Goal: Task Accomplishment & Management: Manage account settings

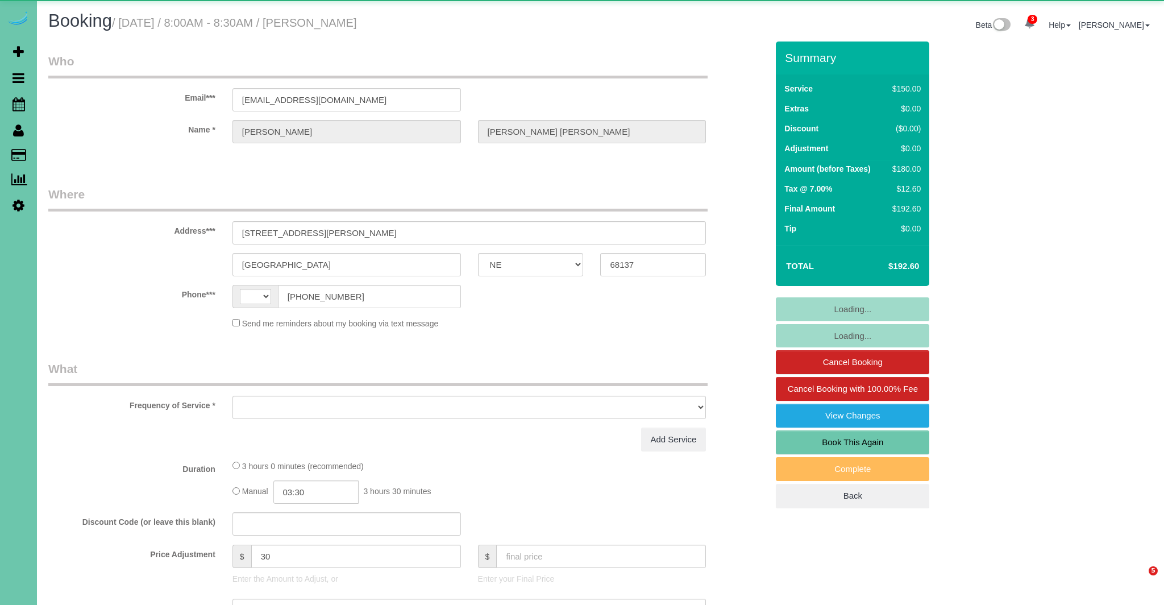
select select "NE"
select select "string:US"
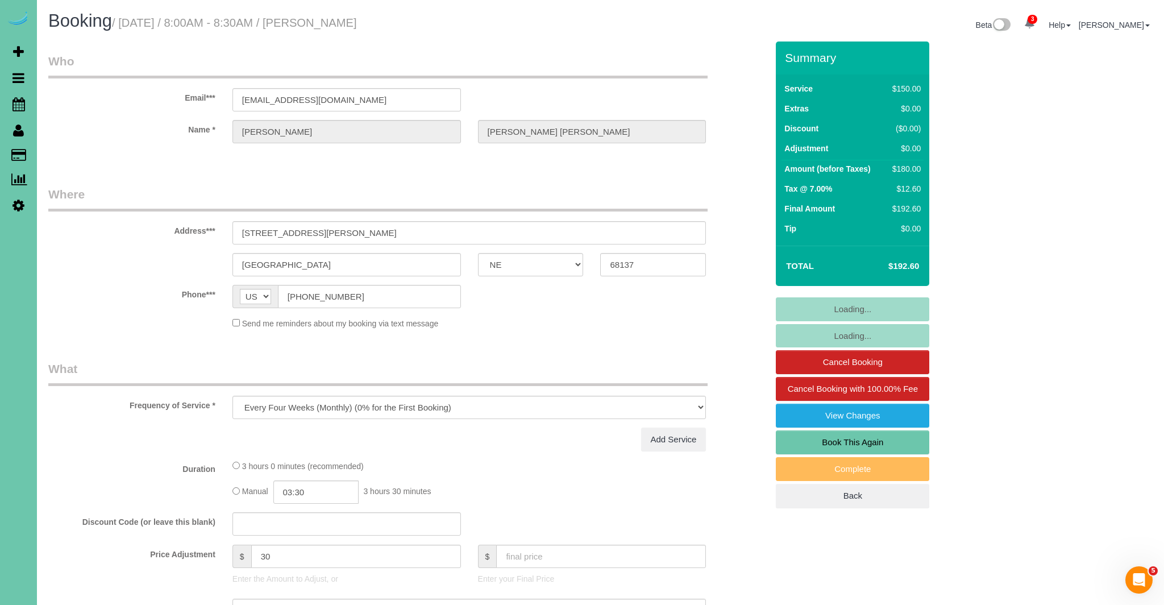
select select "object:681"
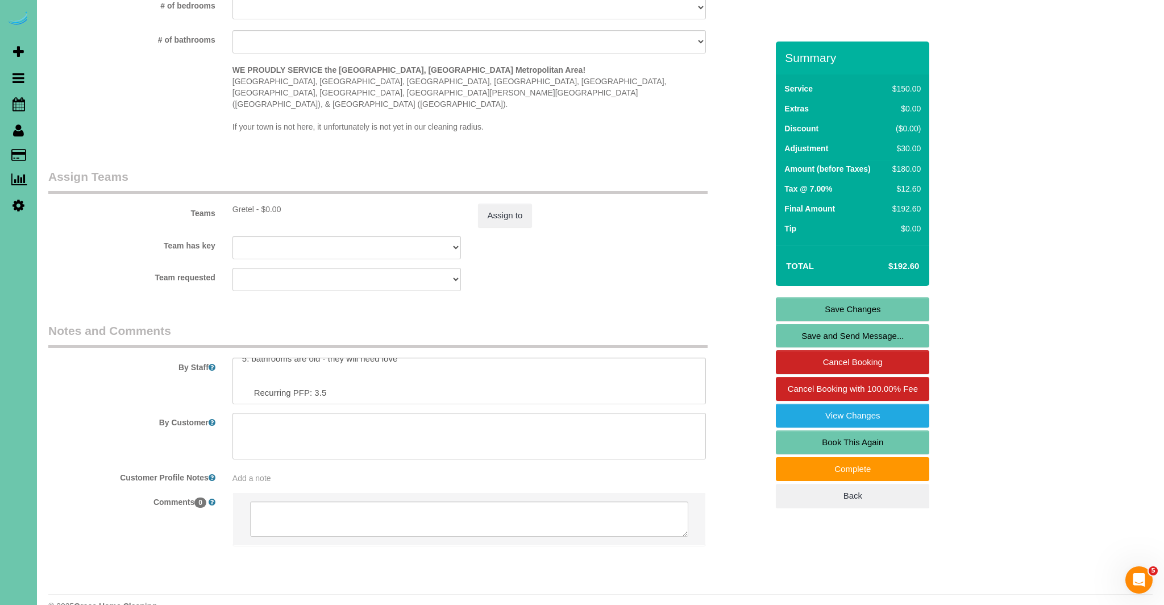
scroll to position [56, 0]
click at [411, 358] on textarea at bounding box center [469, 381] width 474 height 47
paste textarea "1. Crédito 2. Casa del cliente 3. Recurrente mensual: solo baño de la planta pr…"
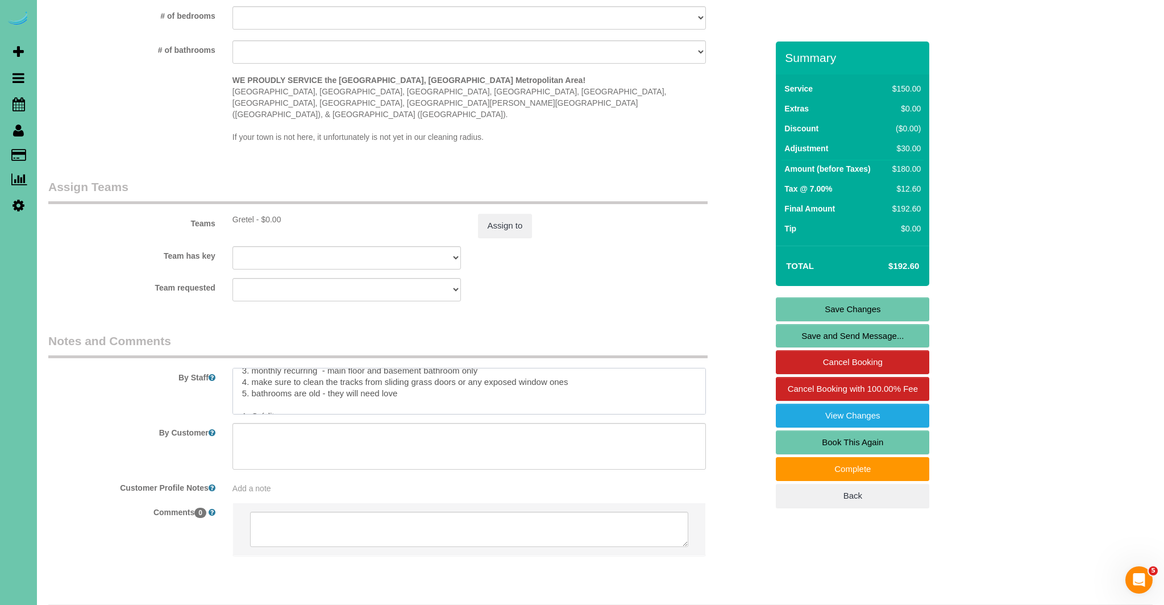
scroll to position [27, 0]
drag, startPoint x: 381, startPoint y: 376, endPoint x: 402, endPoint y: 375, distance: 21.6
click at [402, 375] on textarea at bounding box center [469, 391] width 474 height 47
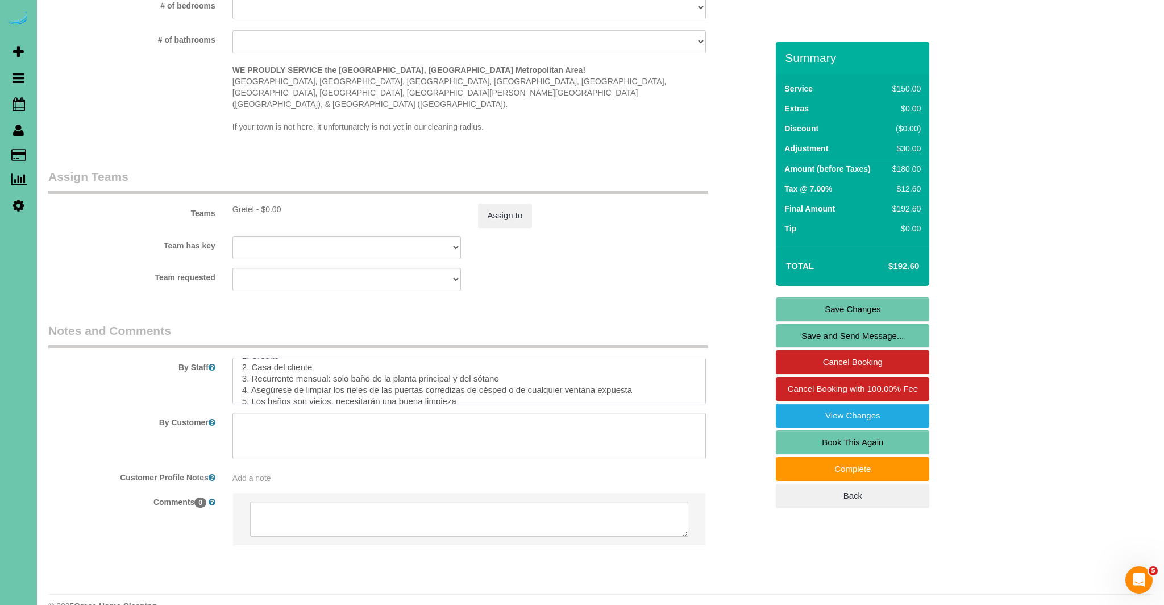
scroll to position [81, 0]
drag, startPoint x: 349, startPoint y: 355, endPoint x: 509, endPoint y: 359, distance: 159.8
click at [508, 359] on textarea at bounding box center [469, 381] width 474 height 47
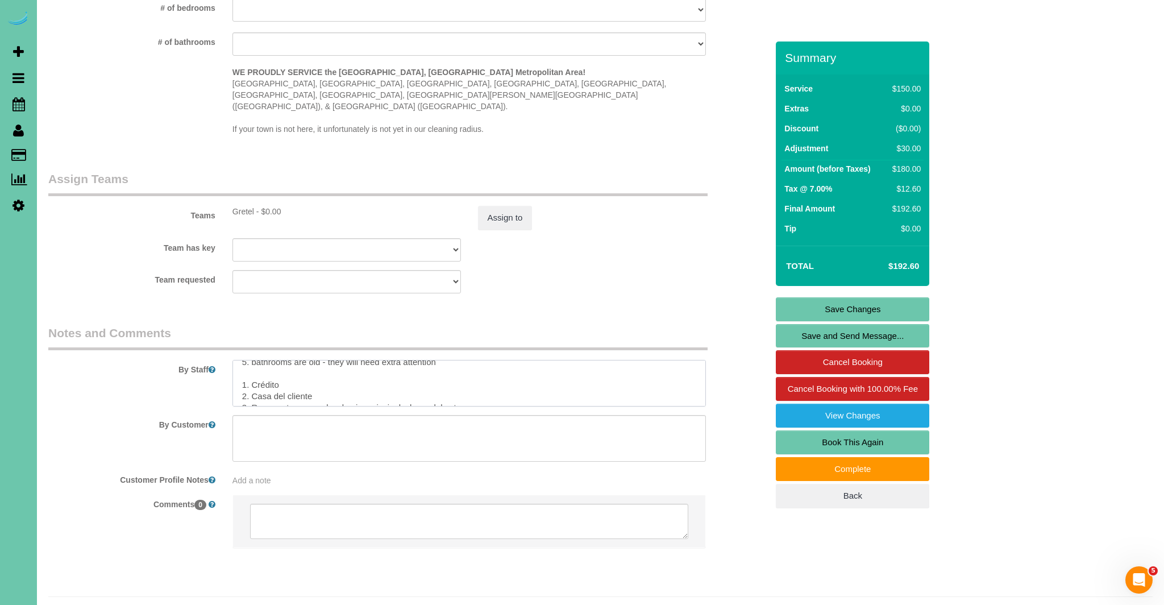
scroll to position [1103, 0]
drag, startPoint x: 317, startPoint y: 376, endPoint x: 259, endPoint y: 375, distance: 58.6
click at [259, 375] on textarea at bounding box center [469, 383] width 474 height 47
type textarea "1. credit 2. client home 3. monthly recurring - main floor and basement bathroo…"
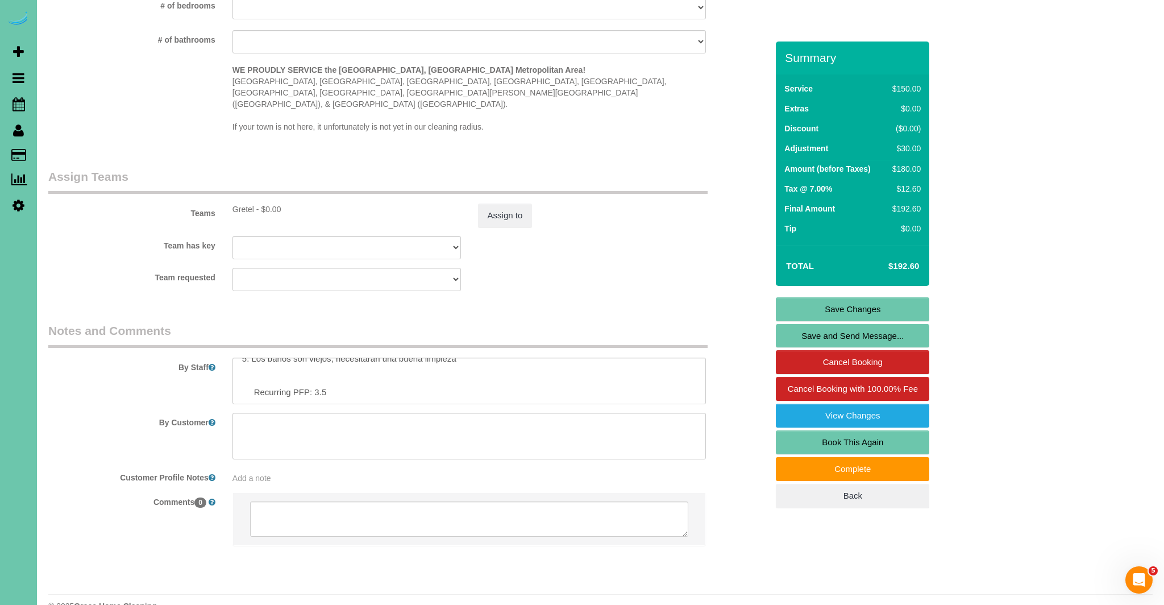
click at [843, 306] on link "Save Changes" at bounding box center [852, 309] width 153 height 24
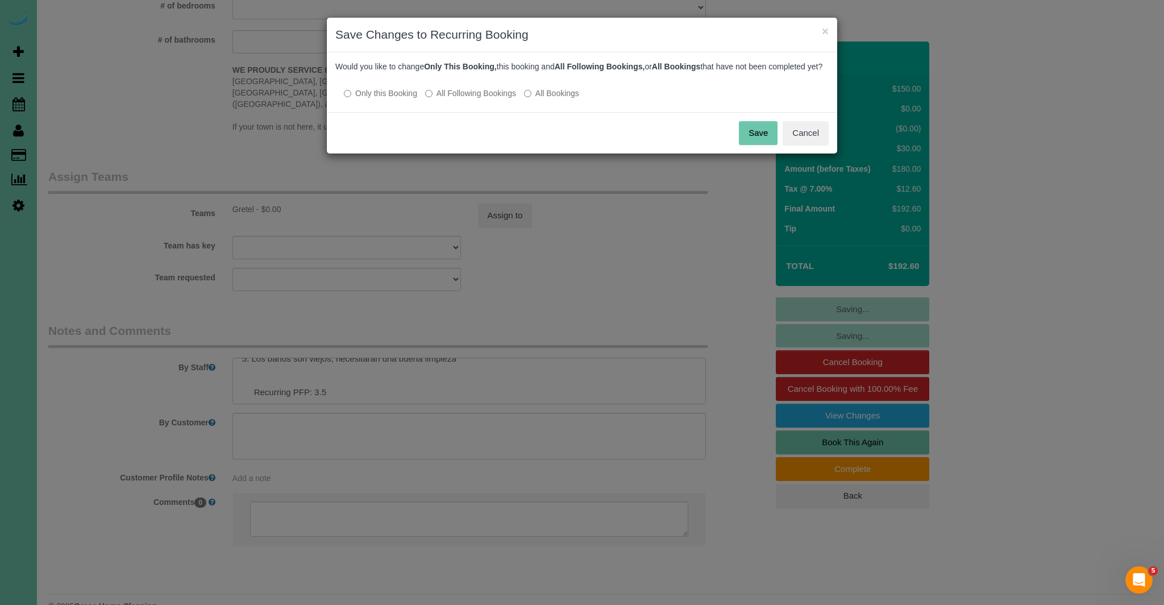
click at [437, 99] on label "All Following Bookings" at bounding box center [470, 93] width 91 height 11
click at [763, 140] on button "Save" at bounding box center [758, 133] width 39 height 24
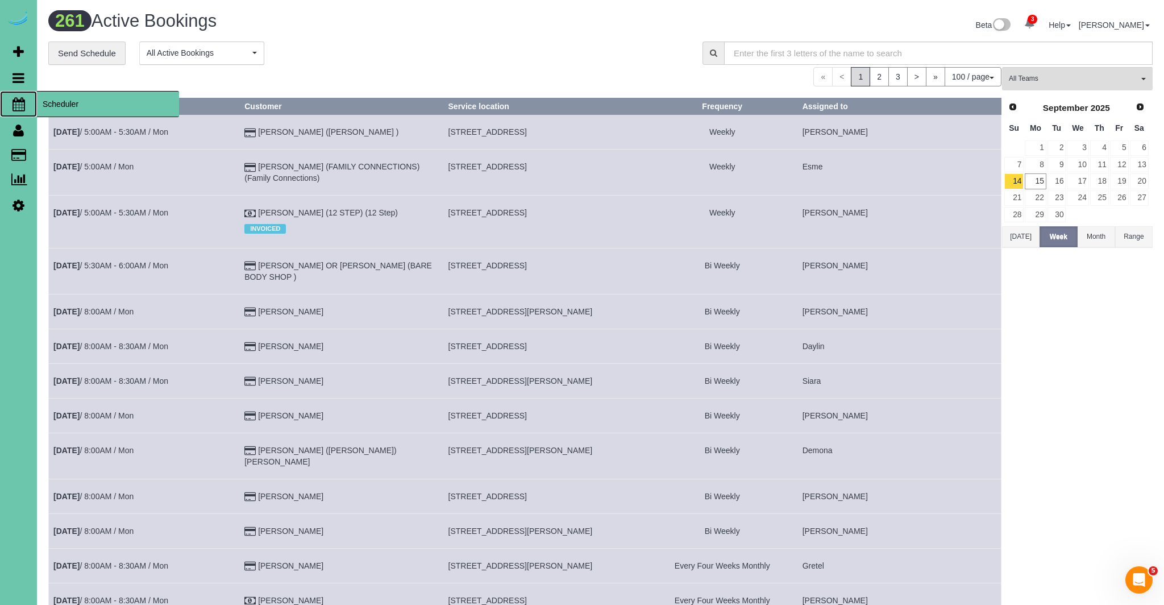
click at [20, 100] on icon at bounding box center [19, 104] width 13 height 14
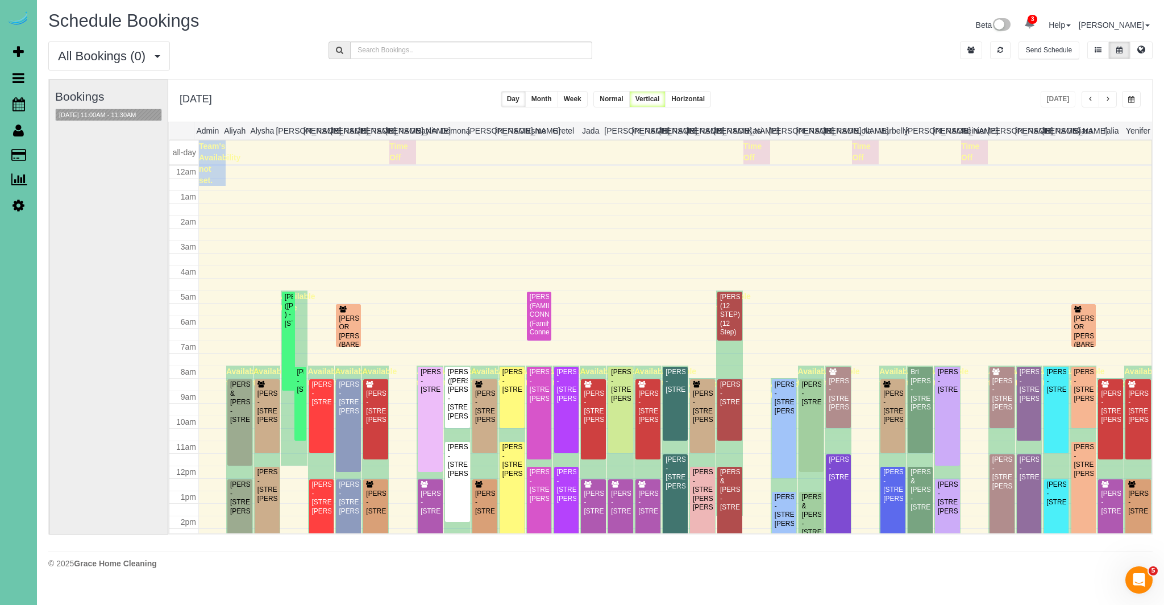
scroll to position [151, 0]
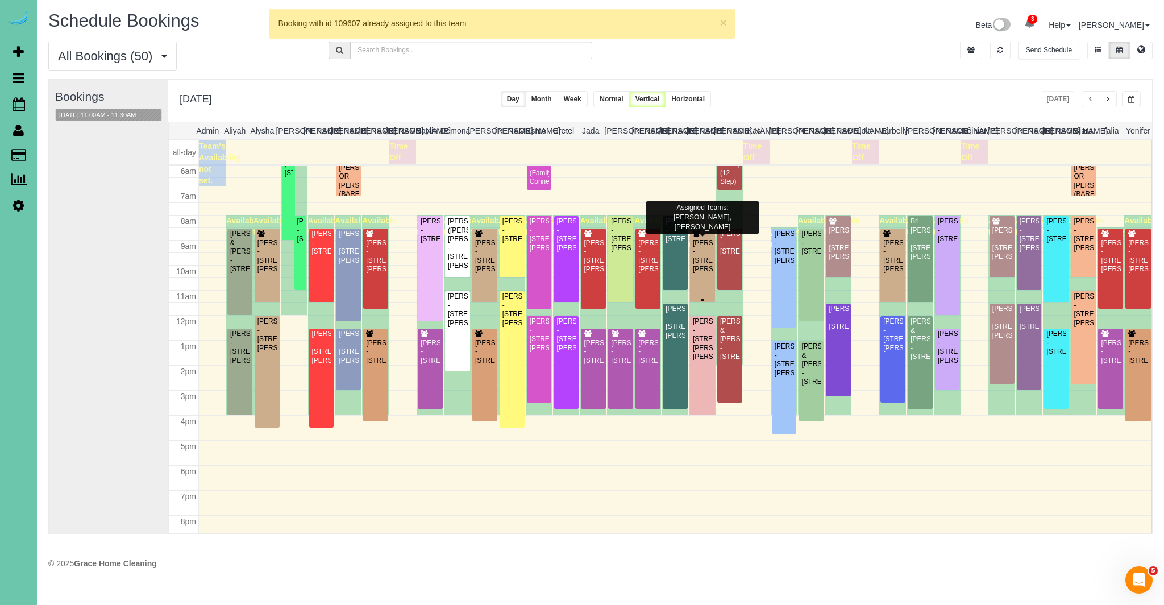
click at [709, 269] on div "Maggie Colwell - 15706 Emiline St, Omaha, NE 68136" at bounding box center [702, 256] width 20 height 35
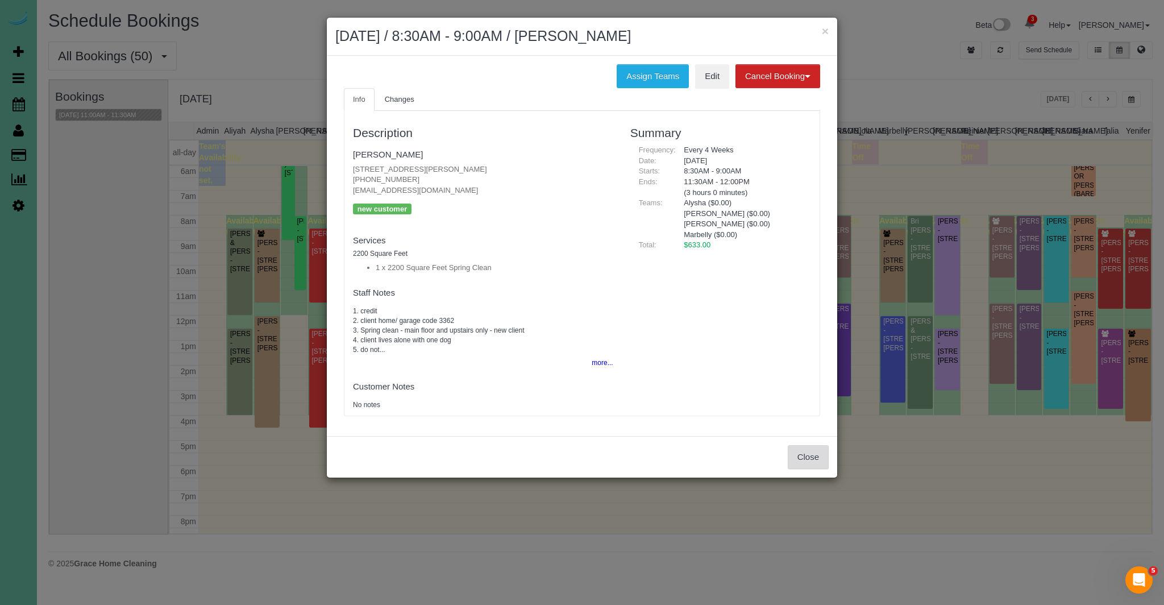
drag, startPoint x: 810, startPoint y: 460, endPoint x: 791, endPoint y: 463, distance: 19.0
click at [810, 460] on button "Close" at bounding box center [808, 457] width 41 height 24
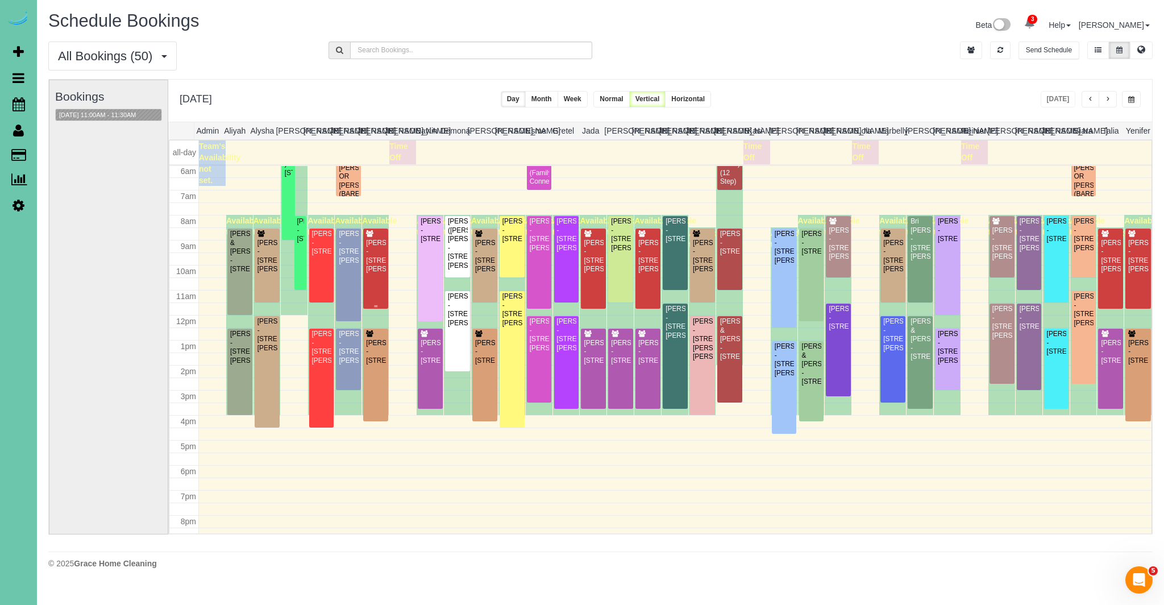
click at [373, 272] on div "Matt Churchill - 1909 S 214th St, Elkhorn, NE 68022" at bounding box center [375, 256] width 20 height 35
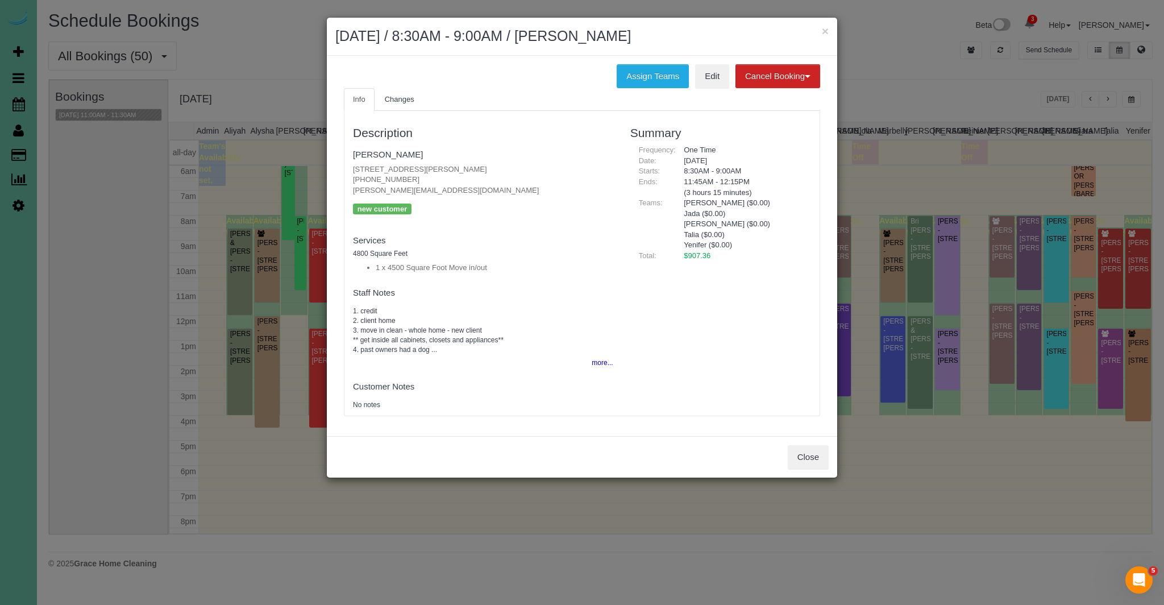
drag, startPoint x: 487, startPoint y: 163, endPoint x: 480, endPoint y: 169, distance: 8.9
click at [480, 169] on fieldset "Matt Churchill 1909 S 214th St, Elkhorn, NE 68022 (402) 278-0346 matt@mattchurc…" at bounding box center [483, 185] width 260 height 80
copy p "1909 S 214th St, Elkhorn, NE 68022"
click at [811, 459] on button "Close" at bounding box center [808, 457] width 41 height 24
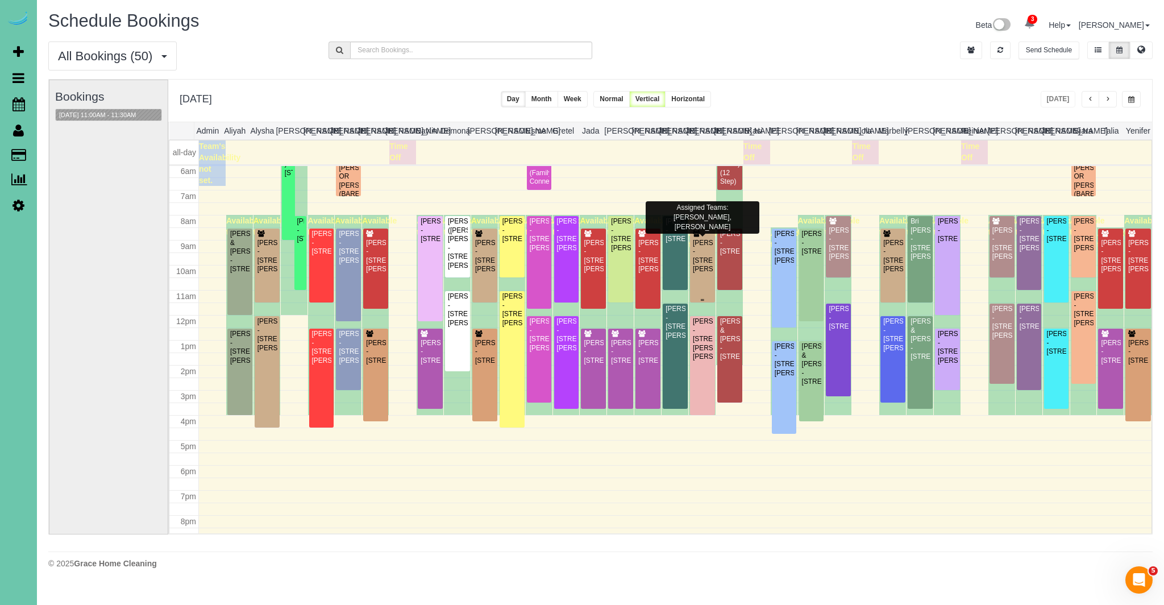
click at [704, 273] on div "Maggie Colwell - 15706 Emiline St, Omaha, NE 68136" at bounding box center [702, 256] width 20 height 35
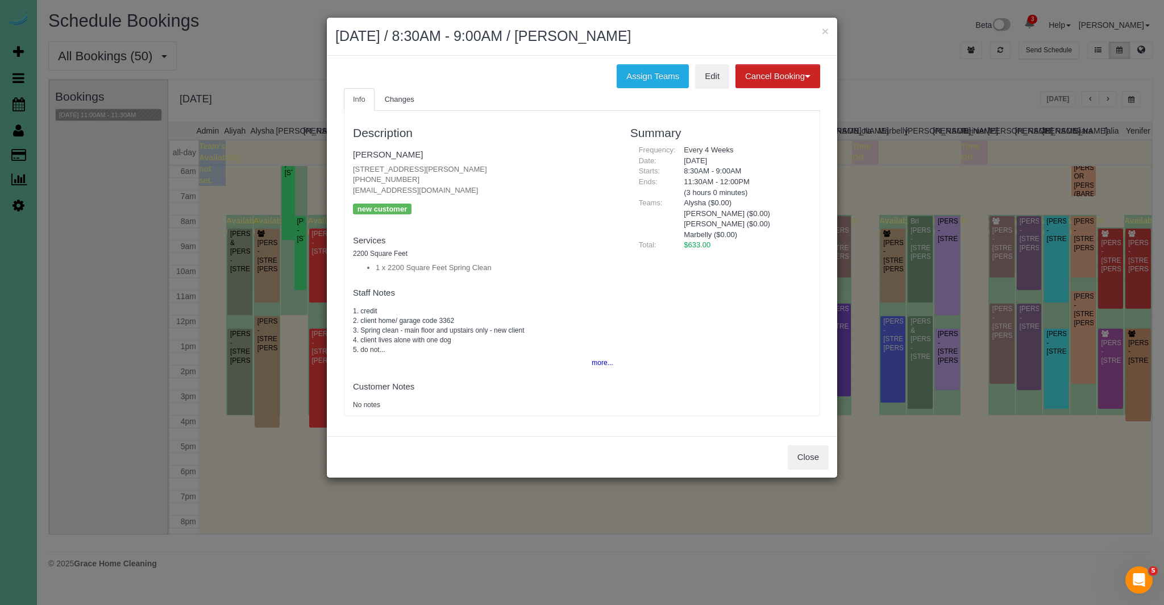
drag, startPoint x: 492, startPoint y: 162, endPoint x: 478, endPoint y: 173, distance: 17.8
click at [478, 173] on fieldset "Maggie Colwell 15706 Emiline St, Omaha, NE 68136 (402) 305-0525 magcolwell@hotm…" at bounding box center [483, 185] width 260 height 80
copy p "15706 Emiline St, Omaha, NE 68136"
click at [821, 464] on div "Close" at bounding box center [582, 456] width 510 height 41
click at [821, 463] on button "Close" at bounding box center [808, 457] width 41 height 24
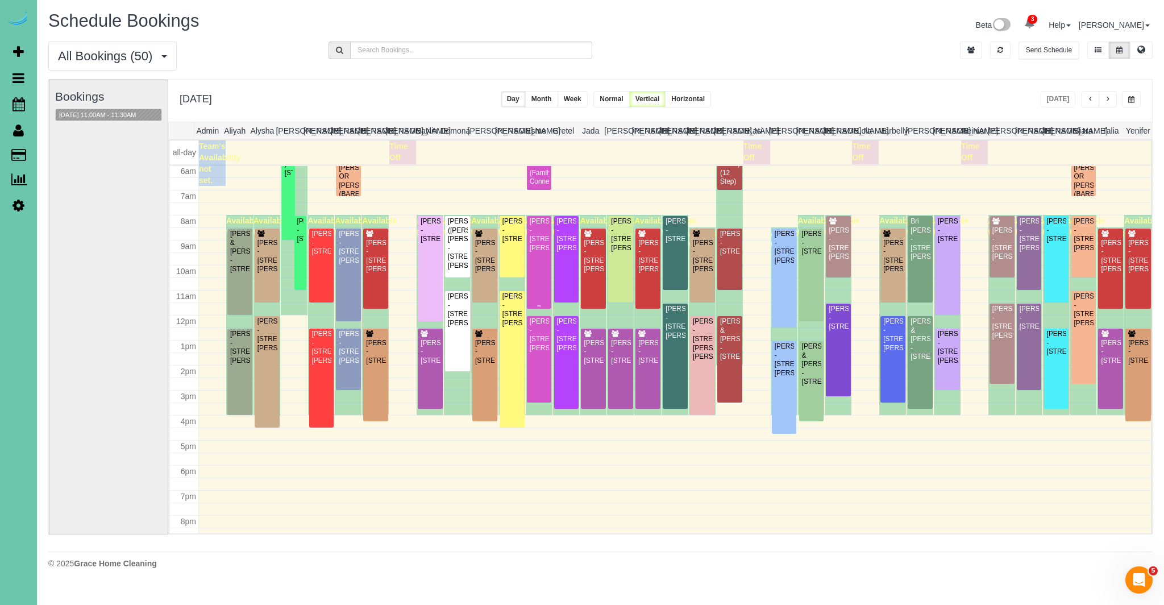
click at [532, 252] on div "Bryan Hunter - 3113 N 183rd Street, Elkhorn, NE 68022" at bounding box center [539, 234] width 20 height 35
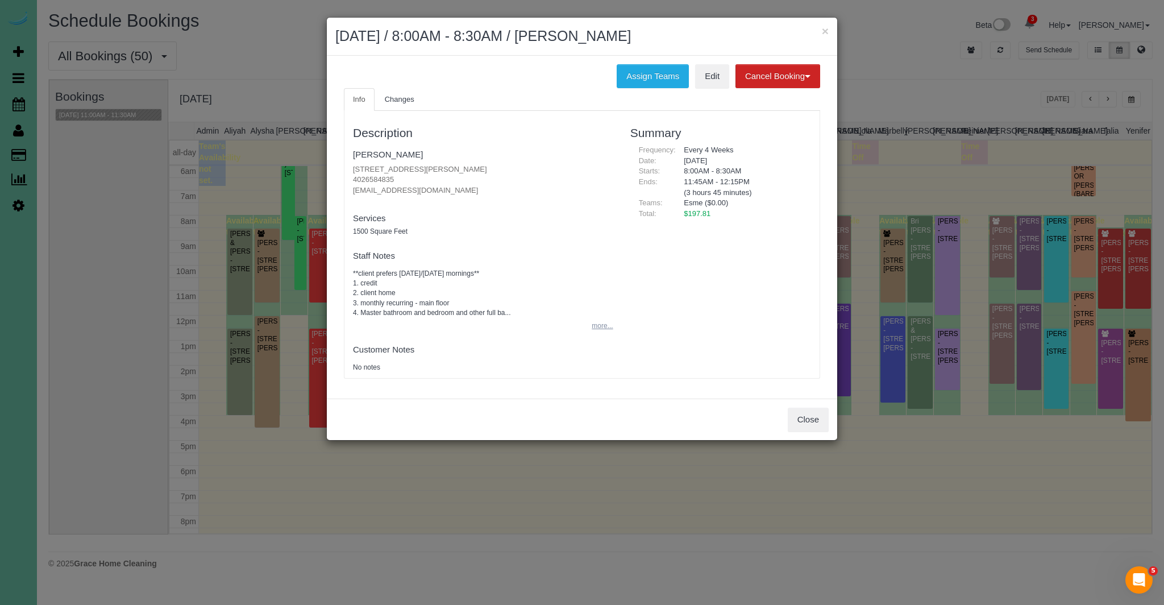
click at [609, 330] on button "more..." at bounding box center [599, 326] width 28 height 16
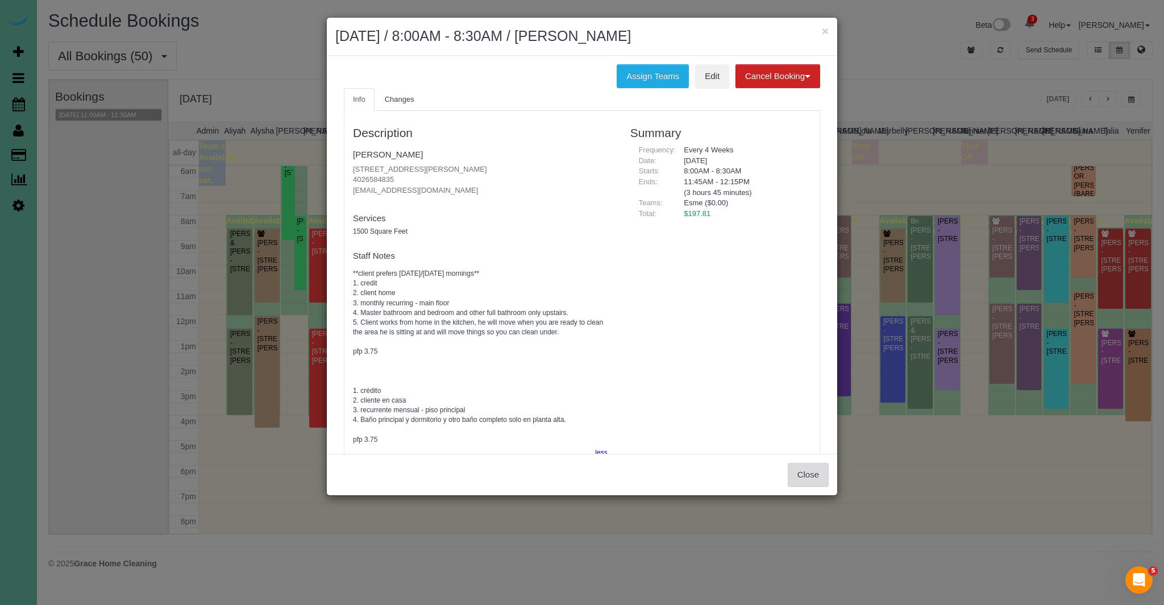
click at [813, 482] on button "Close" at bounding box center [808, 475] width 41 height 24
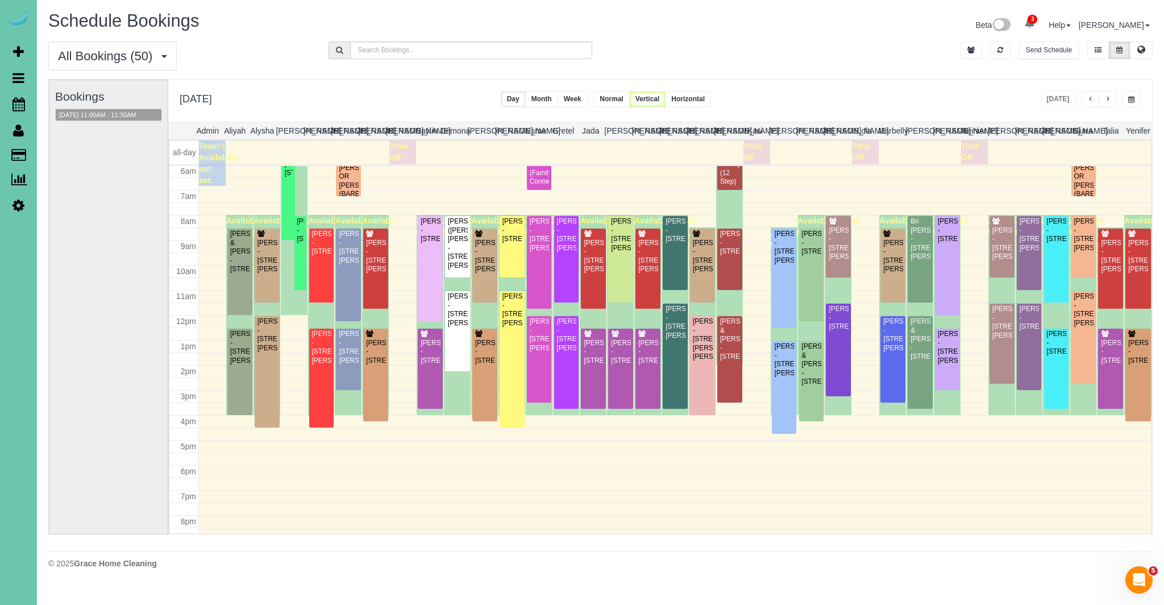
scroll to position [156, 0]
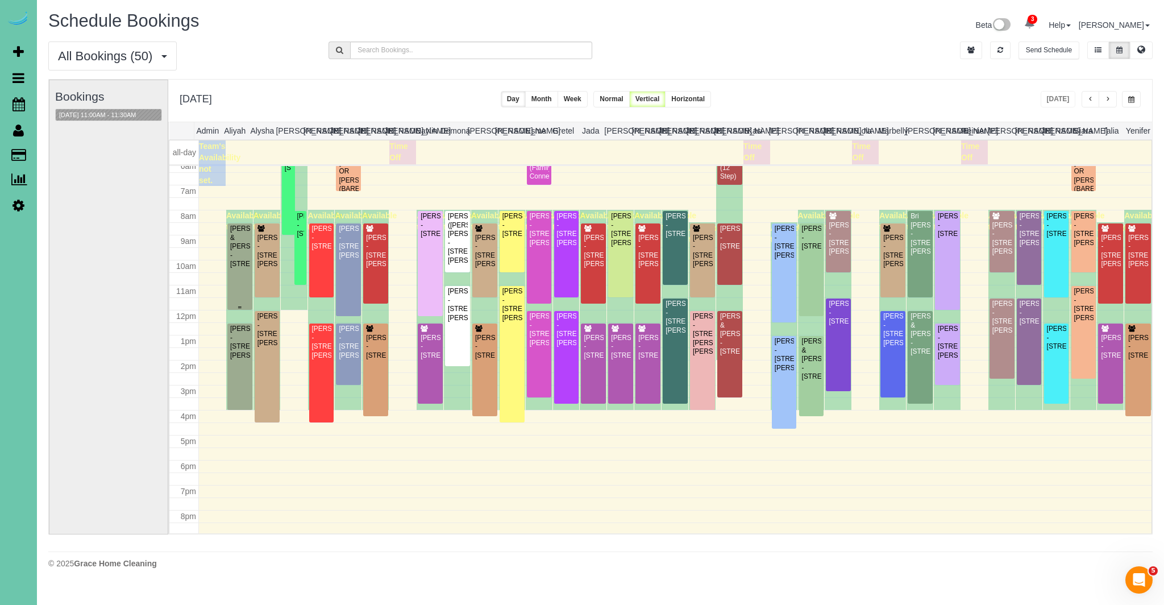
click at [237, 245] on div "Curtis & Janessa Michaelis - 17230 Pine Street, Omaha, NE 68130" at bounding box center [240, 247] width 20 height 44
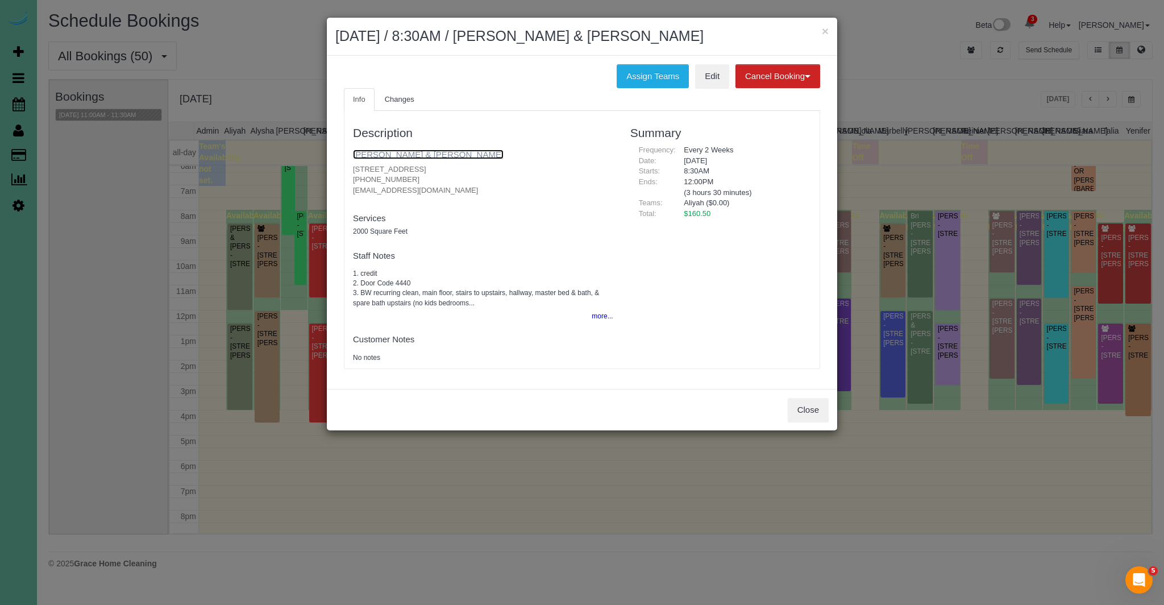
click at [385, 153] on link "Curtis & Janessa Michaelis" at bounding box center [428, 154] width 151 height 10
click at [807, 404] on button "Close" at bounding box center [808, 410] width 41 height 24
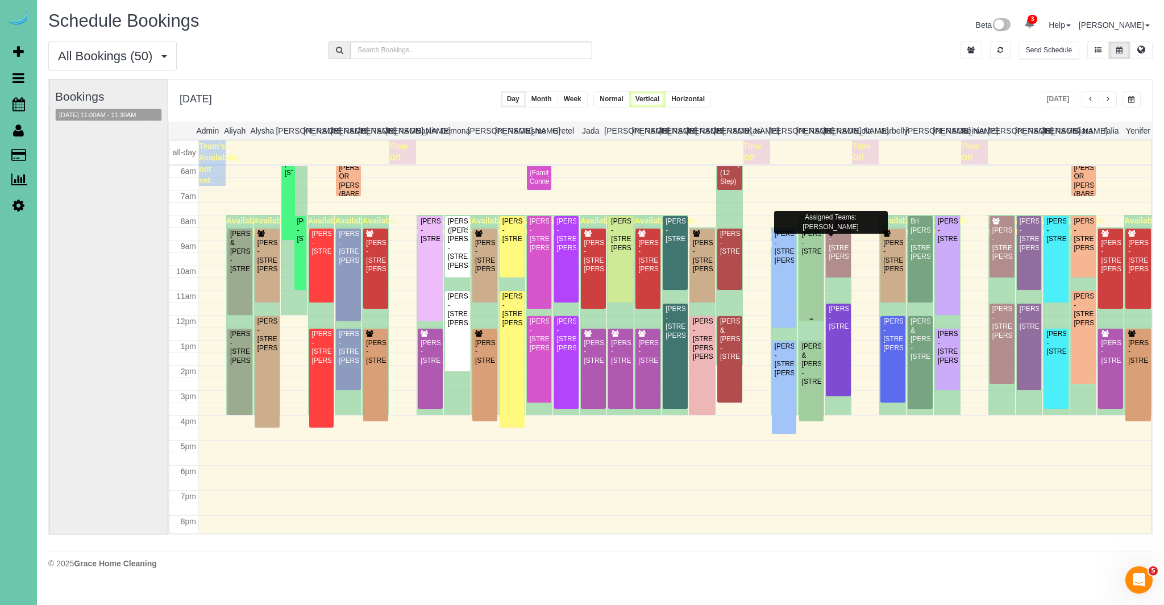
scroll to position [149, 0]
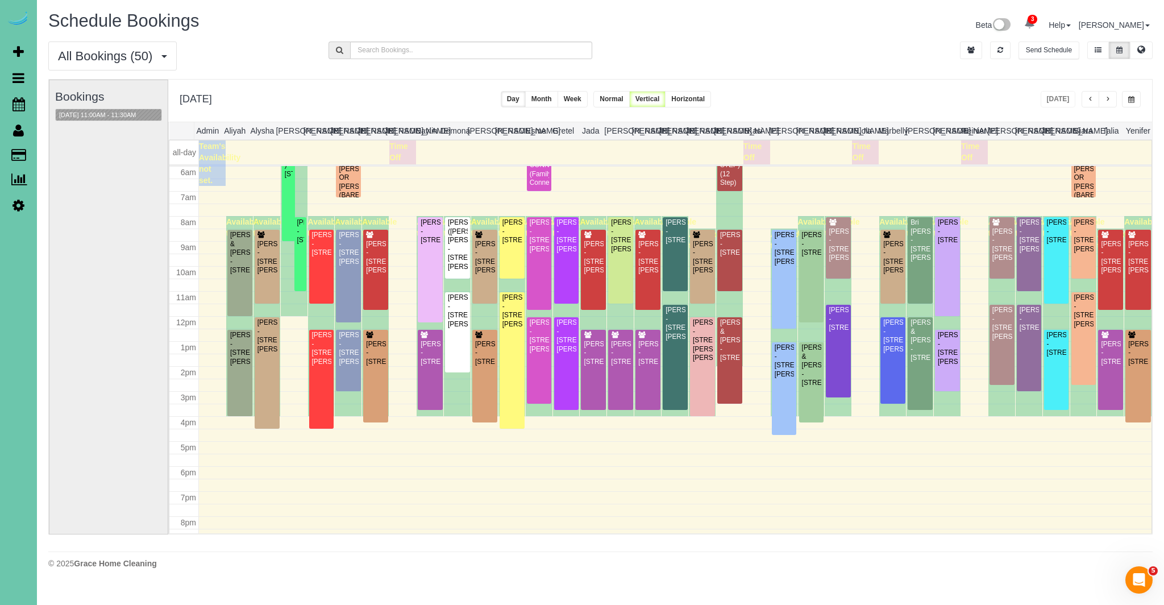
click at [824, 242] on td at bounding box center [675, 247] width 953 height 13
click at [839, 239] on div "Josie Laurent - 14812 Sprague Street, Omaha, NE 68116" at bounding box center [838, 244] width 20 height 35
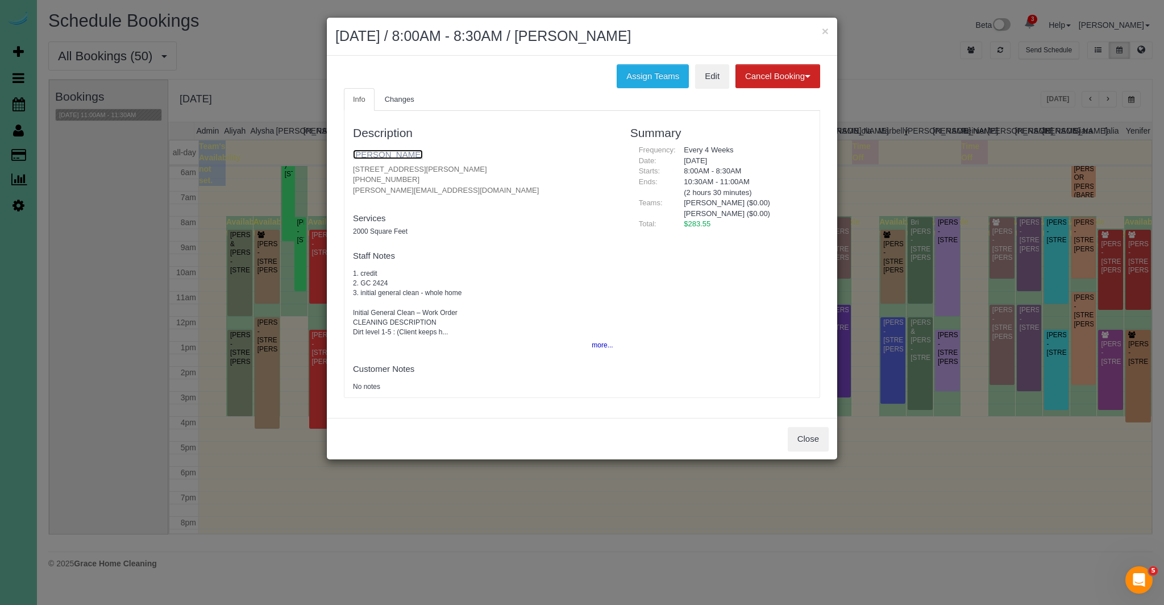
click at [371, 153] on link "Josie Laurent" at bounding box center [388, 154] width 70 height 10
click at [804, 433] on button "Close" at bounding box center [808, 439] width 41 height 24
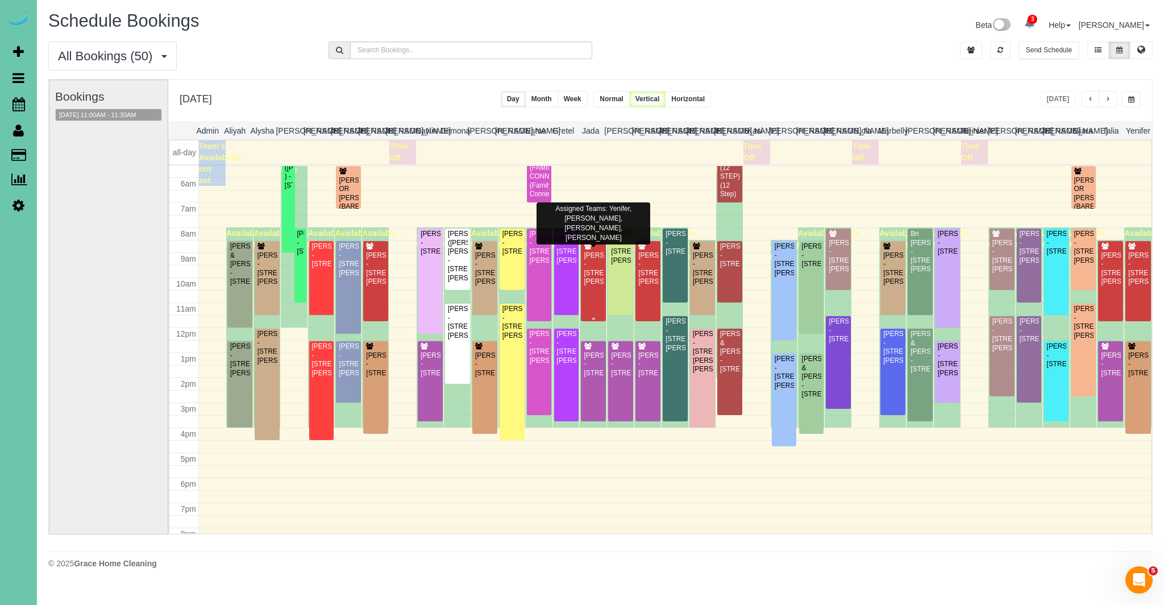
scroll to position [137, 0]
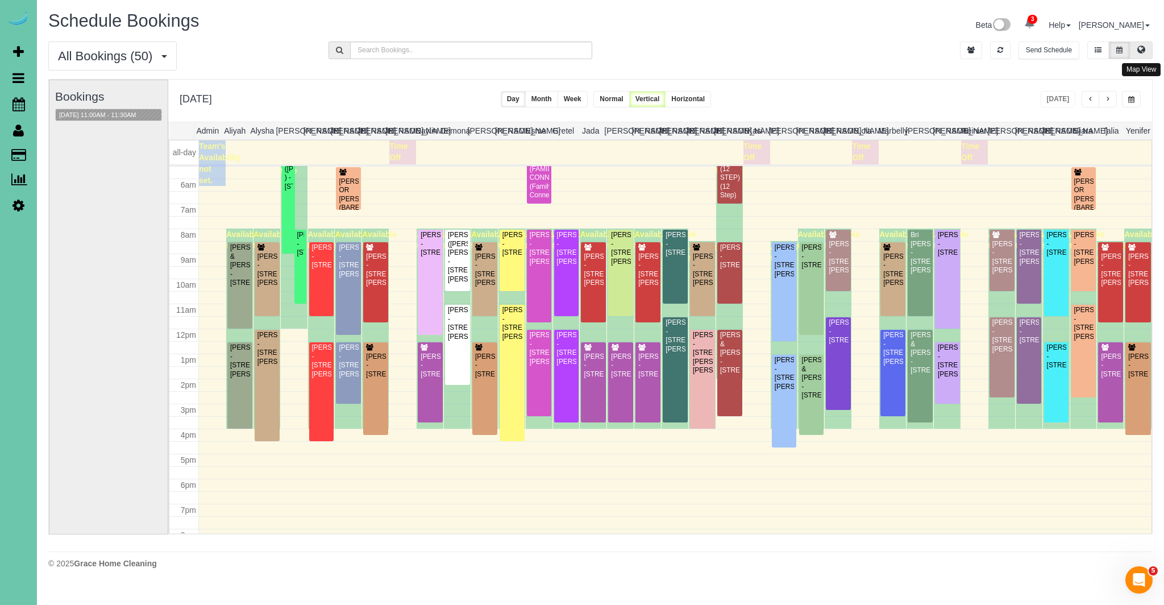
click at [1145, 49] on icon at bounding box center [1141, 49] width 8 height 7
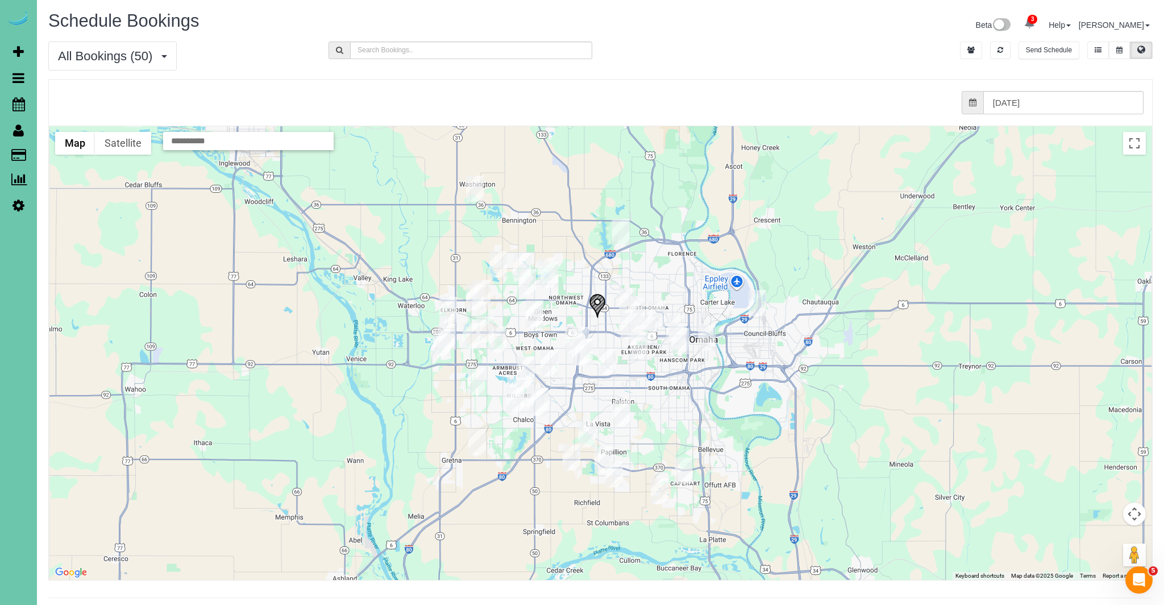
click at [532, 278] on img "09/15/2025 8:00AM - Josie Laurent - 14812 Sprague Street, Omaha, NE 68116" at bounding box center [527, 282] width 18 height 26
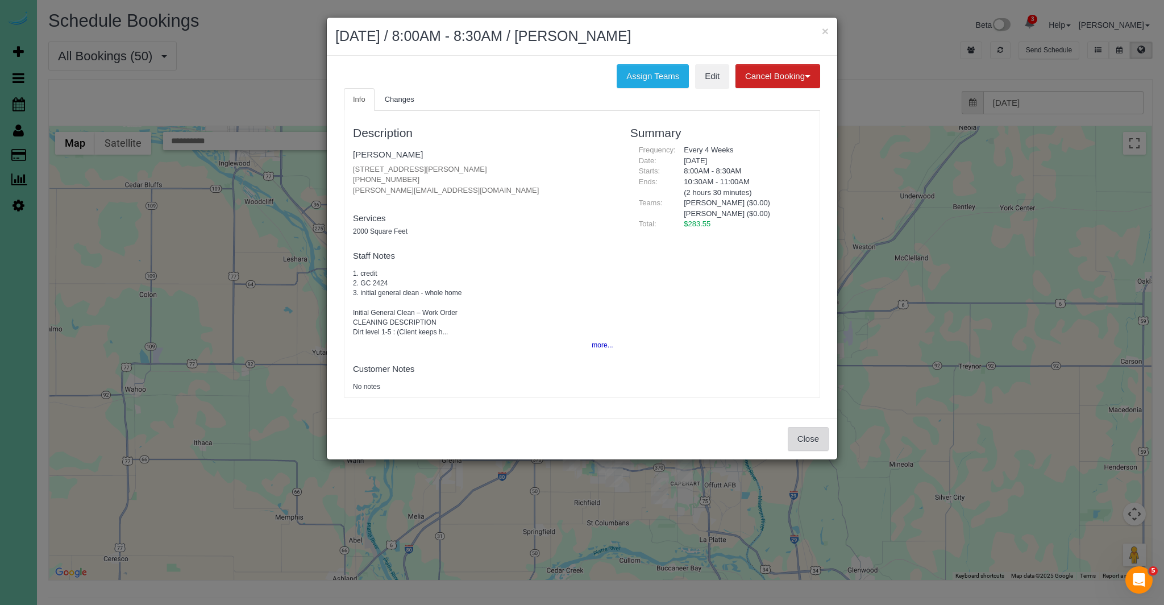
click at [810, 443] on button "Close" at bounding box center [808, 439] width 41 height 24
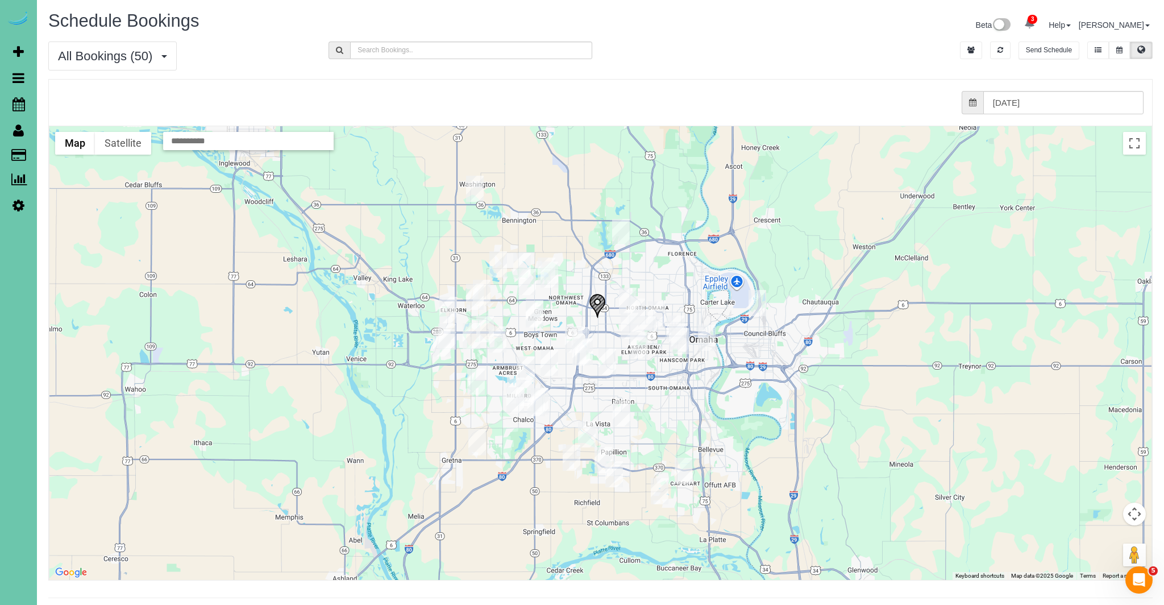
click at [502, 263] on img "09/15/2025 11:30AM - Ann Schiermeyer - 6013 N Hws Cleavland Blvd, Omaha, NE 681…" at bounding box center [498, 264] width 18 height 26
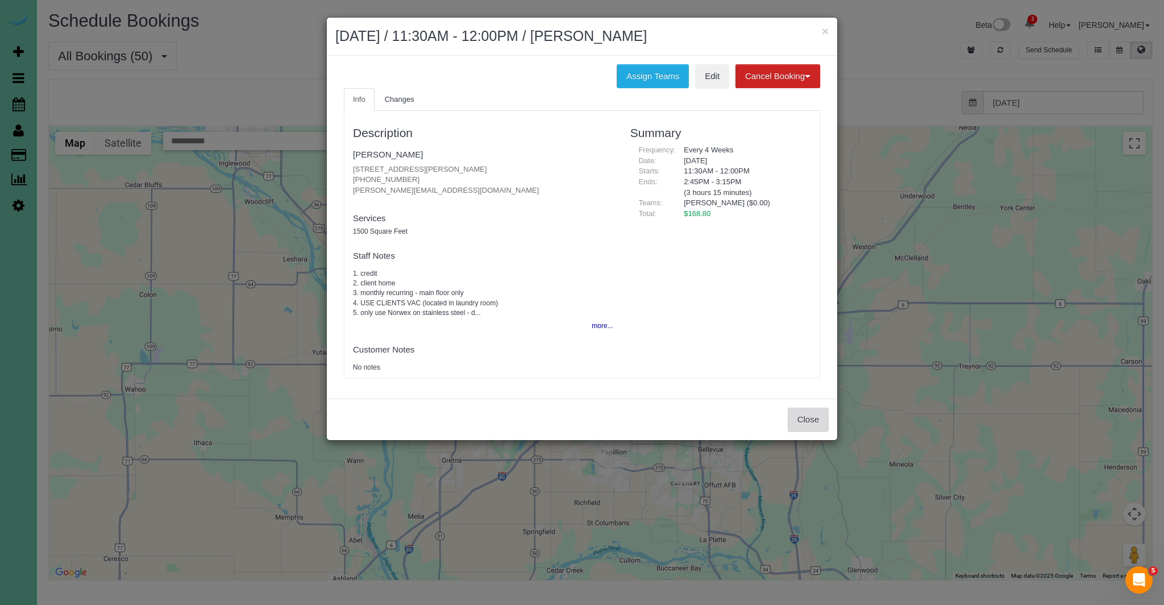
click at [806, 424] on button "Close" at bounding box center [808, 420] width 41 height 24
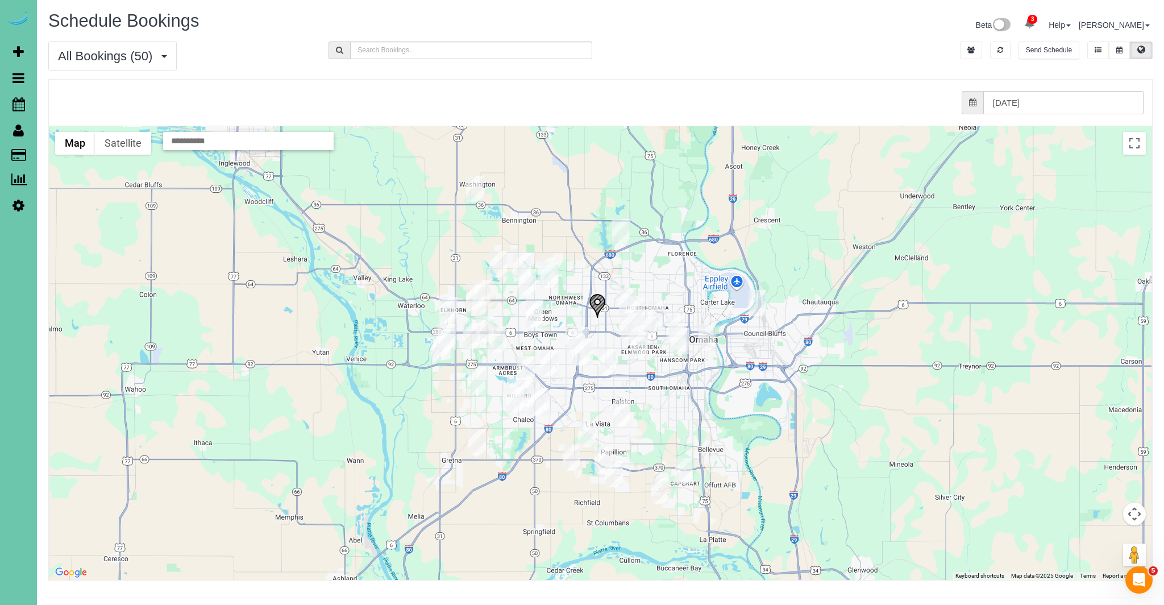
click at [611, 475] on img "09/15/2025 12:00PM - Candace Edwards - 12511 S 83rd St, Papillion, NE 68046" at bounding box center [614, 474] width 18 height 26
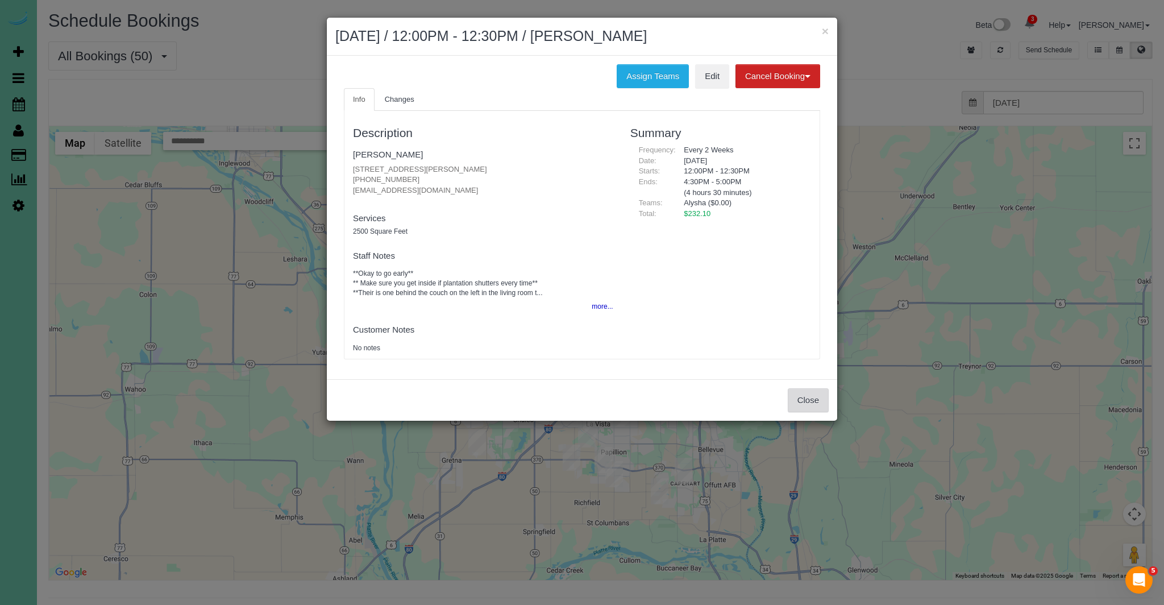
click at [811, 396] on button "Close" at bounding box center [808, 400] width 41 height 24
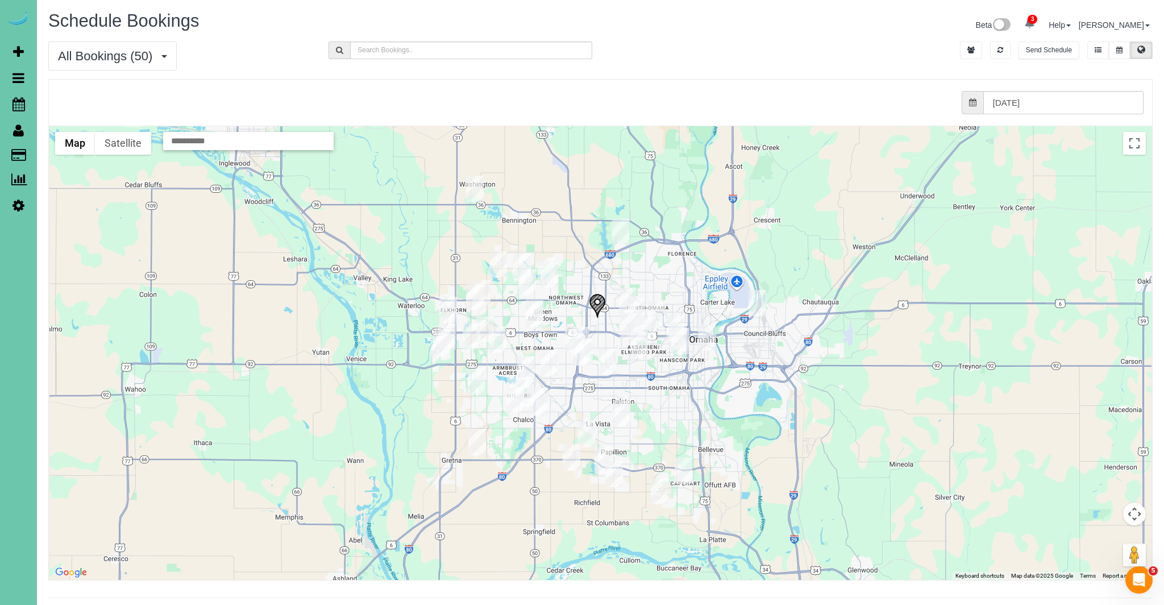
click at [516, 401] on img "09/15/2025 8:30AM - Maggie Colwell - 15706 Emiline St, Omaha, NE 68136" at bounding box center [515, 400] width 18 height 26
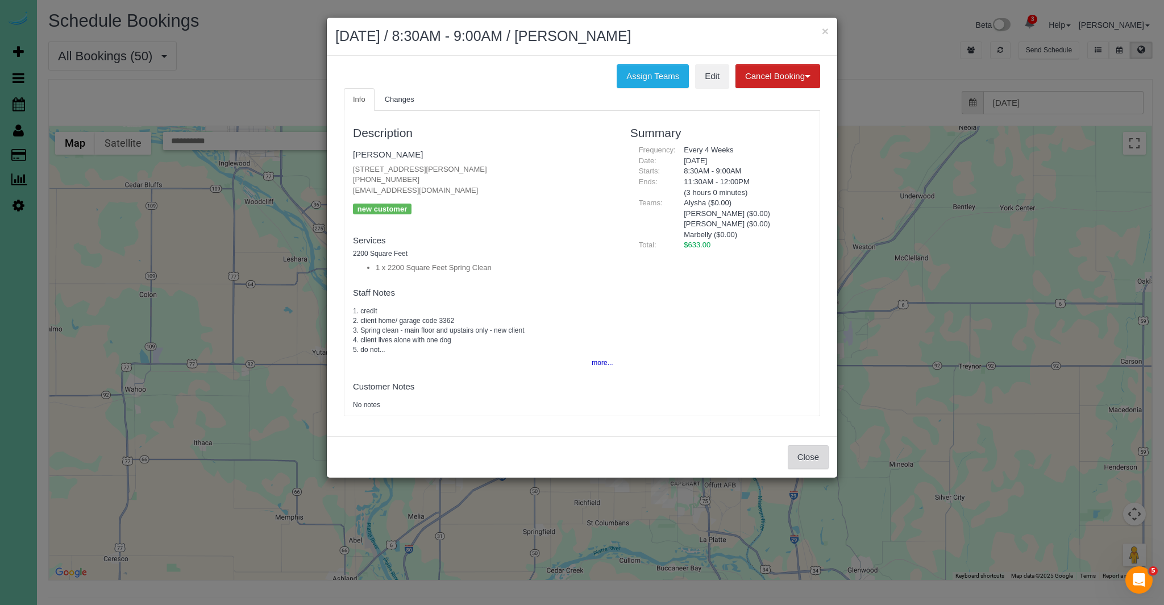
click at [806, 461] on button "Close" at bounding box center [808, 457] width 41 height 24
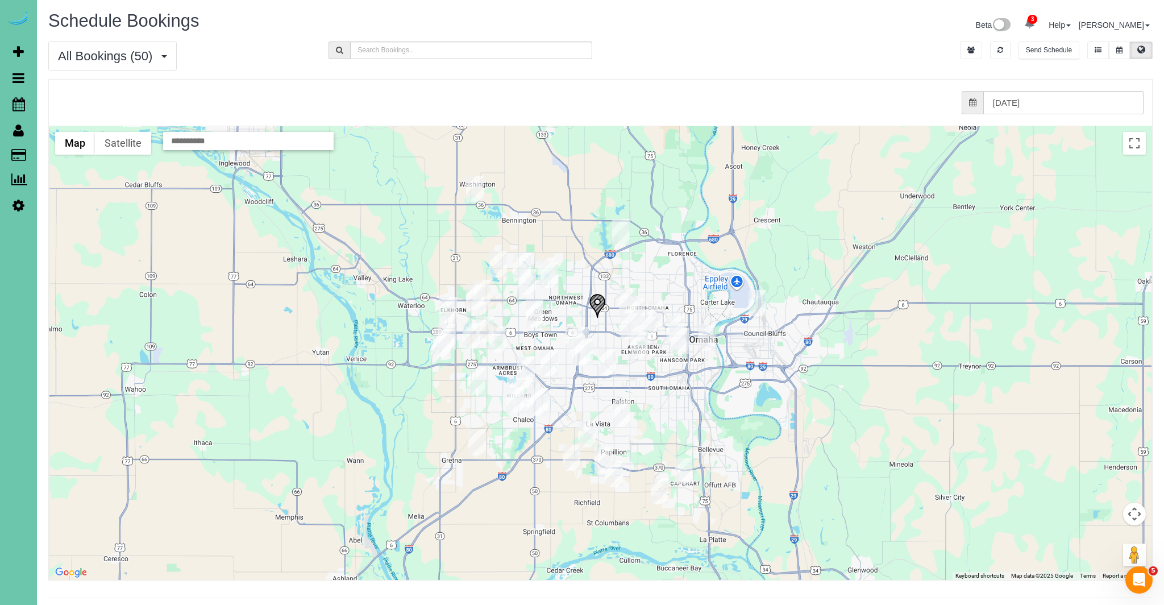
click at [535, 406] on img "09/15/2025 12:00PM - Bob Ference - 14104 Fredrick Circle, Omaha, NE 68138" at bounding box center [536, 403] width 18 height 26
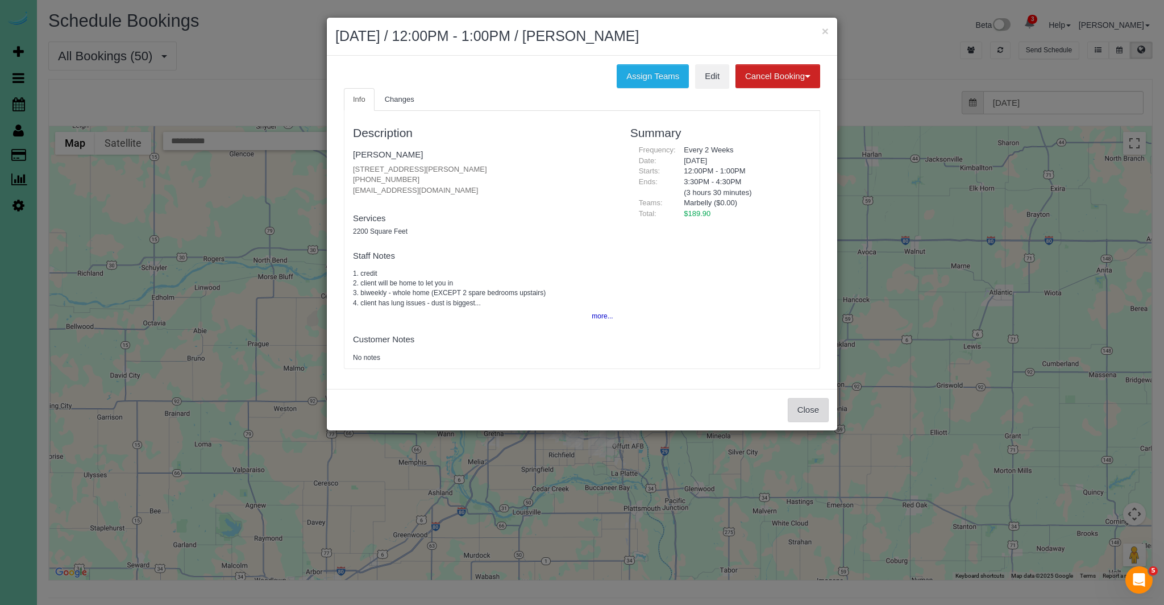
drag, startPoint x: 811, startPoint y: 413, endPoint x: 708, endPoint y: 400, distance: 103.8
click at [811, 413] on button "Close" at bounding box center [808, 410] width 41 height 24
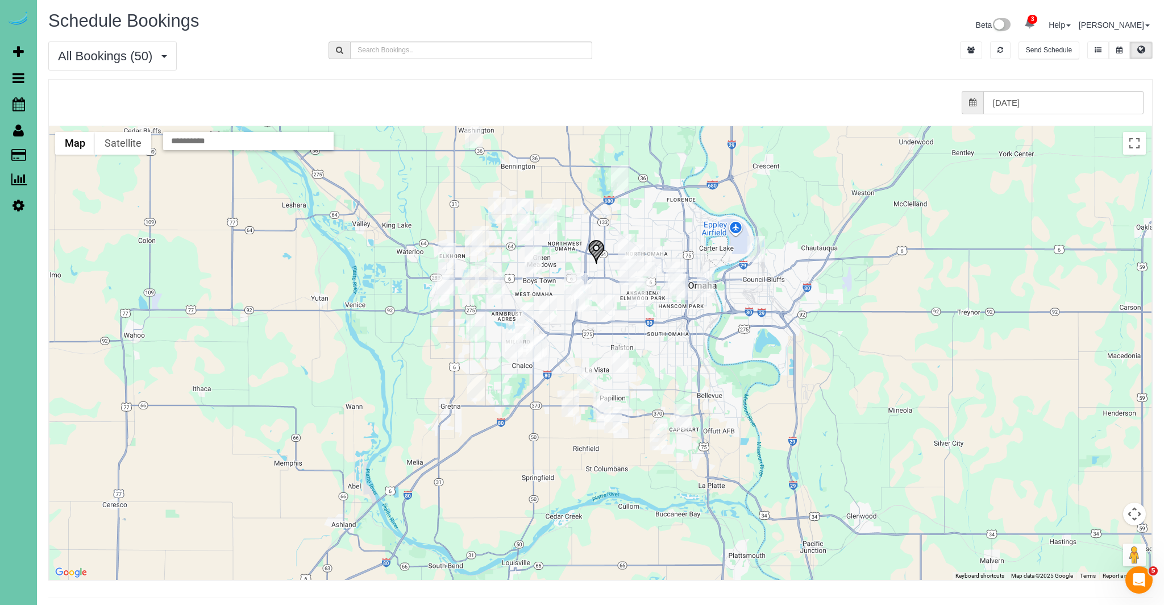
drag, startPoint x: 584, startPoint y: 368, endPoint x: 600, endPoint y: 273, distance: 96.9
click at [600, 273] on div at bounding box center [600, 353] width 1102 height 454
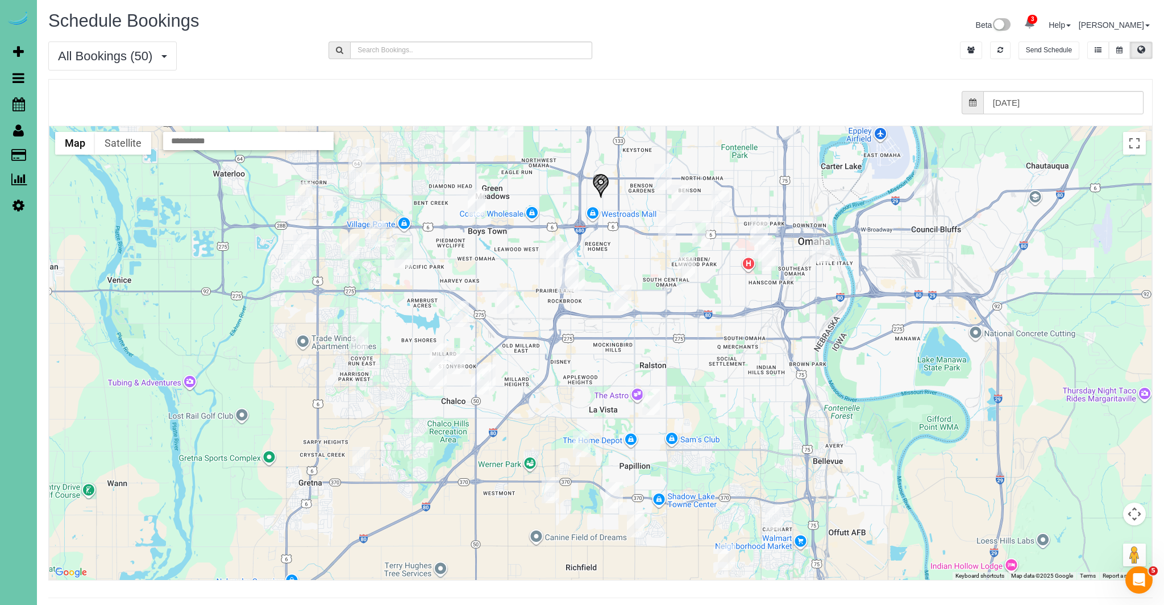
click at [492, 374] on img "09/15/2025 12:00PM - Bill Staples - 13922 Edna St, Omaha, NE 68138" at bounding box center [487, 377] width 18 height 26
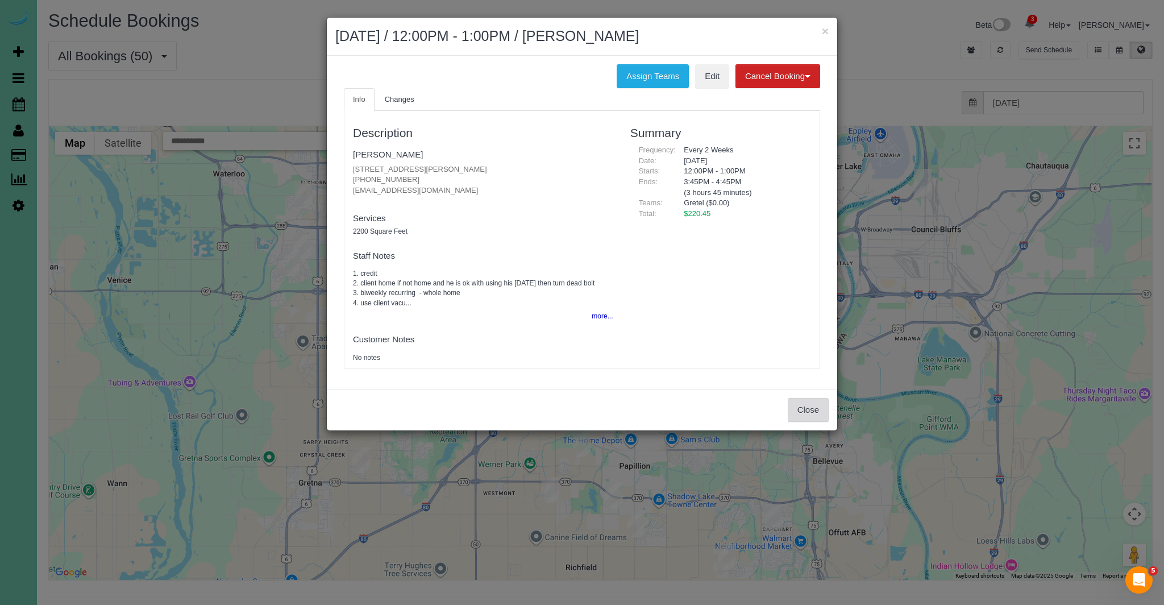
drag, startPoint x: 820, startPoint y: 408, endPoint x: 803, endPoint y: 408, distance: 17.1
click at [820, 408] on button "Close" at bounding box center [808, 410] width 41 height 24
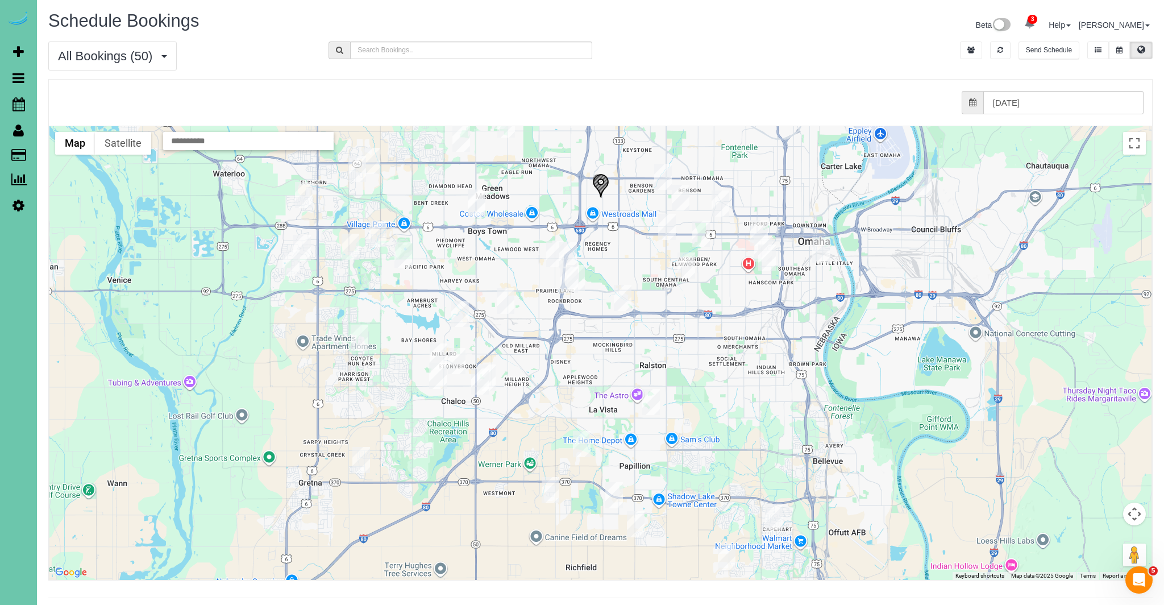
click at [452, 359] on img "09/15/2025 8:00AM - Emily Pinkerton Ostergaard - 15112 Jefferson St, Omaha, NE …" at bounding box center [457, 361] width 18 height 26
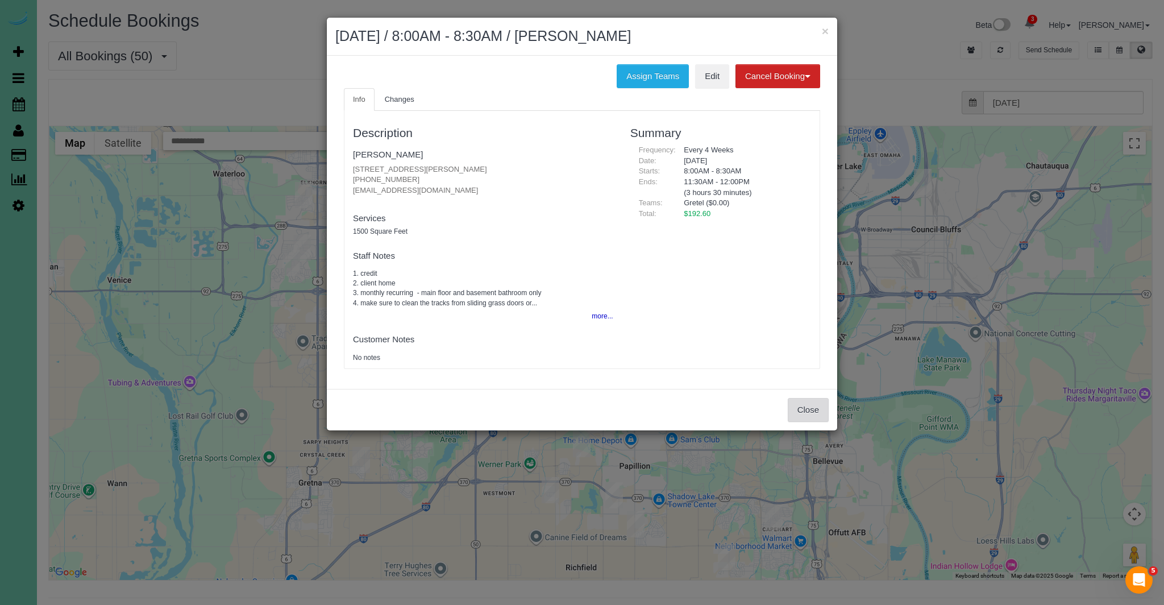
click at [818, 414] on button "Close" at bounding box center [808, 410] width 41 height 24
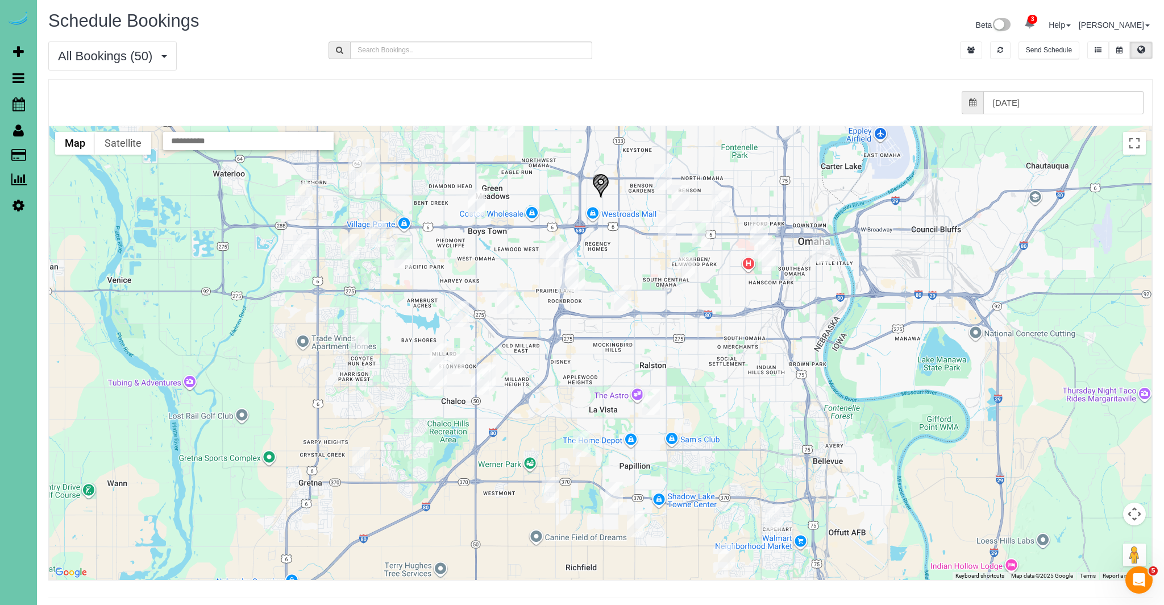
click at [438, 358] on img "09/15/2025 8:30AM - Jennifer Misbach - 15731 Berry Street, Omaha, NE 68135" at bounding box center [439, 356] width 18 height 26
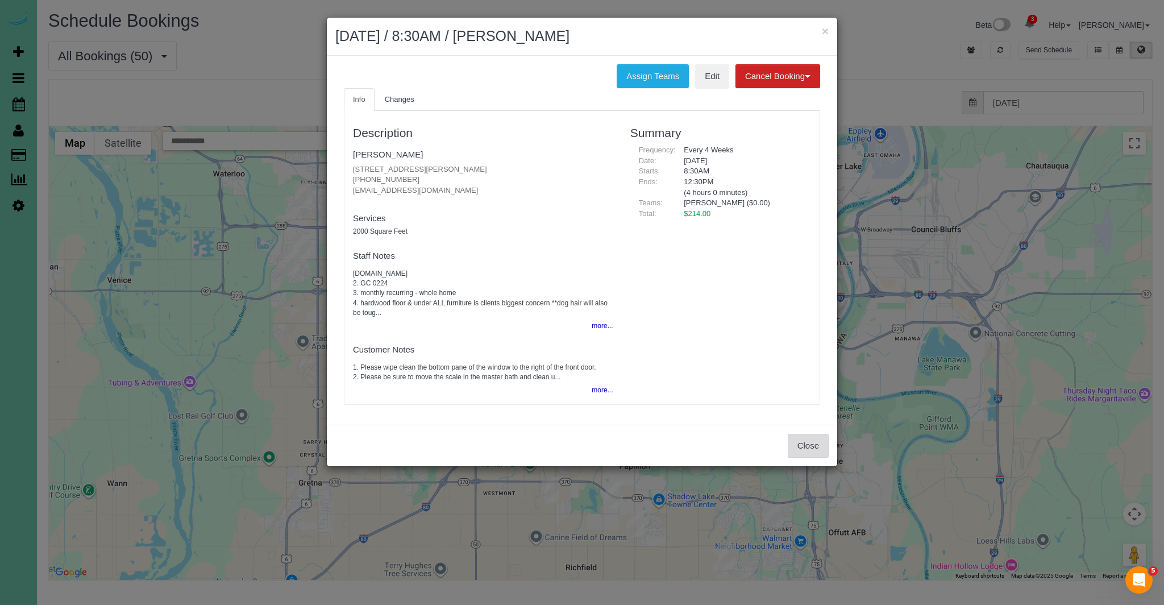
click at [817, 449] on button "Close" at bounding box center [808, 446] width 41 height 24
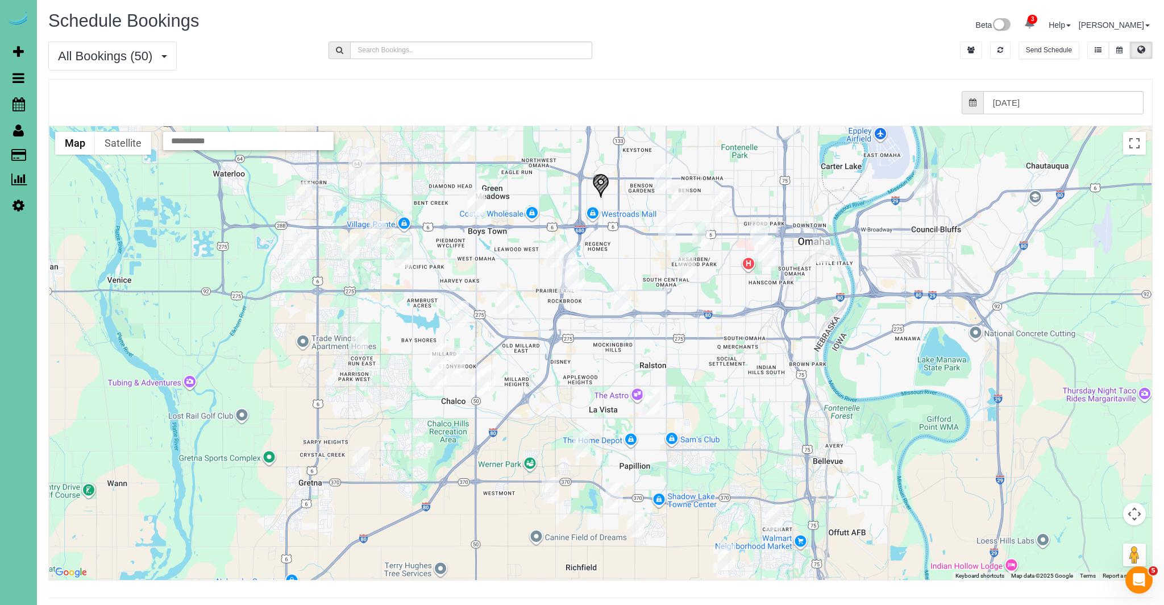
click at [463, 311] on img "09/15/2025 8:00AM - Lindsey Stark - 4272 S 150th Street, Omaha, NE 68137" at bounding box center [460, 314] width 18 height 26
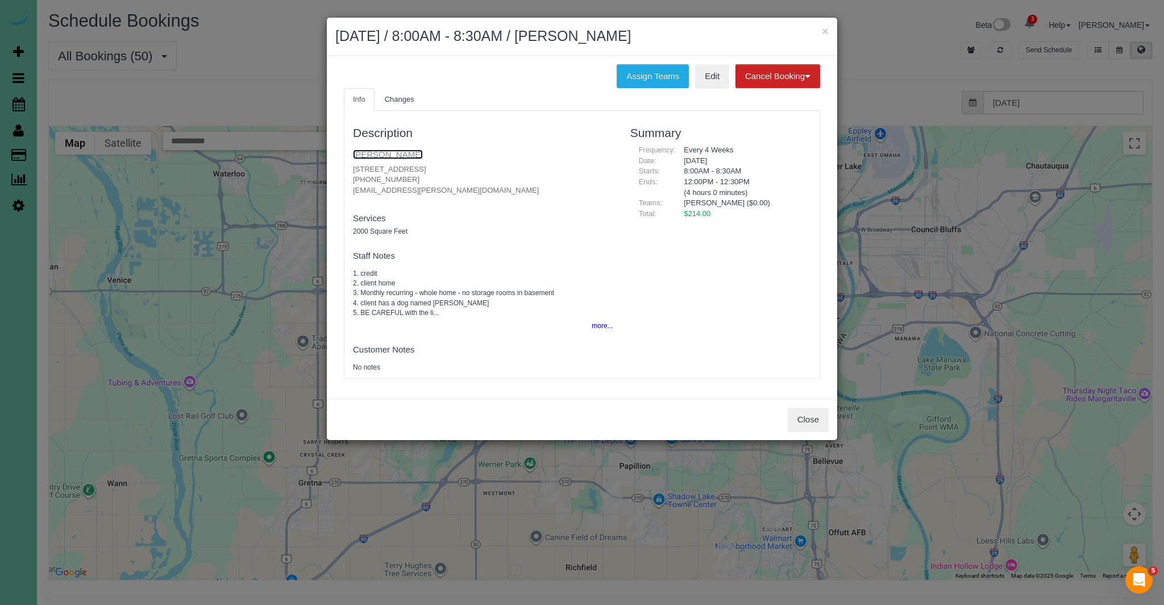
click at [369, 152] on link "[PERSON_NAME]" at bounding box center [388, 154] width 70 height 10
click at [817, 419] on button "Close" at bounding box center [808, 420] width 41 height 24
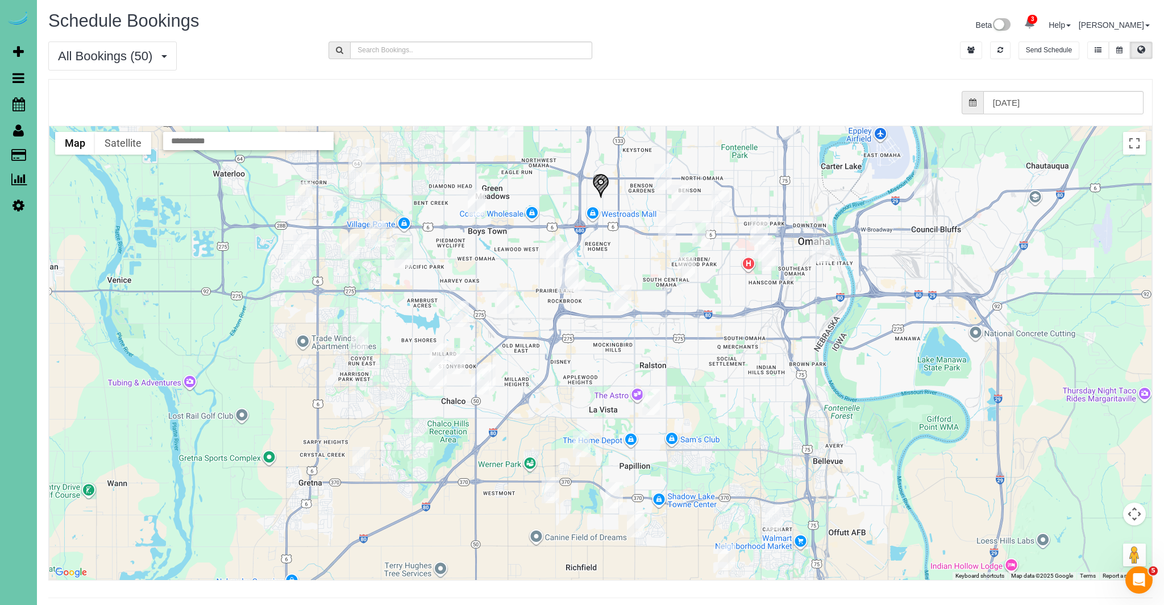
click at [506, 302] on img "09/15/2025 5:00AM - ADAM ROXBURGH (CARLJARL LOCKSMITH ) - 3708 S 132nd St, Omah…" at bounding box center [506, 301] width 18 height 26
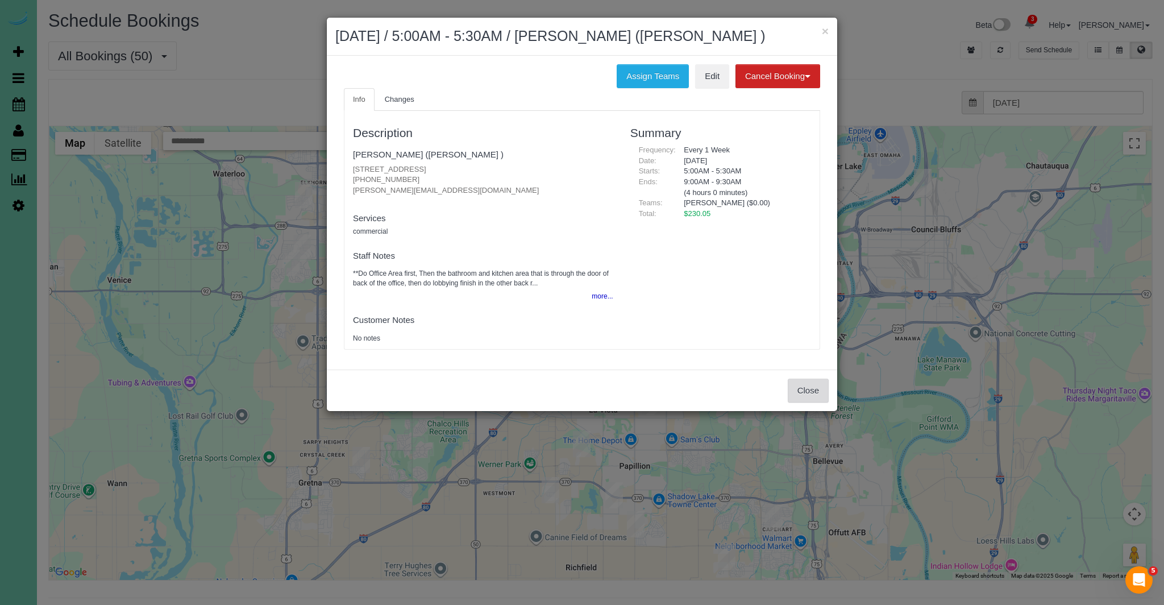
click at [815, 402] on button "Close" at bounding box center [808, 391] width 41 height 24
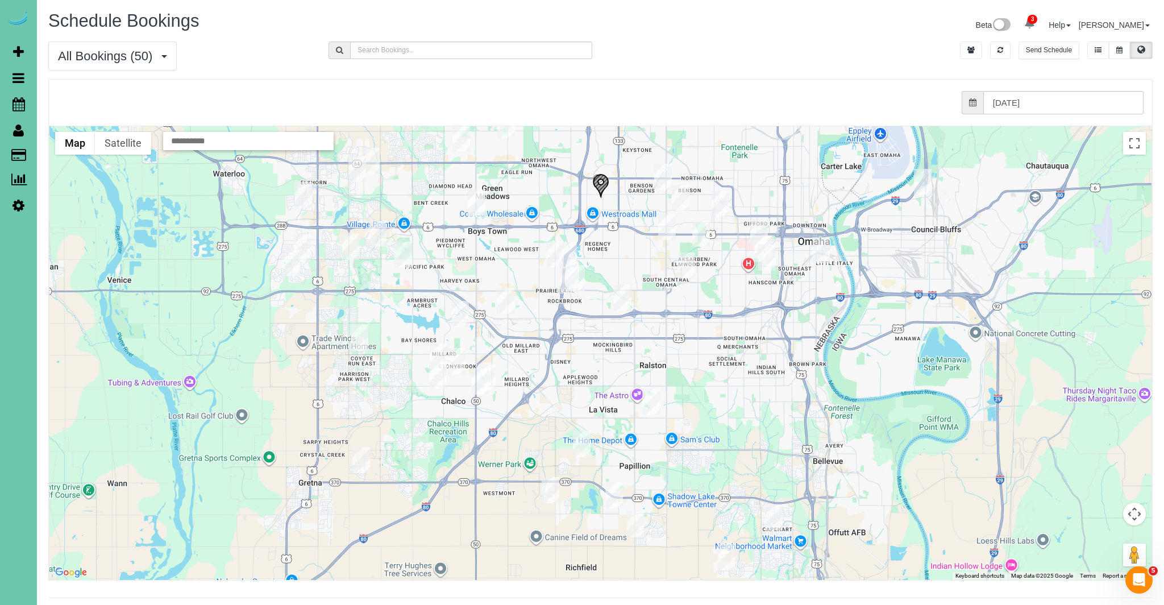
click at [359, 339] on img "09/15/2025 8:00AM - Kelli Gilsdorf - 18763 Ohern Street, Omaha, NE 68135" at bounding box center [360, 338] width 18 height 26
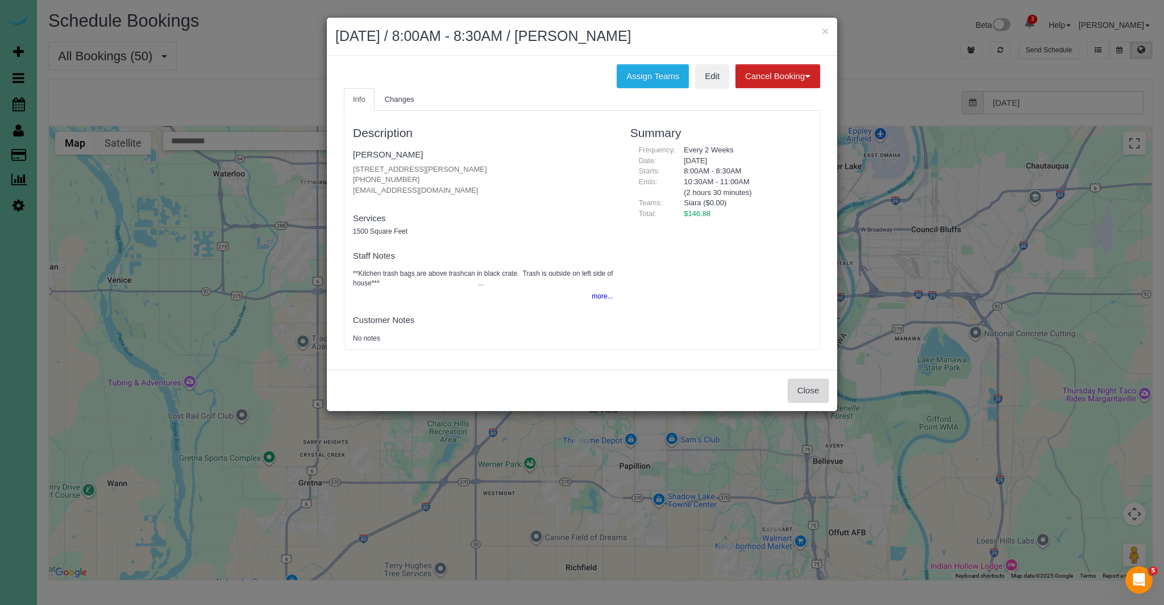
drag, startPoint x: 820, startPoint y: 396, endPoint x: 812, endPoint y: 397, distance: 7.4
click at [820, 396] on button "Close" at bounding box center [808, 391] width 41 height 24
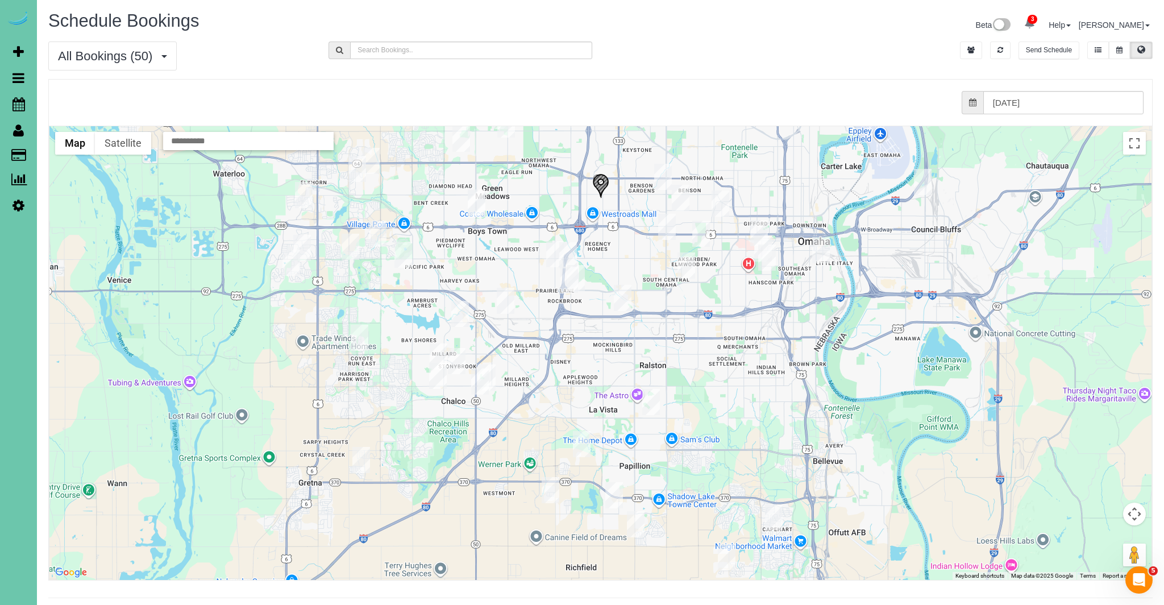
click at [407, 254] on img "09/15/2025 8:30AM - Curtis & Janessa Michaelis - 17230 Pine Street, Omaha, NE 6…" at bounding box center [403, 255] width 18 height 26
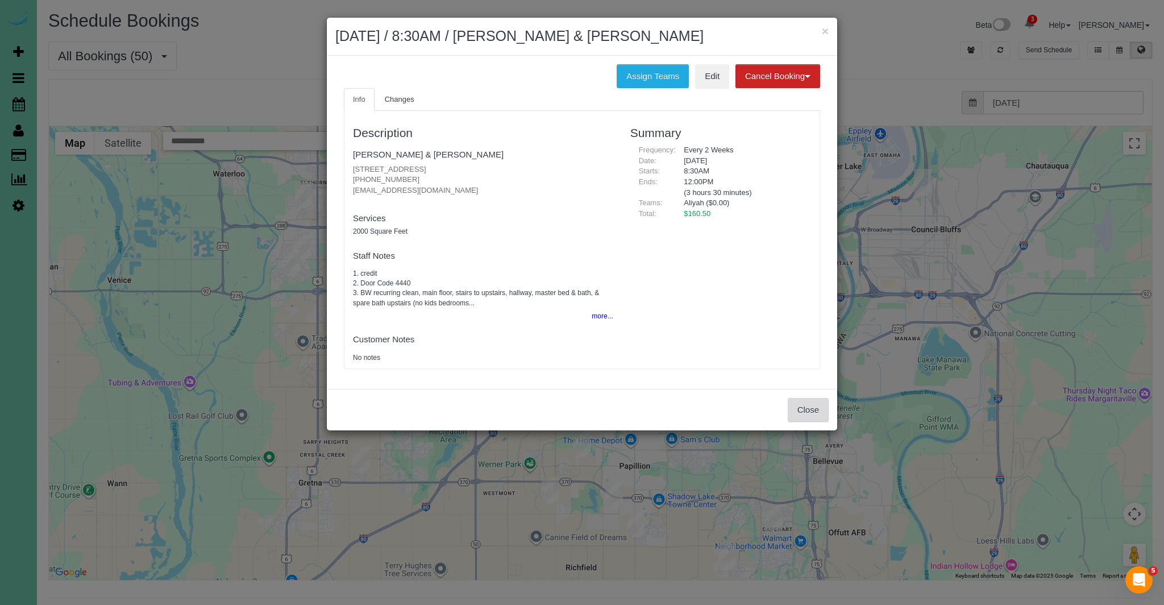
drag, startPoint x: 814, startPoint y: 410, endPoint x: 803, endPoint y: 412, distance: 11.6
click at [814, 410] on button "Close" at bounding box center [808, 410] width 41 height 24
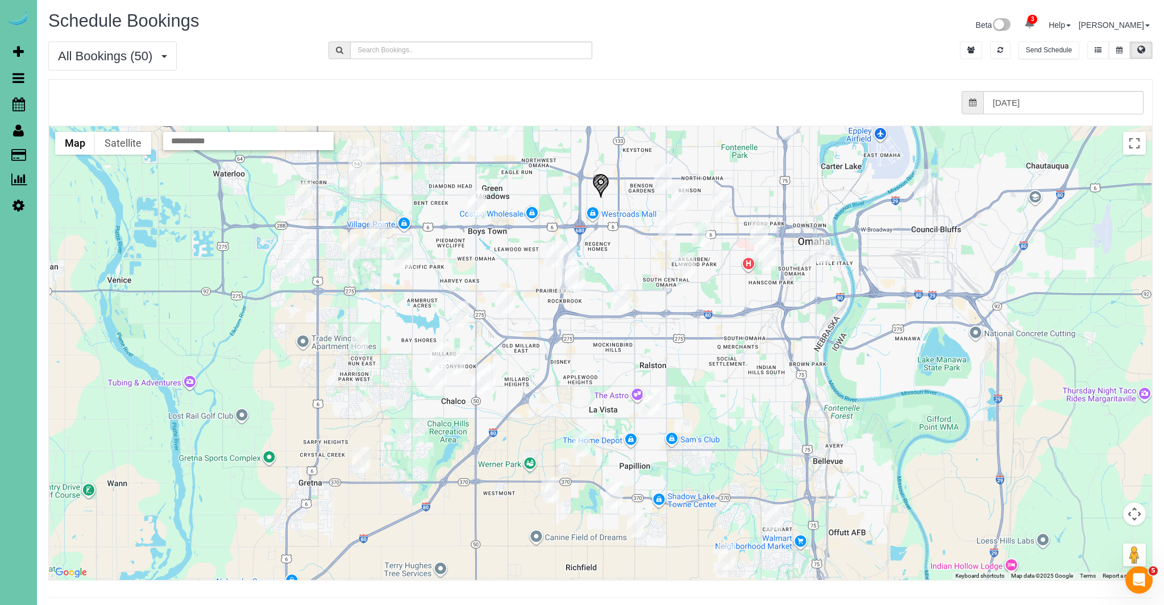
click at [405, 253] on img "09/15/2025 8:30AM - Curtis & Janessa Michaelis - 17230 Pine Street, Omaha, NE 6…" at bounding box center [403, 255] width 18 height 26
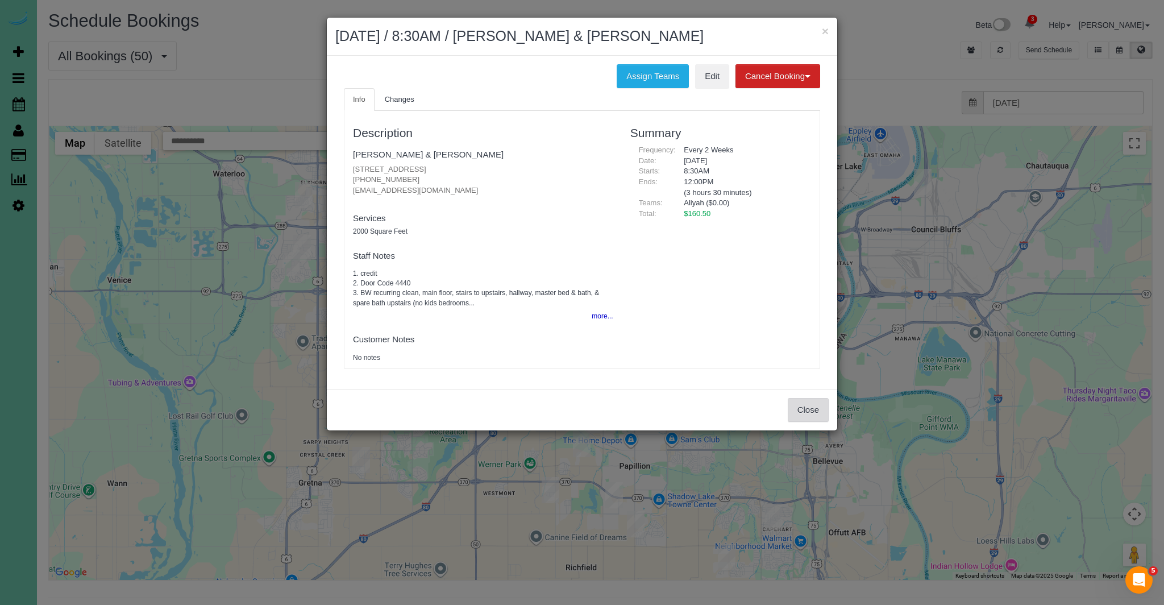
click at [805, 414] on button "Close" at bounding box center [808, 410] width 41 height 24
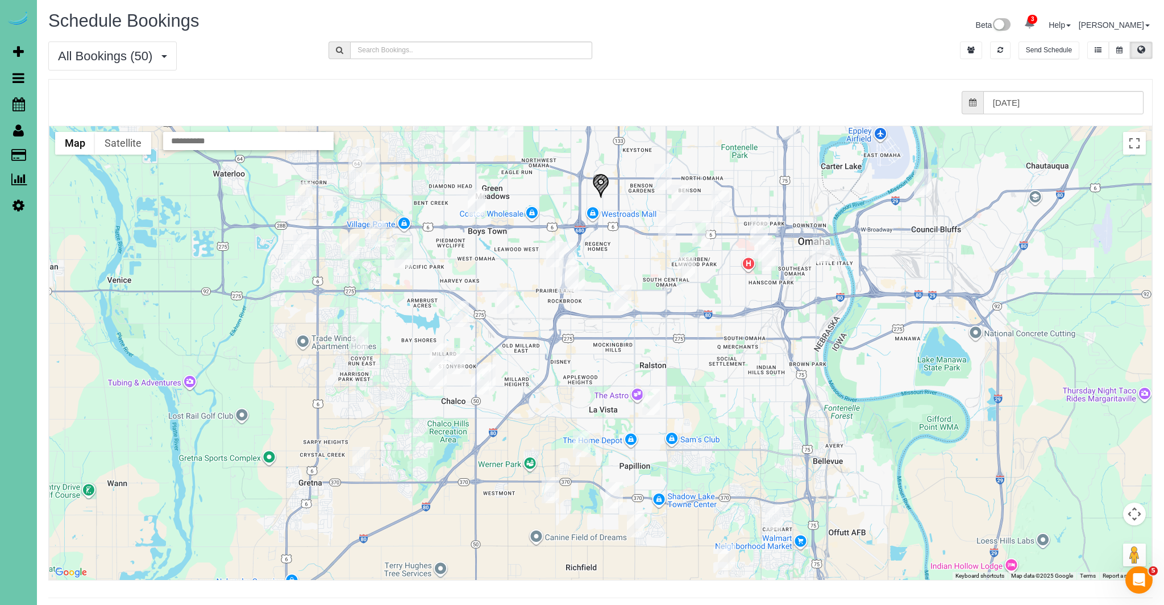
click at [355, 248] on img "09/15/2025 11:00AM - Lisa Cornet - 18926 Pierce Plz, Omaha, NE 68130" at bounding box center [351, 247] width 18 height 26
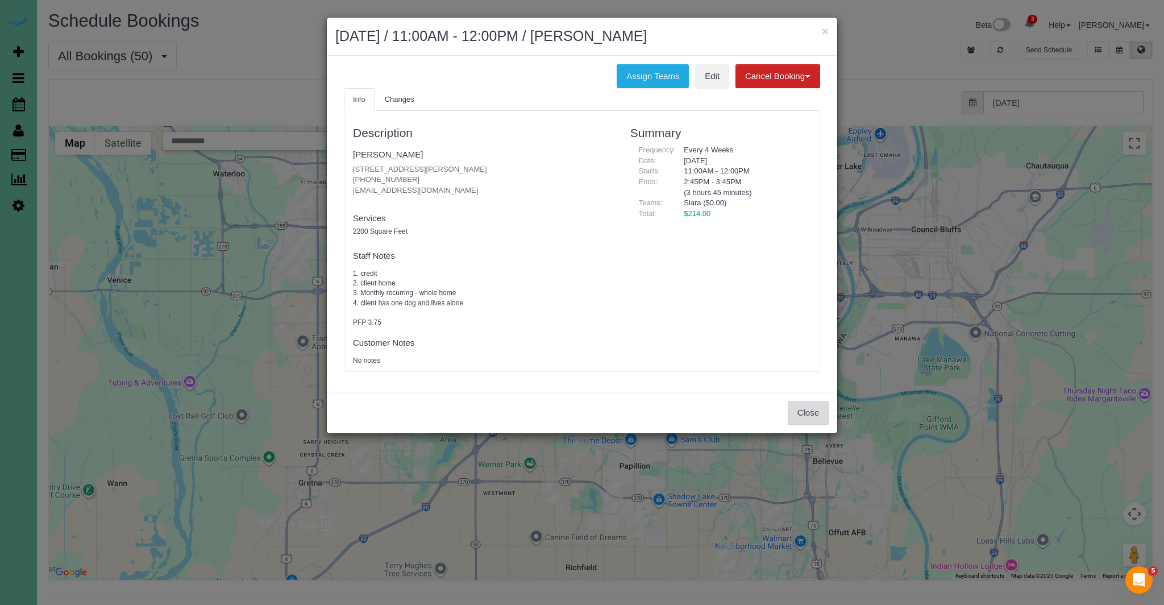
click at [821, 412] on button "Close" at bounding box center [808, 413] width 41 height 24
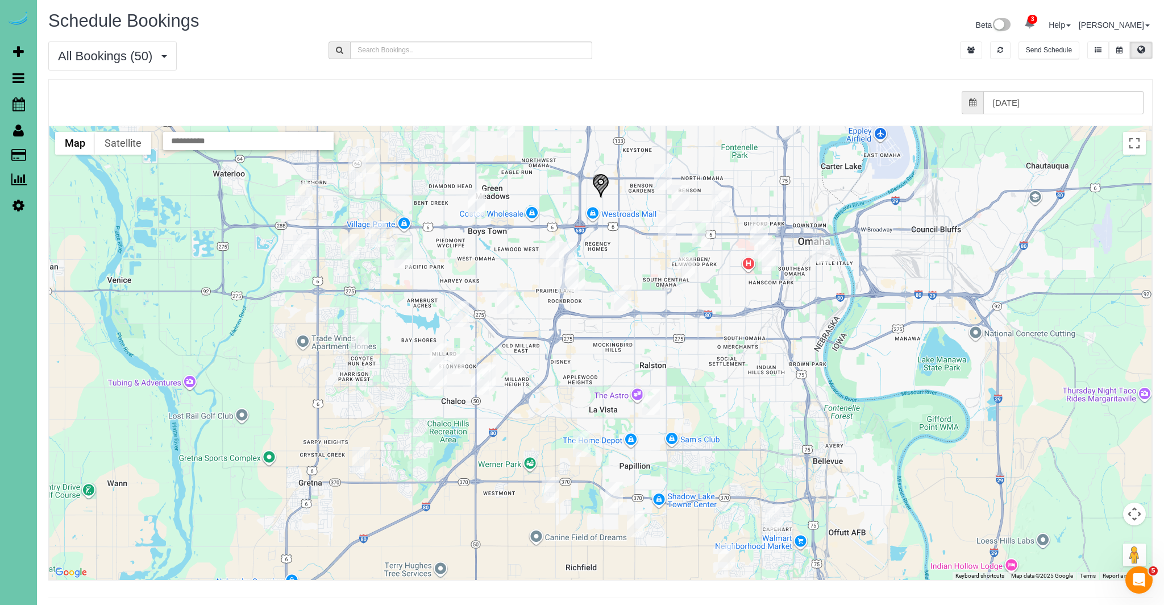
click at [380, 232] on img "09/15/2025 12:30PM - Dustin Morris - 563 S 180th Ave, Elkhorn, NE 68022" at bounding box center [378, 234] width 18 height 26
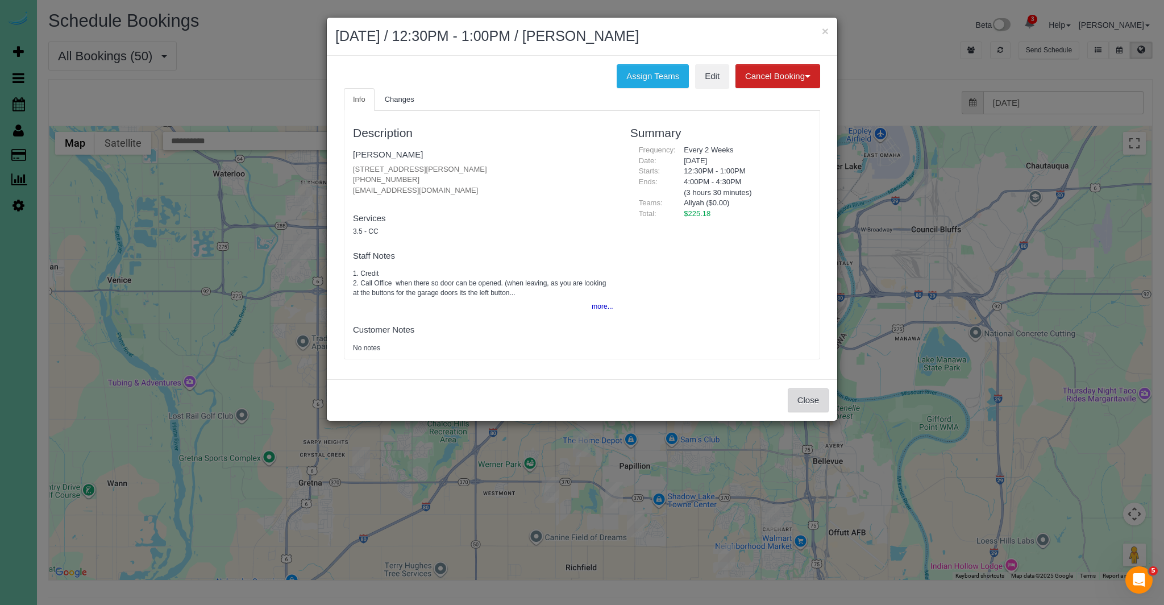
click at [818, 398] on button "Close" at bounding box center [808, 400] width 41 height 24
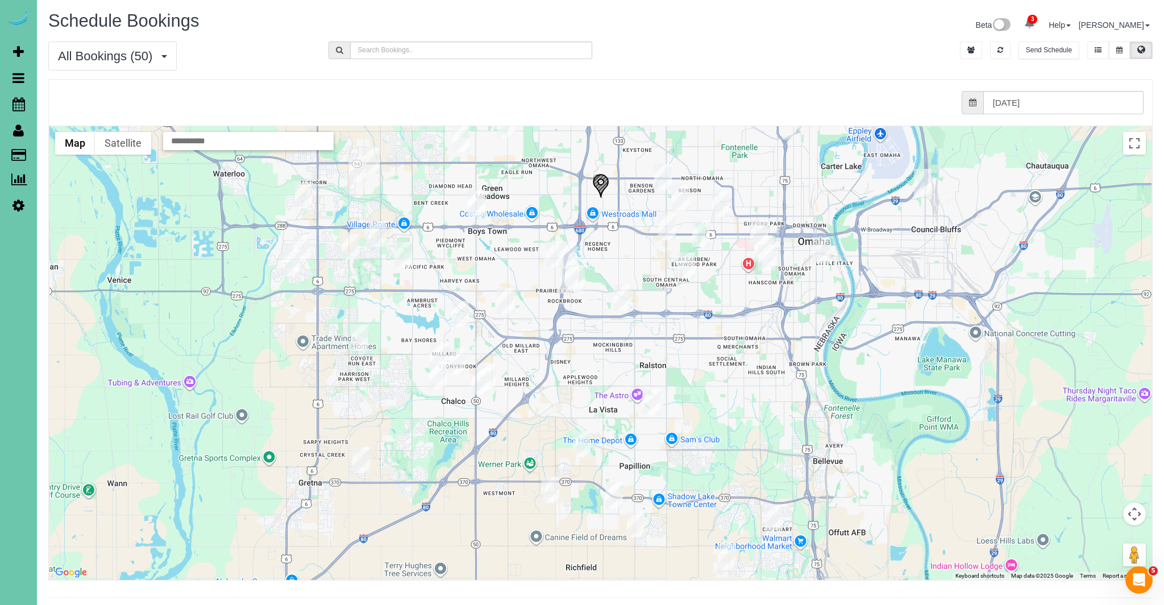
click at [304, 247] on img "09/15/2025 12:00PM - Katie Moes - 20915 Poppleton Cir, Elkhorn, NE 68022" at bounding box center [302, 248] width 18 height 26
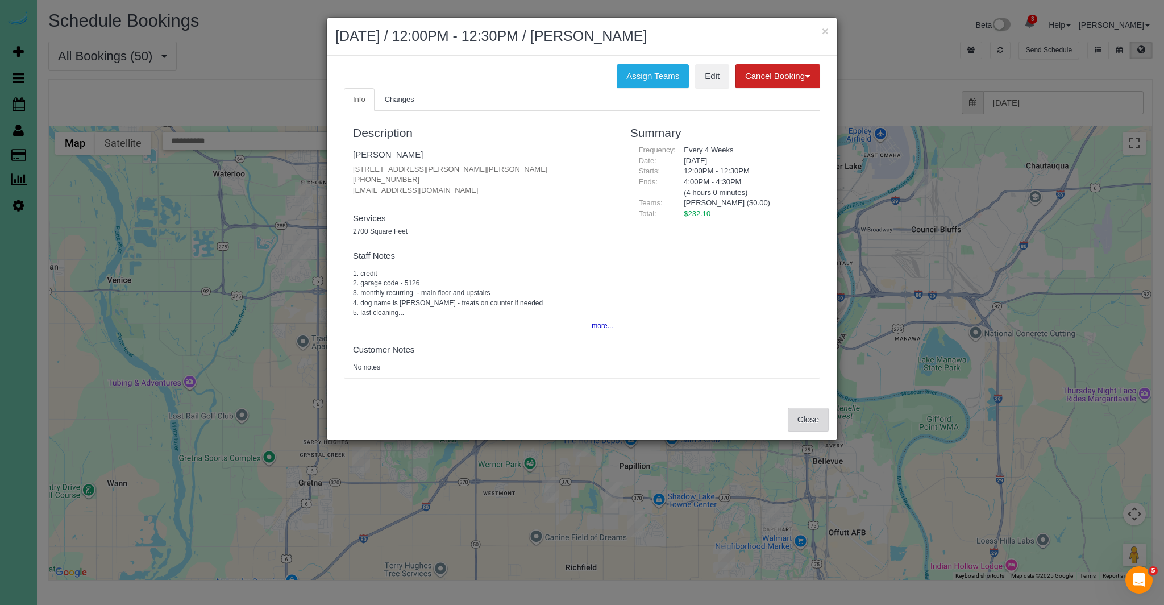
drag, startPoint x: 821, startPoint y: 422, endPoint x: 814, endPoint y: 419, distance: 7.7
click at [821, 422] on button "Close" at bounding box center [808, 420] width 41 height 24
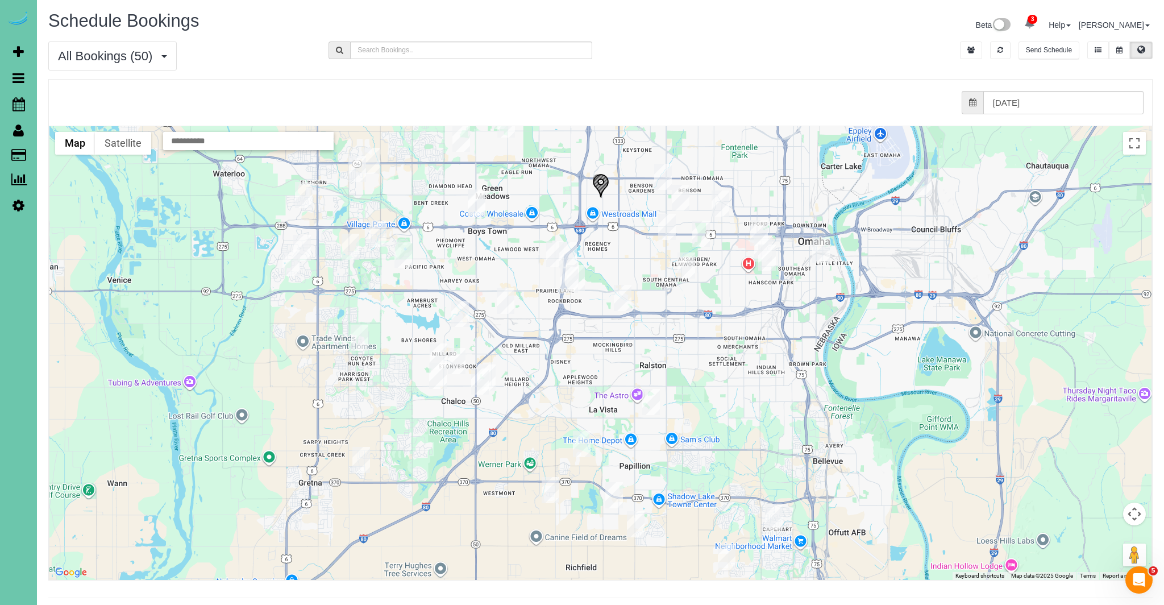
click at [289, 263] on img "09/15/2025 8:30AM - Matt Churchill - 1909 S 214th St, Elkhorn, NE 68022" at bounding box center [292, 263] width 18 height 26
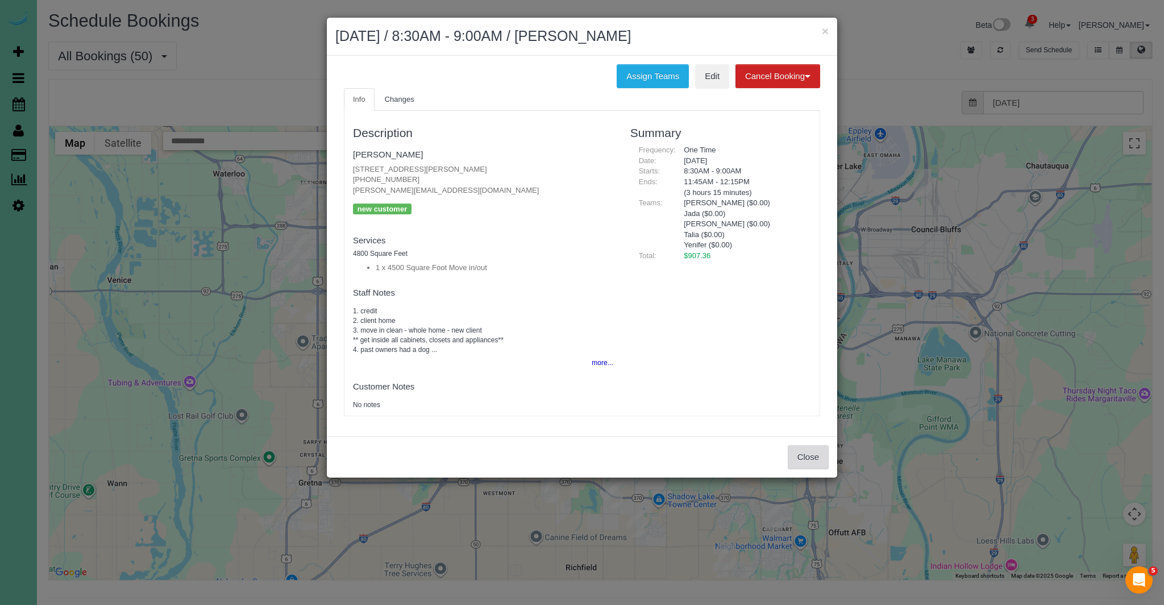
click at [806, 454] on button "Close" at bounding box center [808, 457] width 41 height 24
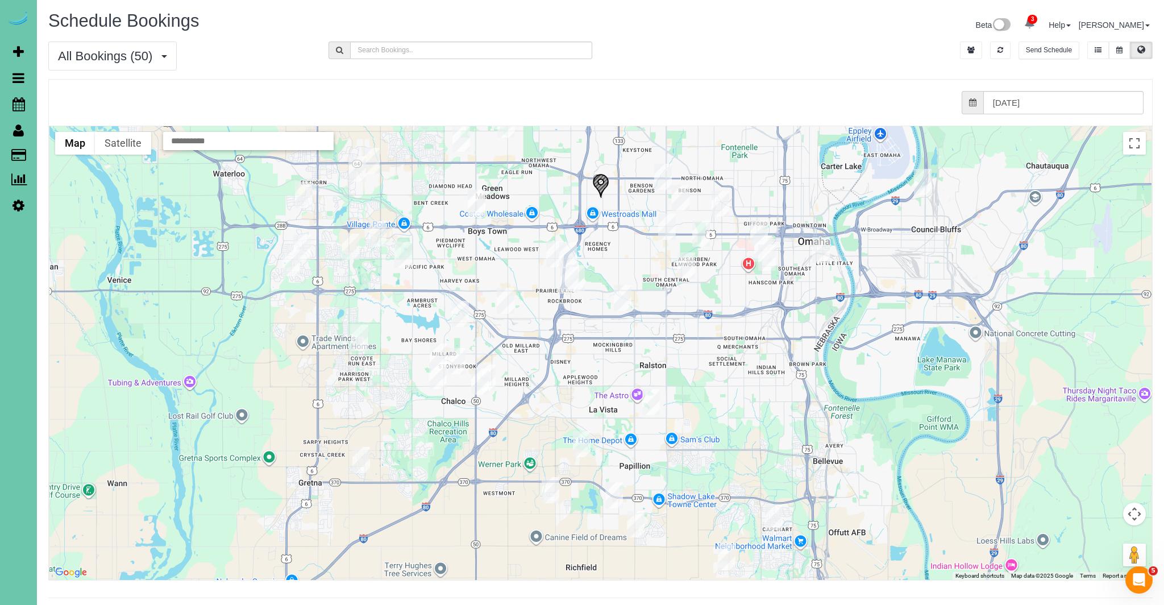
click at [476, 205] on img "09/15/2025 8:30AM - Liza Jane Parnell - 840 N 143rd Ct, Omaha, NE 68154" at bounding box center [477, 203] width 18 height 26
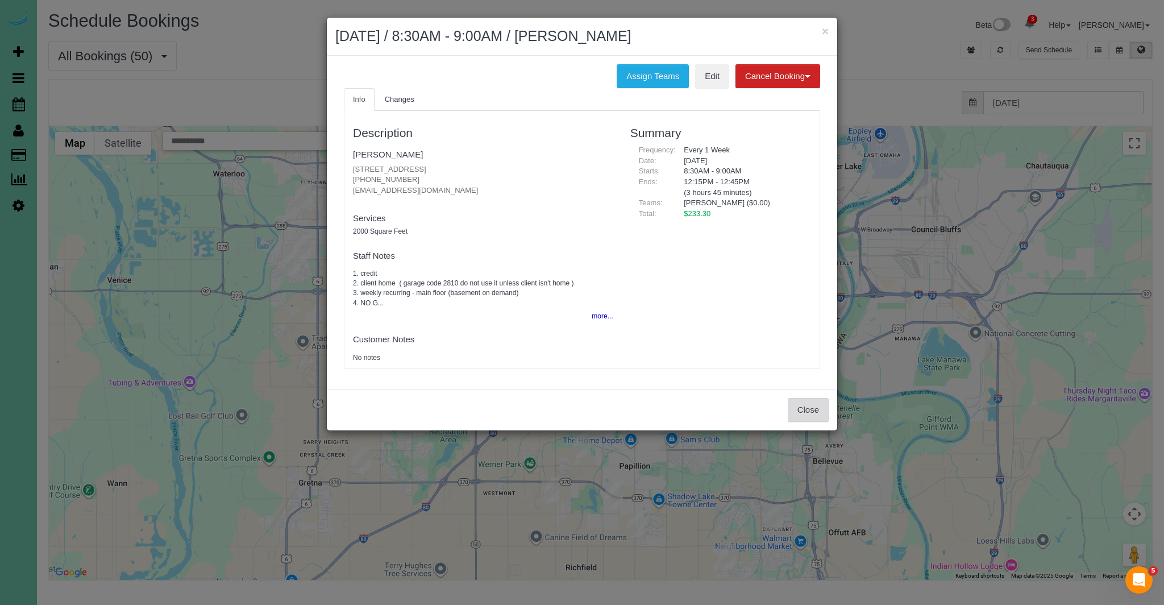
click at [809, 404] on button "Close" at bounding box center [808, 410] width 41 height 24
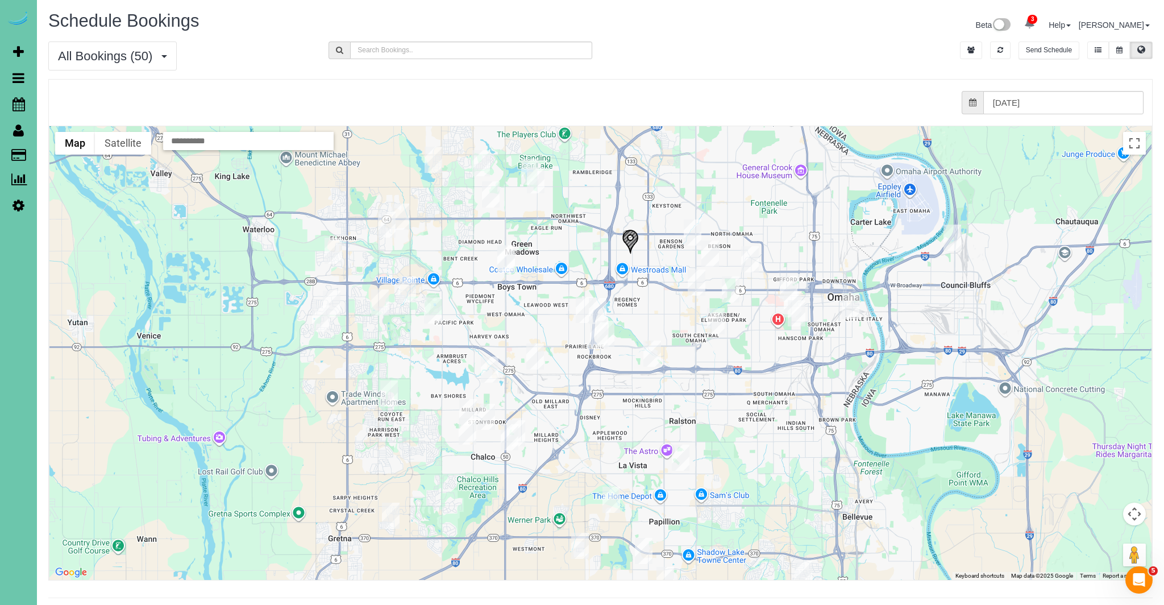
drag, startPoint x: 524, startPoint y: 351, endPoint x: 559, endPoint y: 416, distance: 74.3
click at [559, 416] on div at bounding box center [600, 353] width 1102 height 454
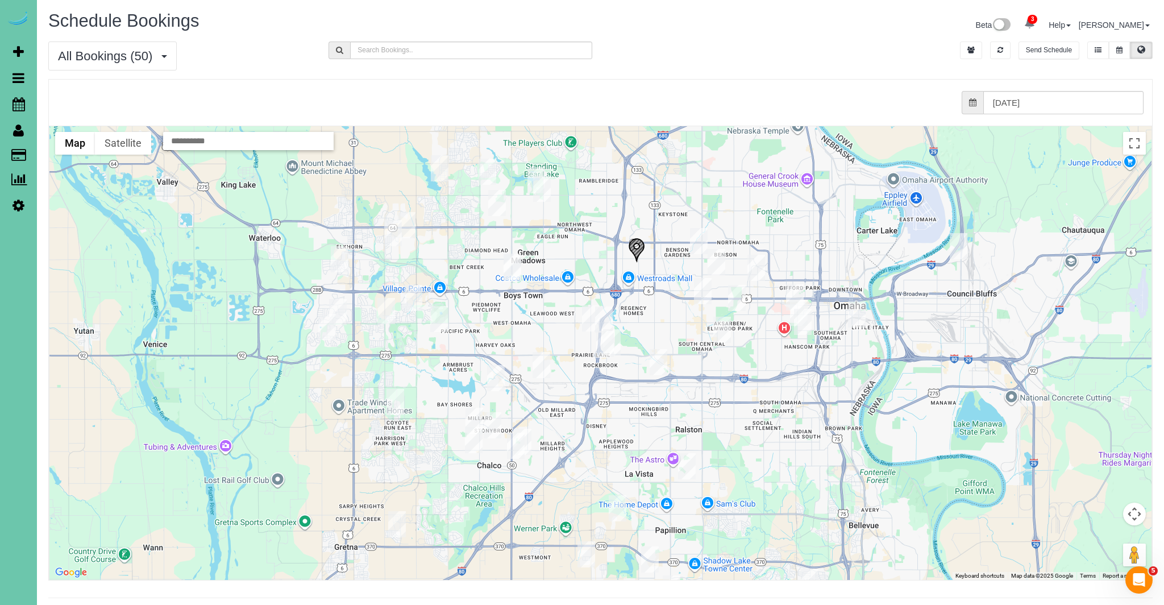
click at [339, 259] on img "09/15/2025 12:30PM - Linda Hindmarsh - 1312 N 209 Street, Elkhorn, NE 68022" at bounding box center [340, 259] width 18 height 26
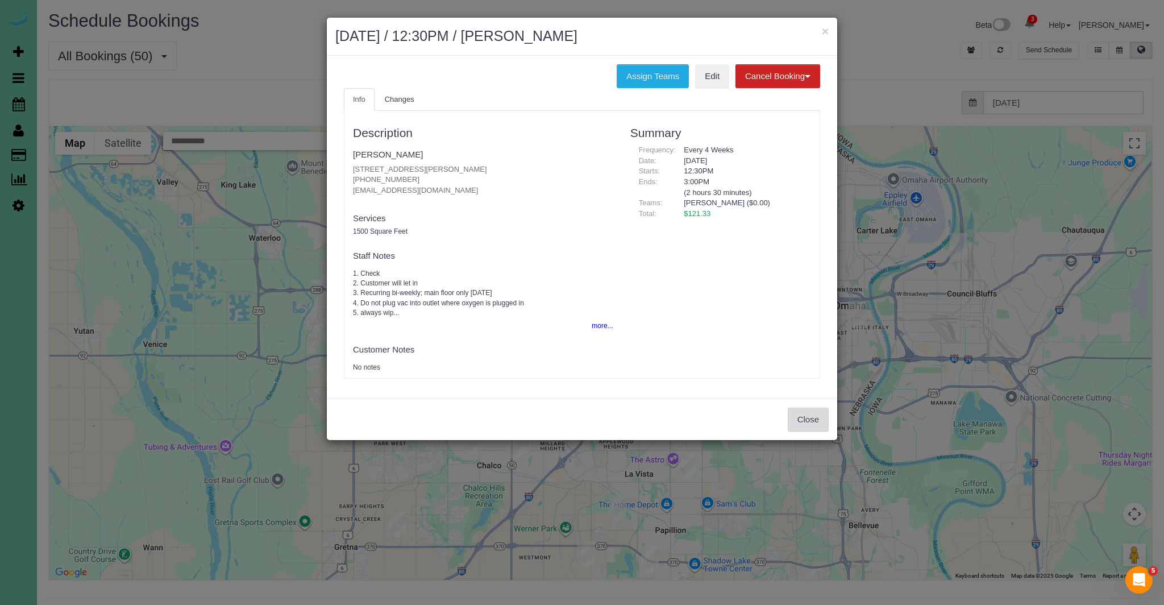
drag, startPoint x: 825, startPoint y: 414, endPoint x: 818, endPoint y: 410, distance: 8.2
click at [824, 414] on button "Close" at bounding box center [808, 420] width 41 height 24
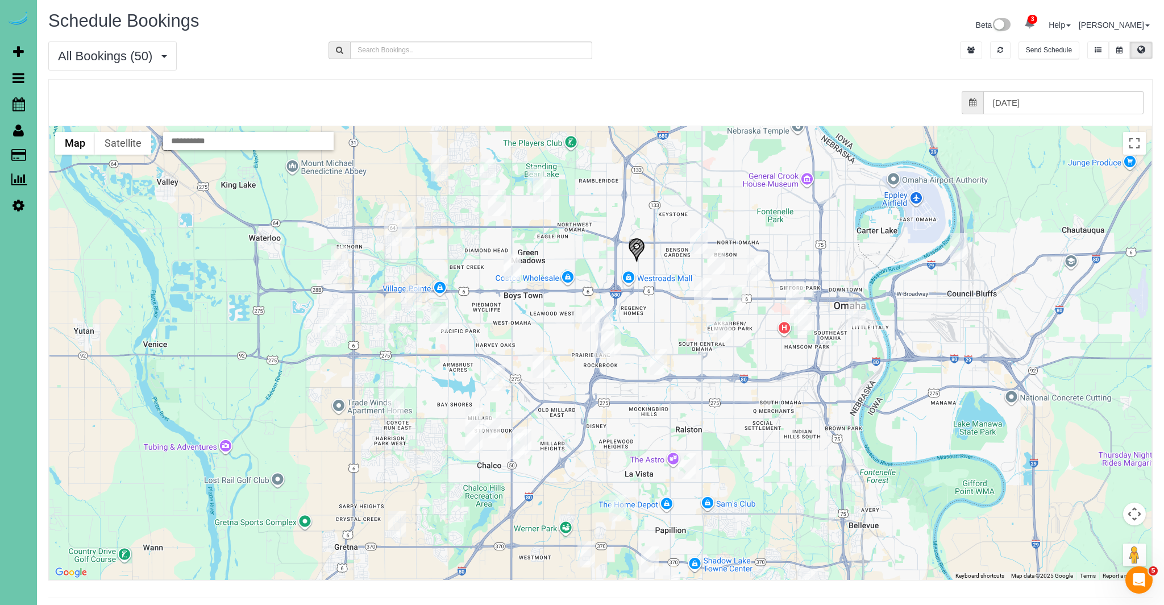
click at [391, 235] on img "09/15/2025 12:00PM - Kari Halweg - 2537 N 188th St, Elkhorn, NE 68022" at bounding box center [393, 233] width 18 height 26
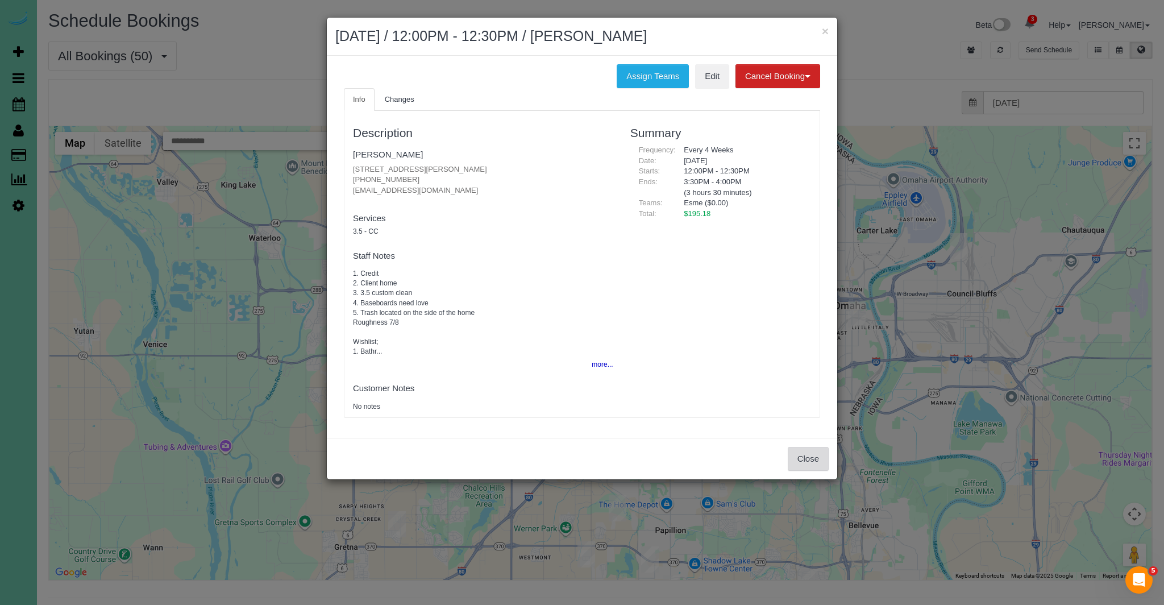
drag, startPoint x: 819, startPoint y: 452, endPoint x: 647, endPoint y: 351, distance: 199.6
click at [819, 452] on button "Close" at bounding box center [808, 459] width 41 height 24
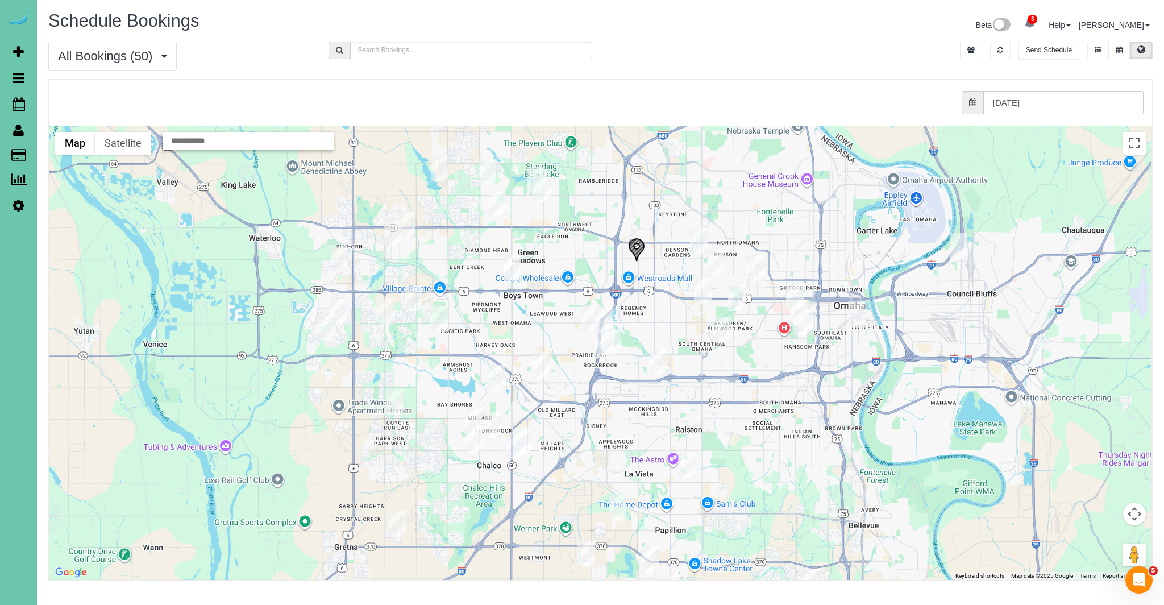
click at [404, 218] on img "09/15/2025 8:00AM - Bryan Hunter - 3113 N 183rd Street, Elkhorn, NE 68022" at bounding box center [407, 225] width 18 height 26
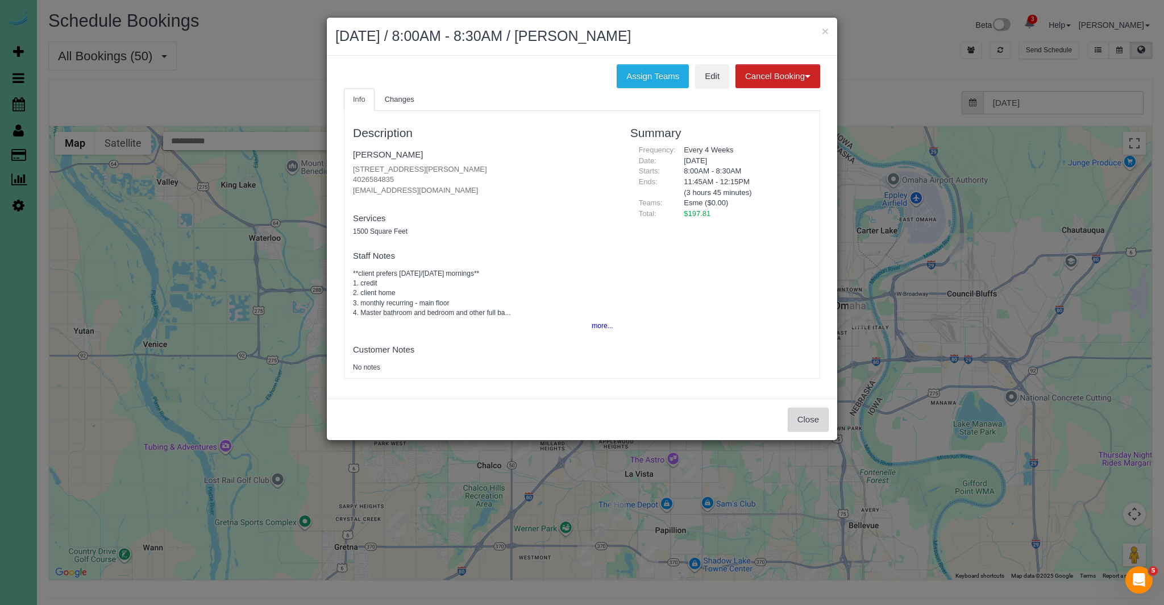
click at [802, 425] on button "Close" at bounding box center [808, 420] width 41 height 24
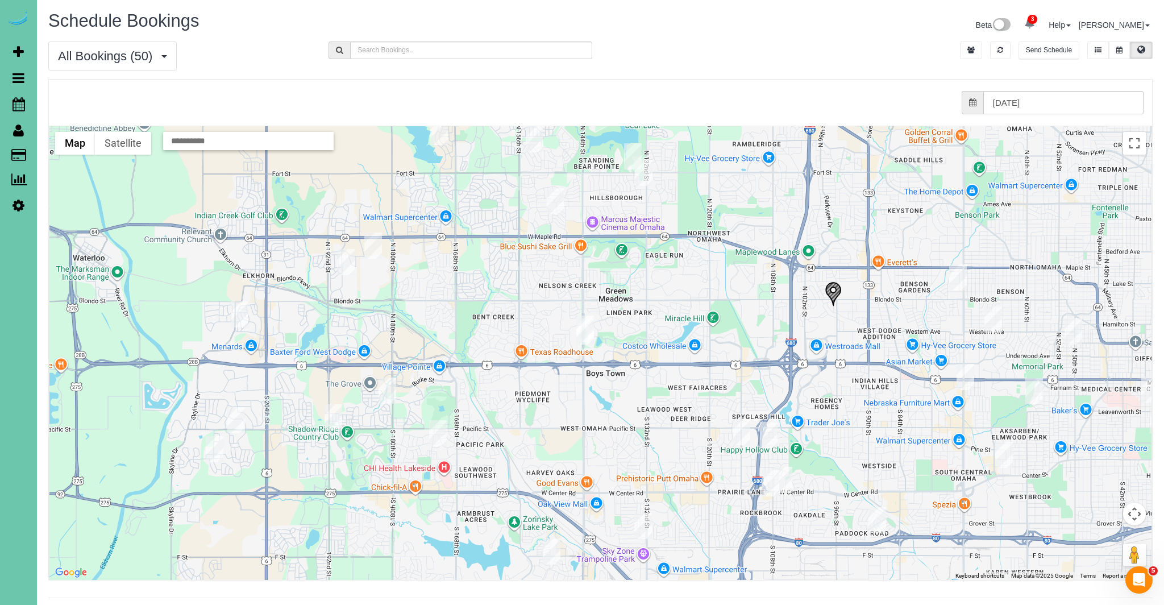
drag, startPoint x: 558, startPoint y: 303, endPoint x: 616, endPoint y: 311, distance: 58.0
click at [697, 349] on div at bounding box center [600, 353] width 1102 height 454
click at [584, 333] on img "09/15/2025 8:30AM - Liza Jane Parnell - 840 N 143rd Ct, Omaha, NE 68154" at bounding box center [585, 331] width 18 height 26
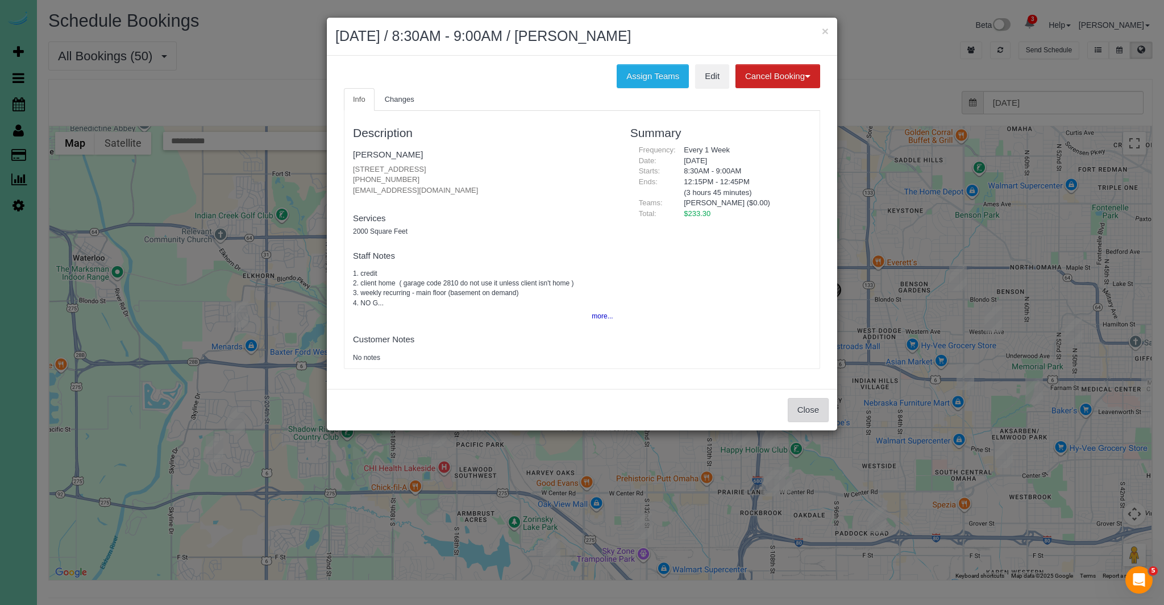
click at [823, 410] on button "Close" at bounding box center [808, 410] width 41 height 24
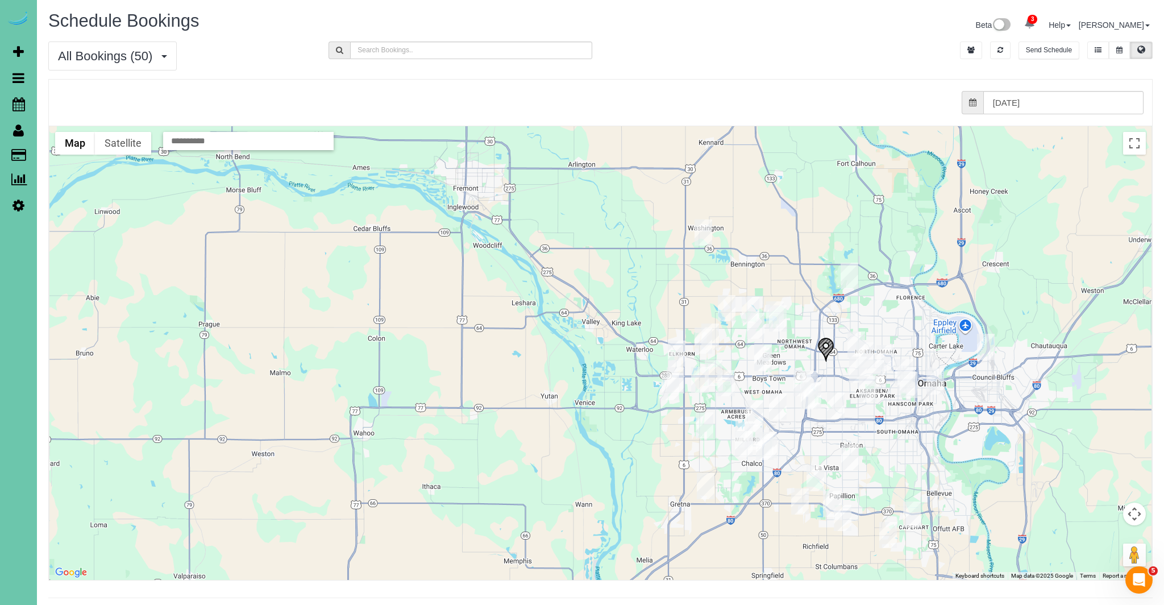
click at [753, 323] on img "09/15/2025 8:00AM - Josie Laurent - 14812 Sprague Street, Omaha, NE 68116" at bounding box center [756, 326] width 18 height 26
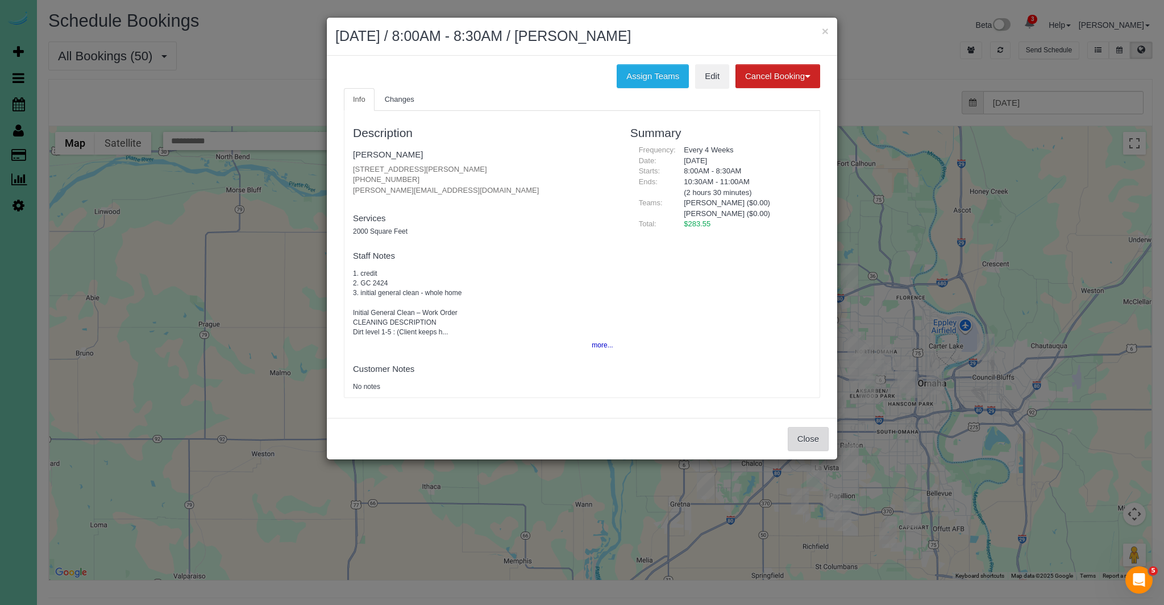
click at [812, 437] on button "Close" at bounding box center [808, 439] width 41 height 24
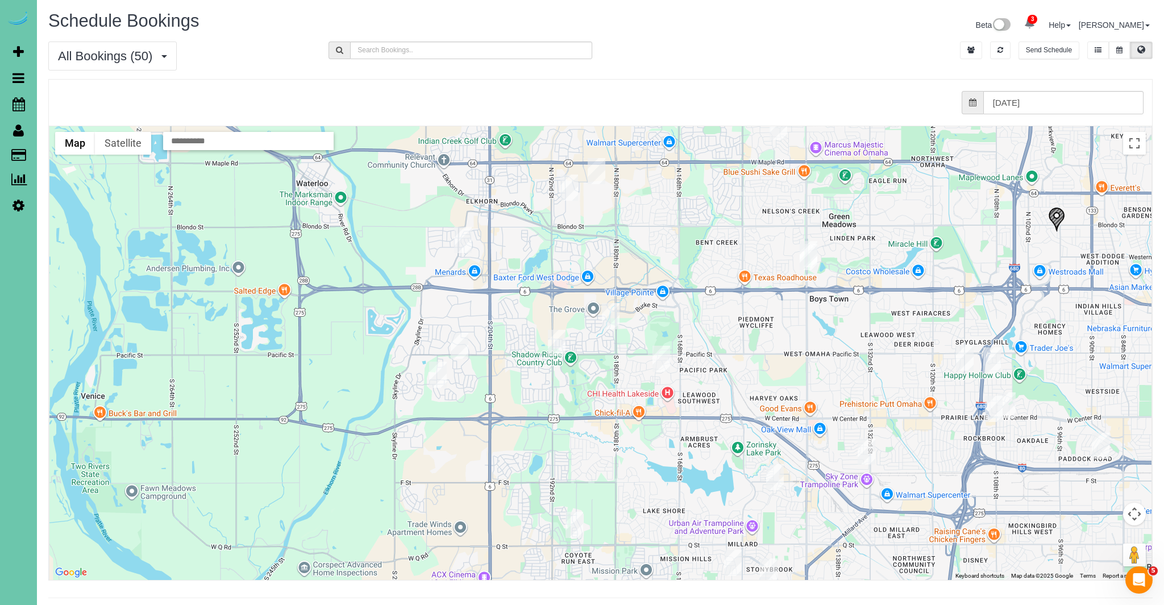
drag, startPoint x: 717, startPoint y: 404, endPoint x: 556, endPoint y: 381, distance: 162.4
click at [560, 385] on div at bounding box center [600, 353] width 1102 height 454
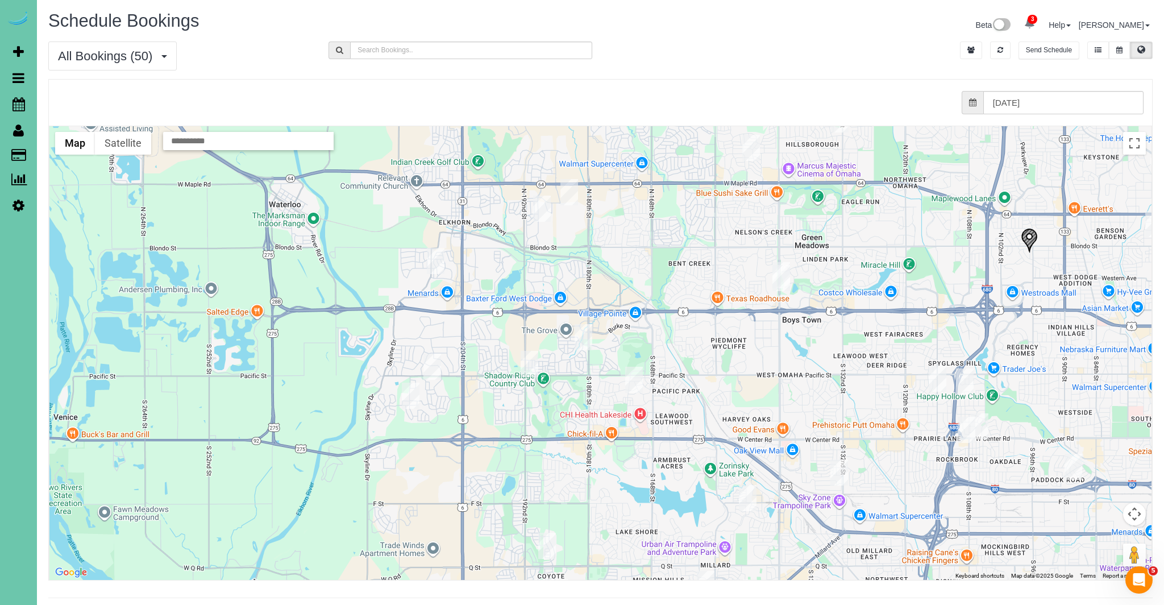
drag, startPoint x: 558, startPoint y: 381, endPoint x: 551, endPoint y: 414, distance: 33.6
click at [556, 414] on div at bounding box center [600, 353] width 1102 height 454
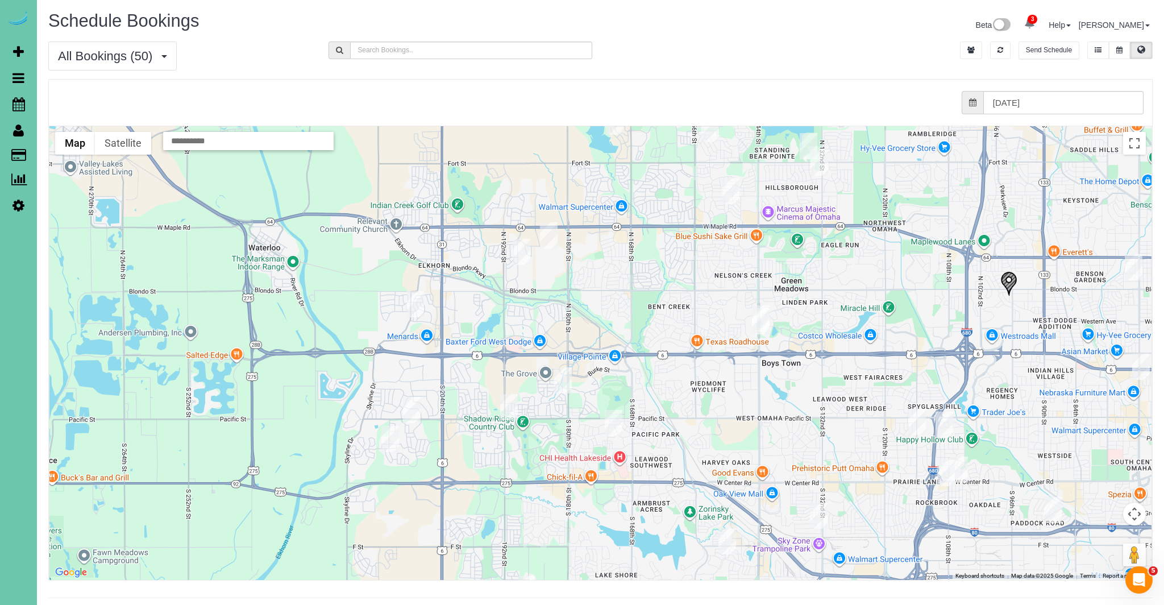
drag, startPoint x: 543, startPoint y: 410, endPoint x: 531, endPoint y: 448, distance: 39.7
click at [524, 455] on div at bounding box center [600, 353] width 1102 height 454
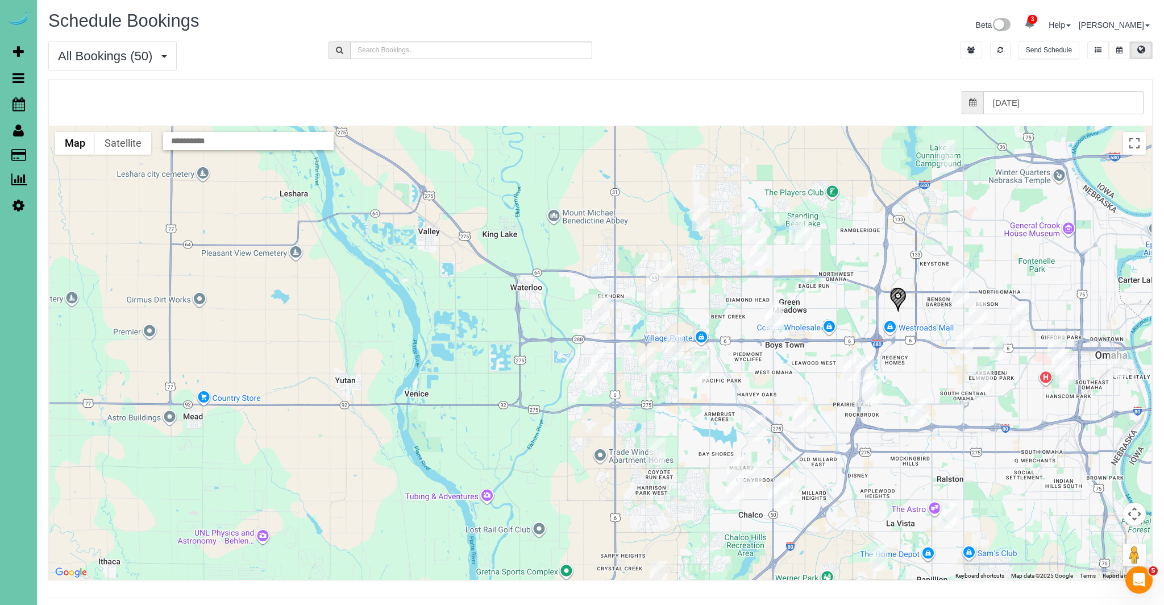
drag, startPoint x: 797, startPoint y: 226, endPoint x: 736, endPoint y: 344, distance: 134.0
click at [738, 345] on div at bounding box center [600, 353] width 1102 height 454
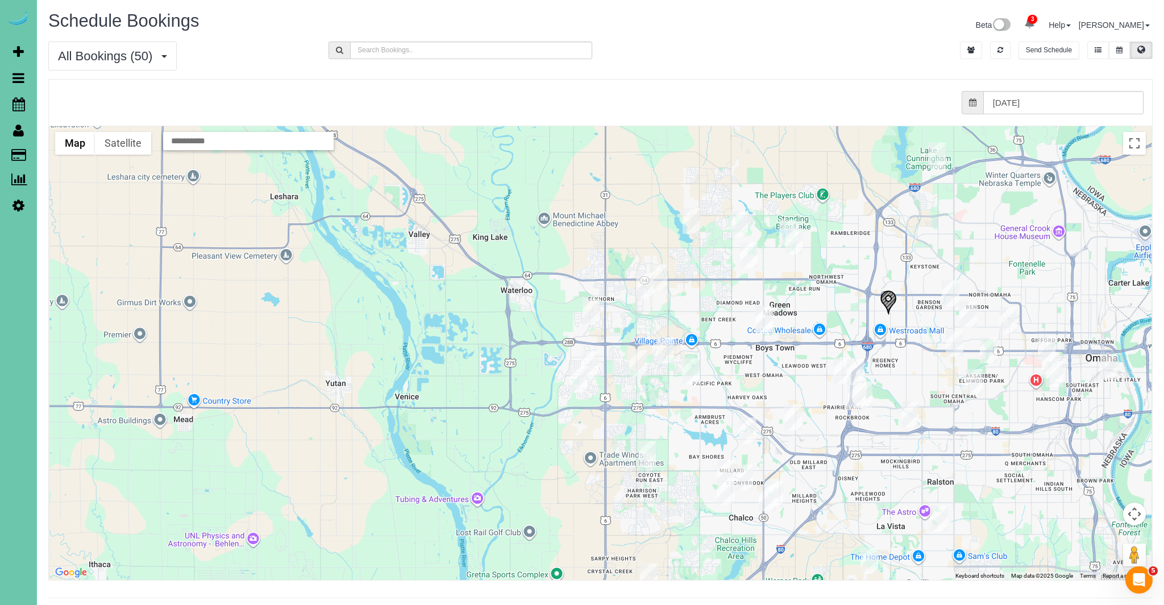
click at [694, 219] on img "09/15/2025 11:30AM - Ann Schiermeyer - 6013 N Hws Cleavland Blvd, Omaha, NE 681…" at bounding box center [692, 220] width 18 height 26
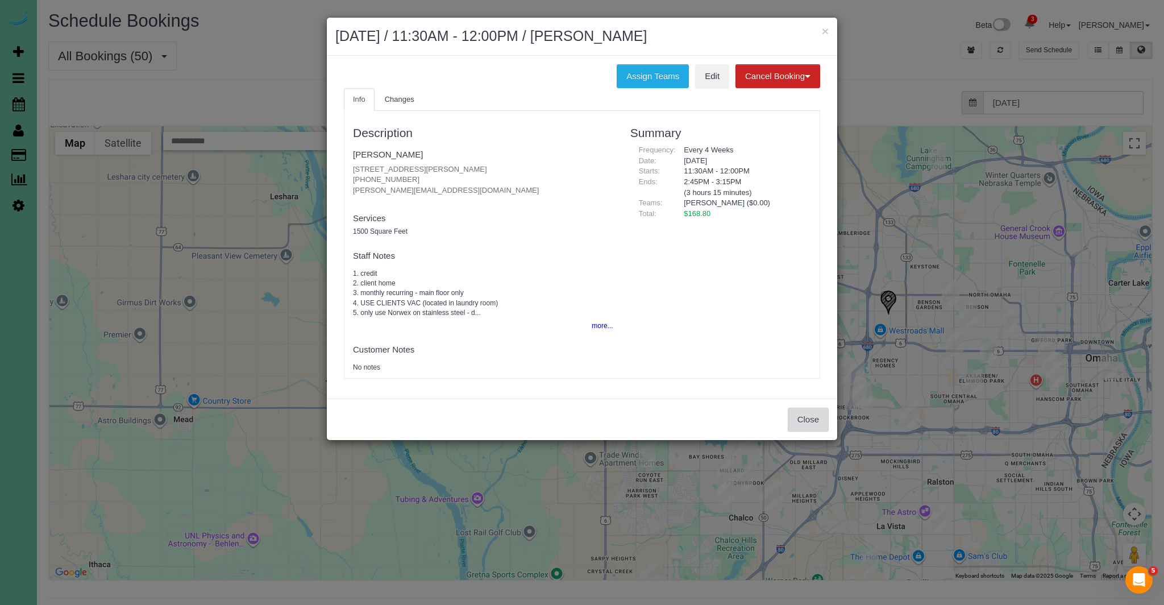
click at [811, 422] on button "Close" at bounding box center [808, 420] width 41 height 24
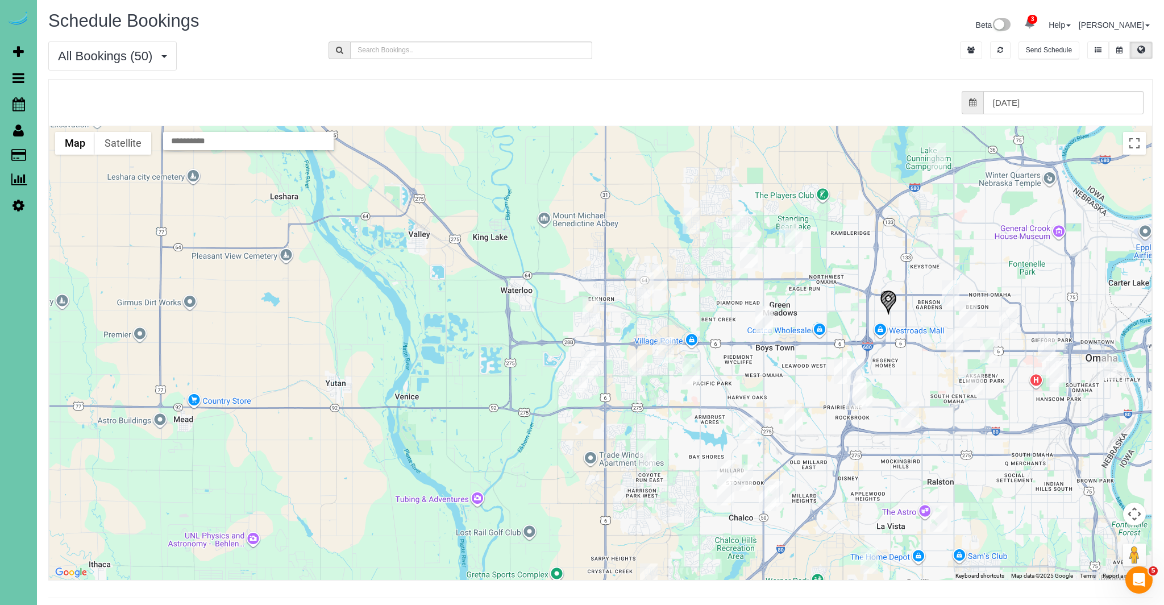
click at [738, 221] on img "09/15/2025 11:30AM - Michele Guetterman - 5810 N 152th St, Omaha, NE 68116" at bounding box center [739, 224] width 18 height 26
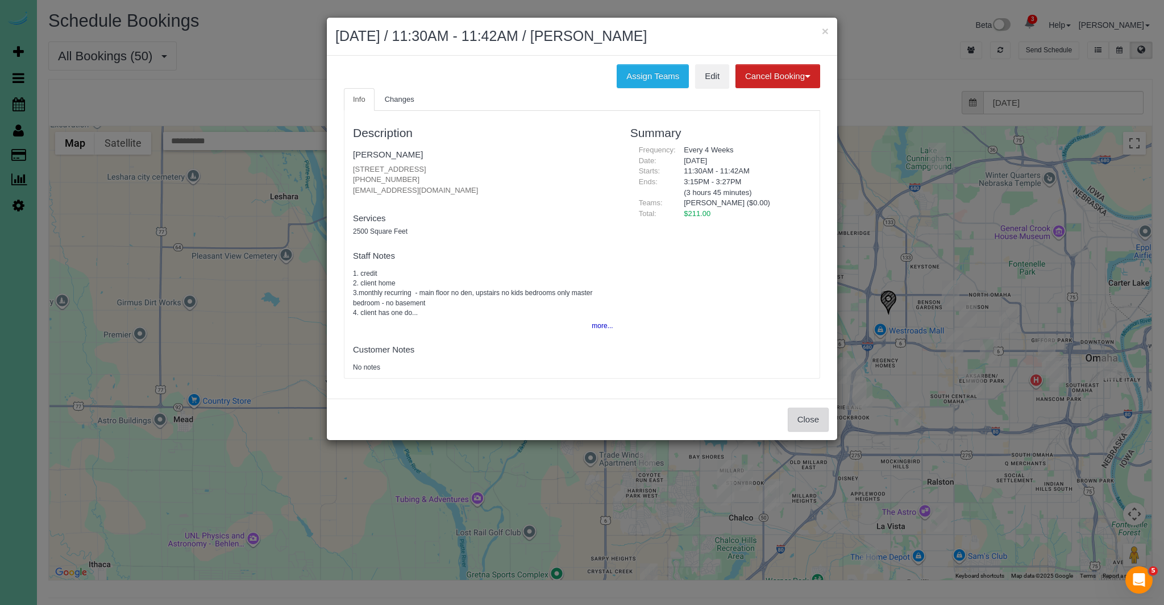
click at [804, 423] on button "Close" at bounding box center [808, 420] width 41 height 24
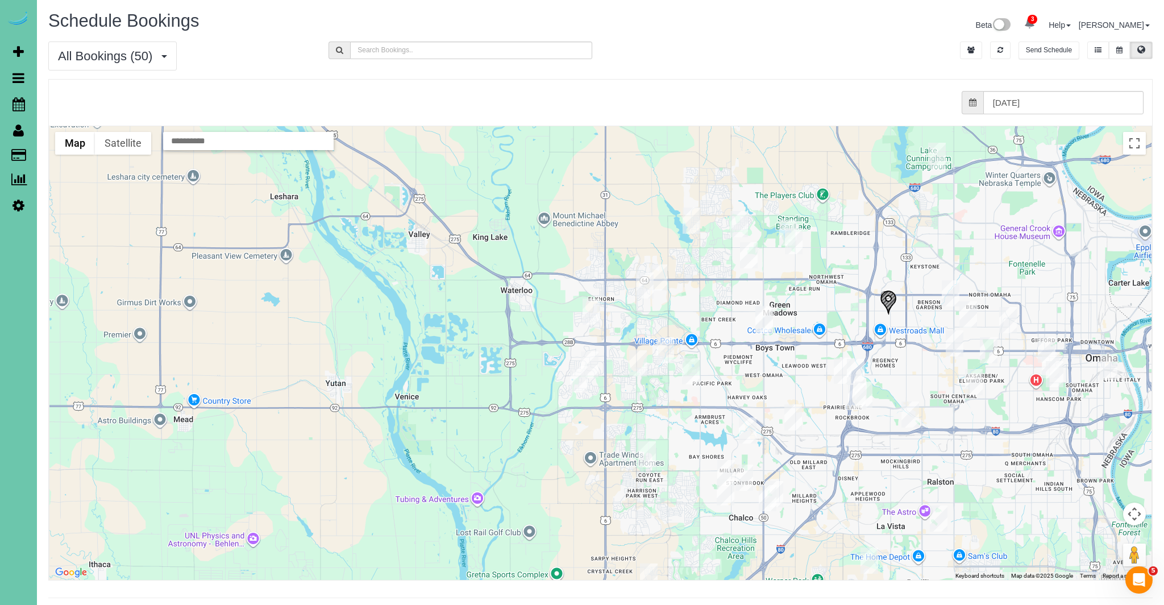
click at [795, 236] on img "09/15/2025 12:30PM - Mary Roeser - 13220 Larimore Avenue Apt #163, Omaha, NE 68…" at bounding box center [794, 241] width 18 height 26
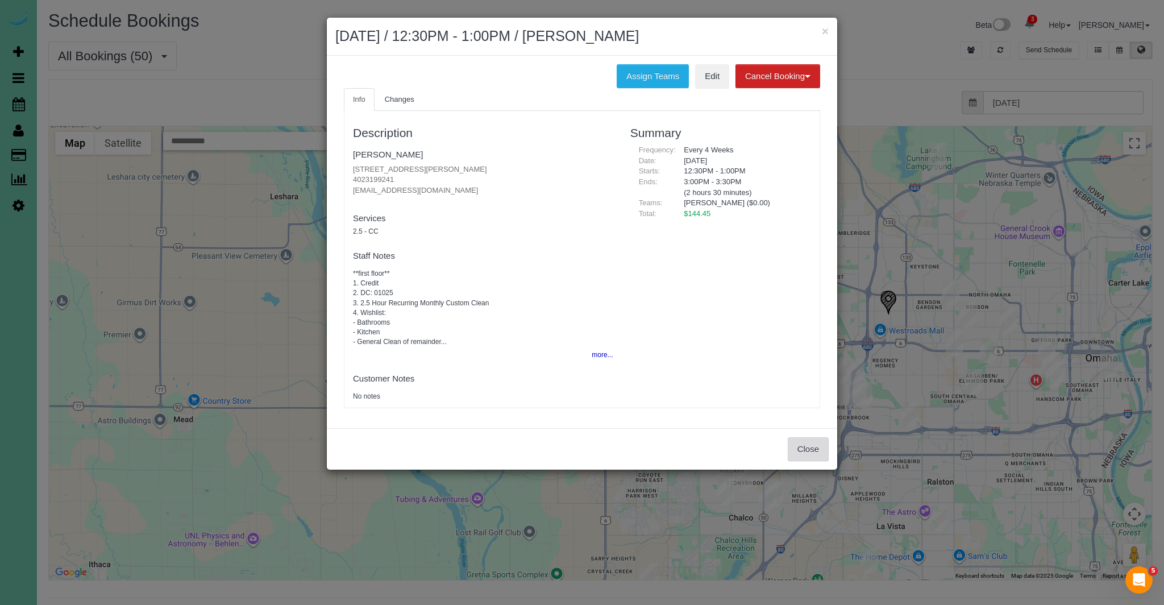
click at [809, 448] on button "Close" at bounding box center [808, 449] width 41 height 24
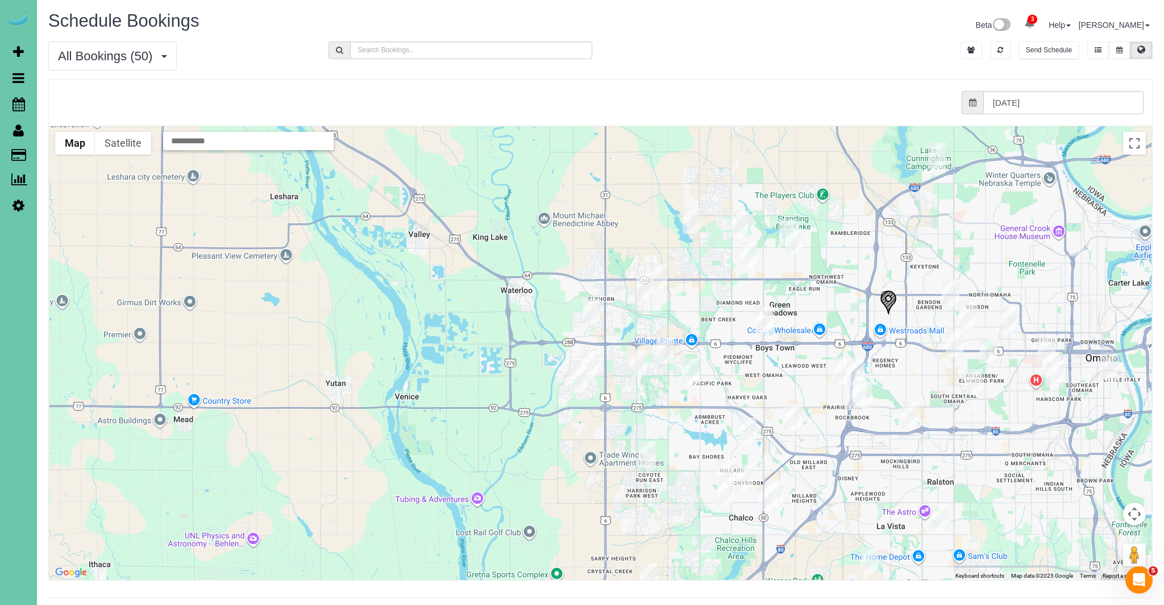
click at [780, 222] on img "09/15/2025 12:30PM - Nicole Ray - 5403 N 134th Ave, Omaha, NE 68116" at bounding box center [788, 232] width 18 height 26
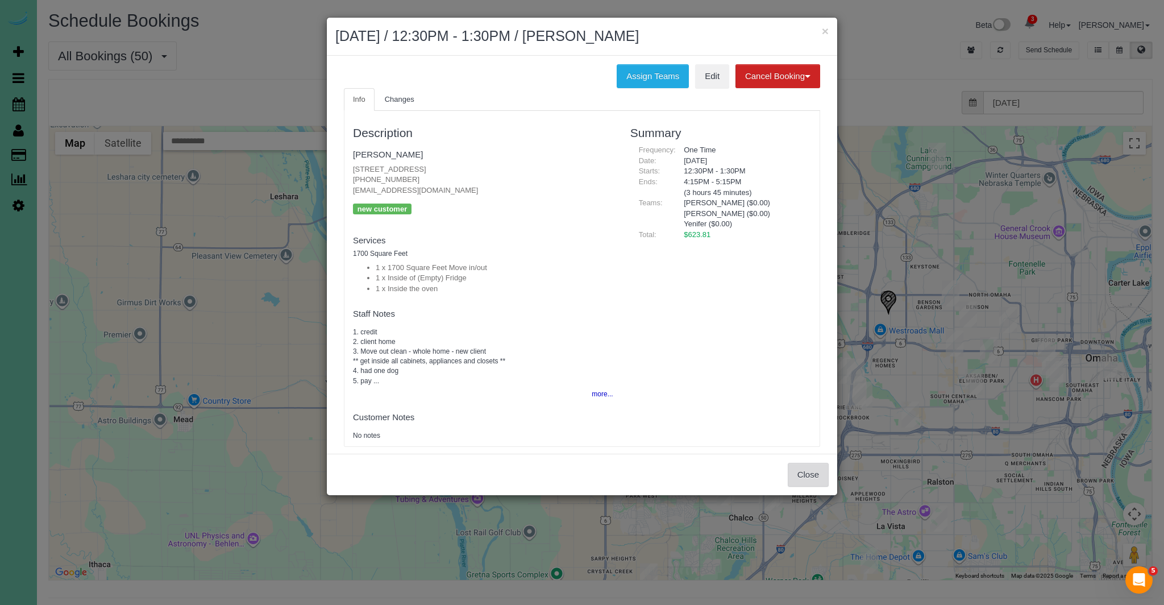
click at [818, 473] on button "Close" at bounding box center [808, 475] width 41 height 24
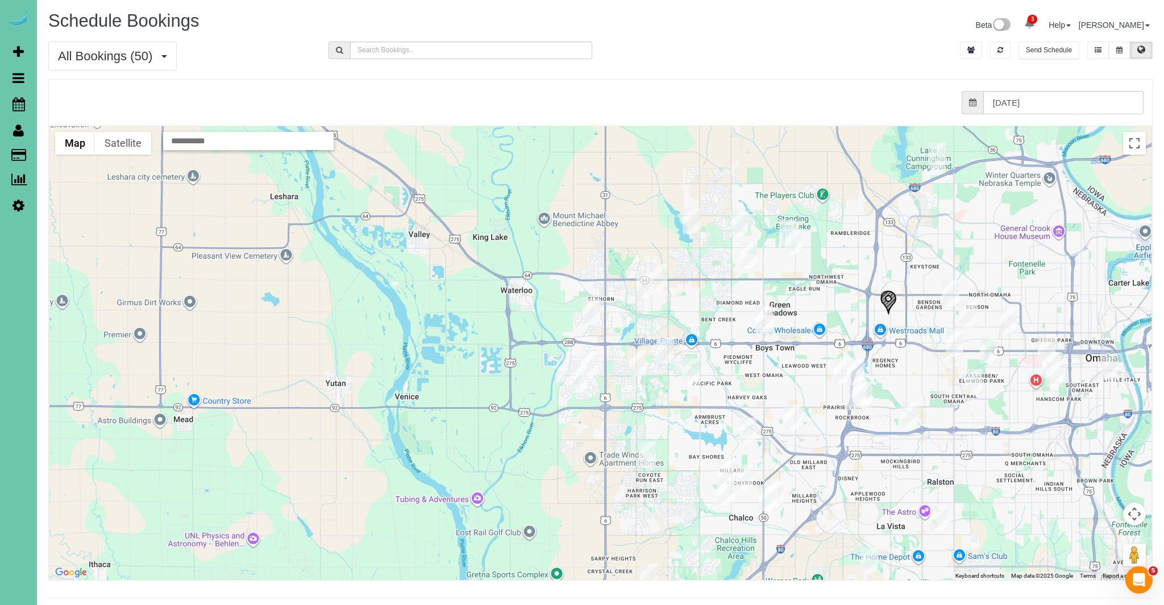
click at [693, 372] on img "09/15/2025 8:30AM - Curtis & Janessa Michaelis - 17230 Pine Street, Omaha, NE 6…" at bounding box center [691, 371] width 18 height 26
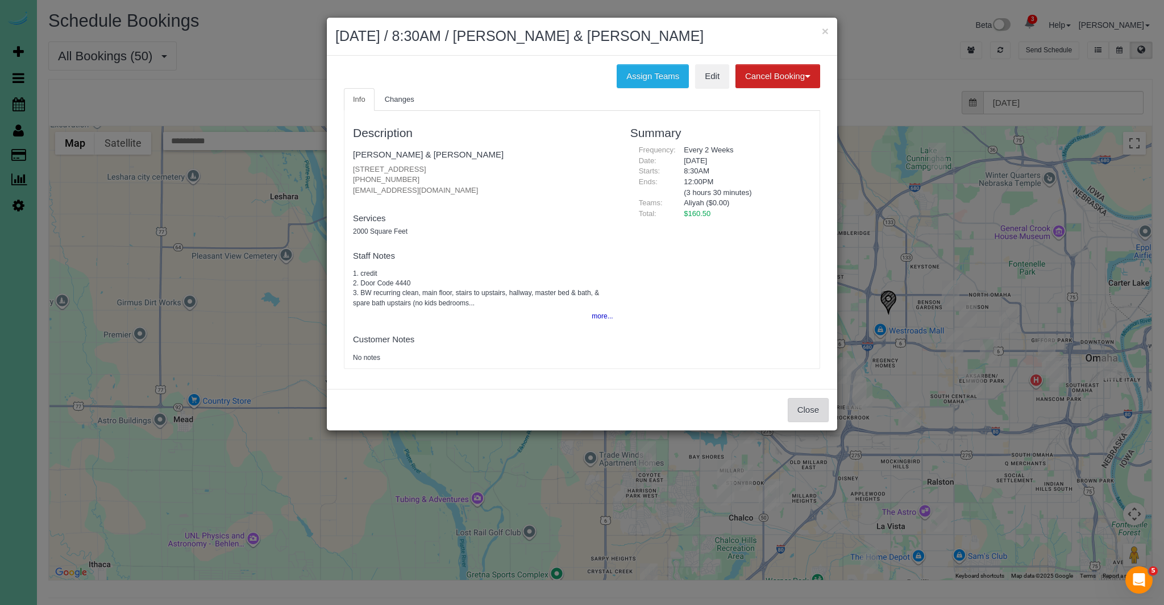
click at [824, 408] on button "Close" at bounding box center [808, 410] width 41 height 24
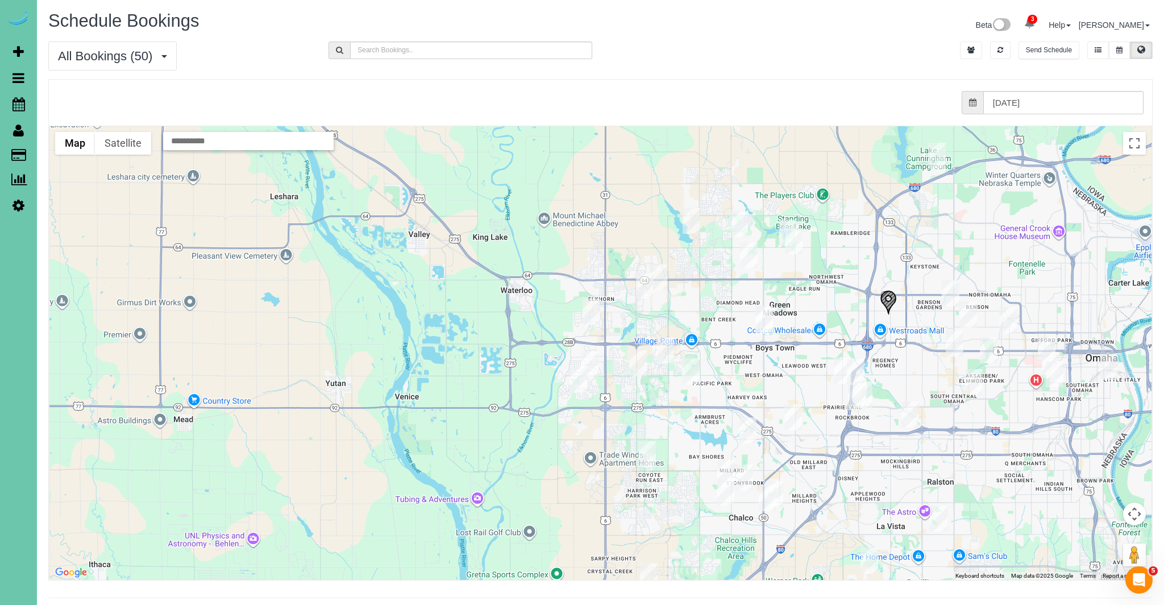
click at [578, 386] on img "09/15/2025 8:30AM - Matt Churchill - 1909 S 214th St, Elkhorn, NE 68022" at bounding box center [579, 379] width 18 height 26
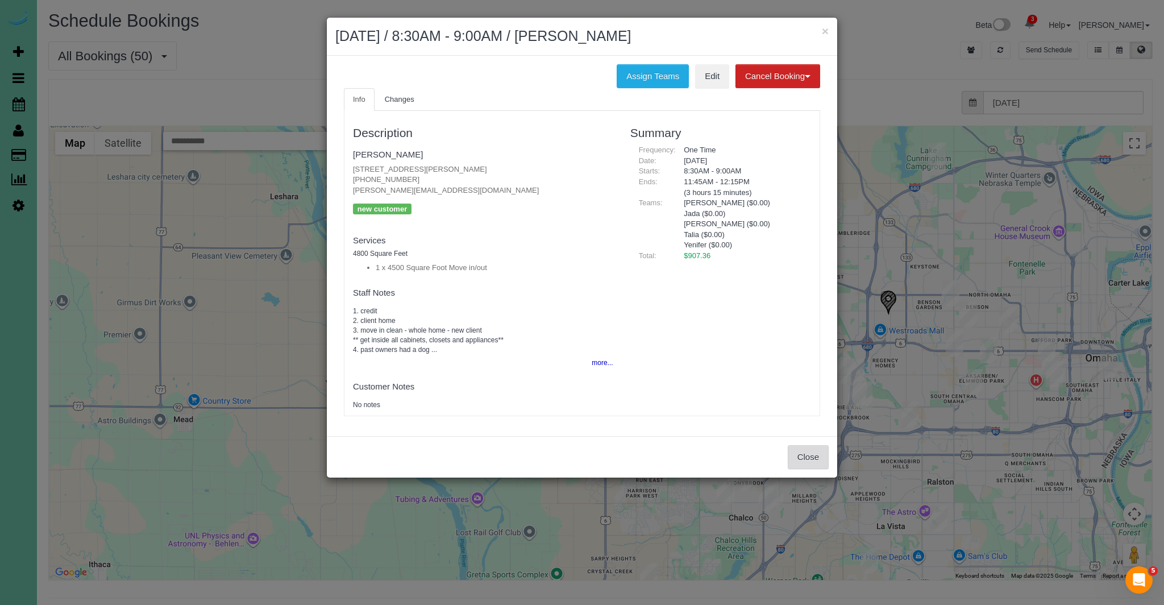
drag, startPoint x: 814, startPoint y: 461, endPoint x: 807, endPoint y: 456, distance: 8.5
click at [814, 461] on button "Close" at bounding box center [808, 457] width 41 height 24
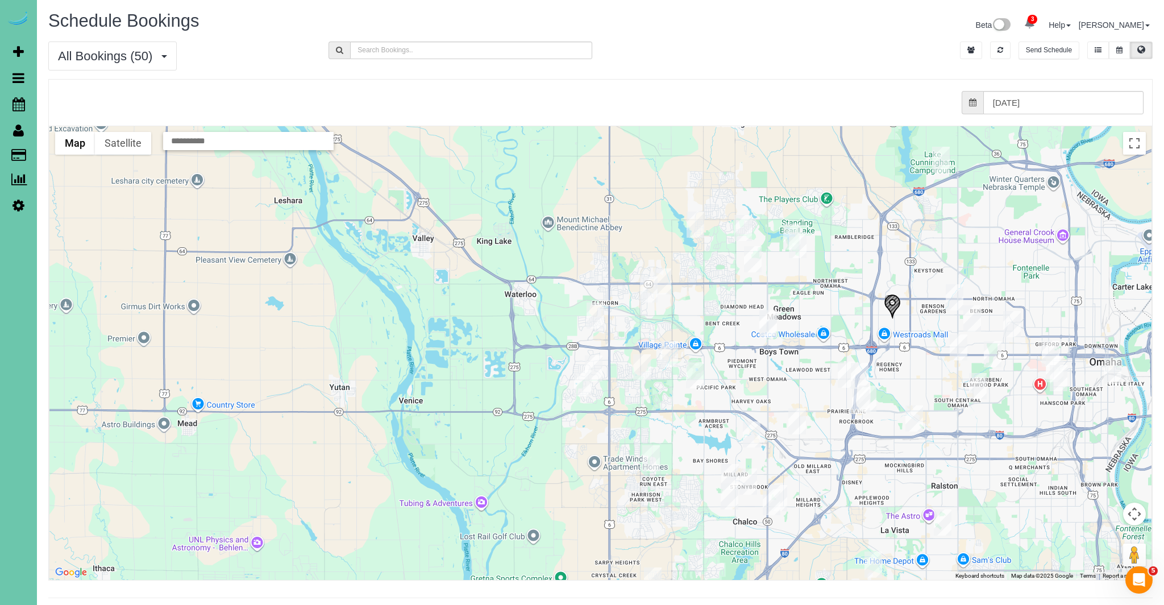
click at [753, 264] on img "09/15/2025 8:00AM - Josie Laurent - 14812 Sprague Street, Omaha, NE 68116" at bounding box center [753, 259] width 18 height 26
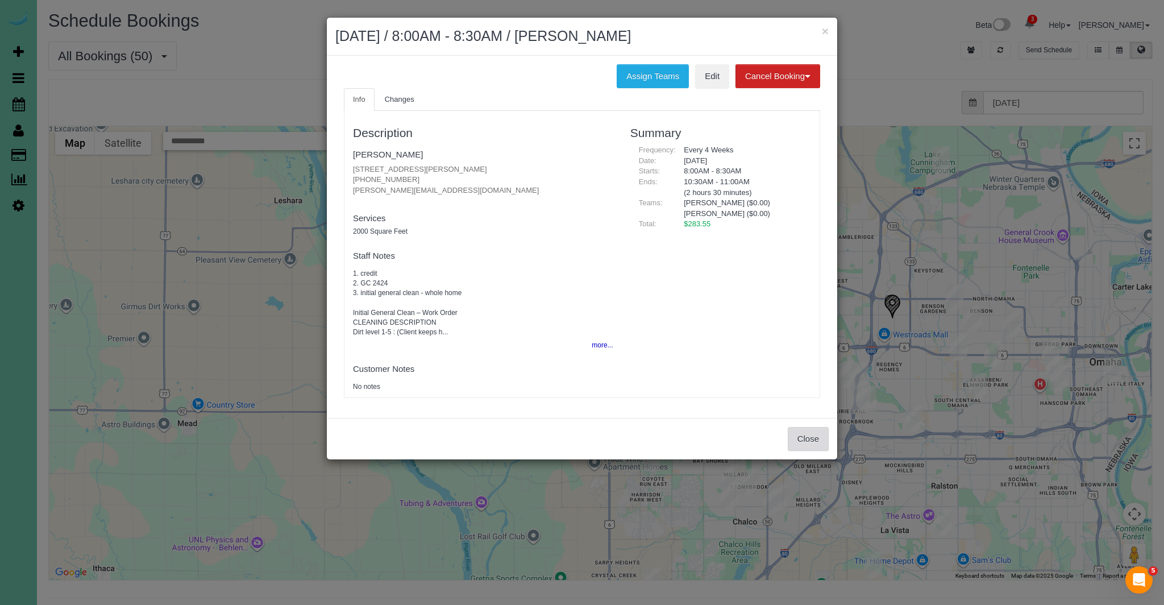
click at [812, 438] on button "Close" at bounding box center [808, 439] width 41 height 24
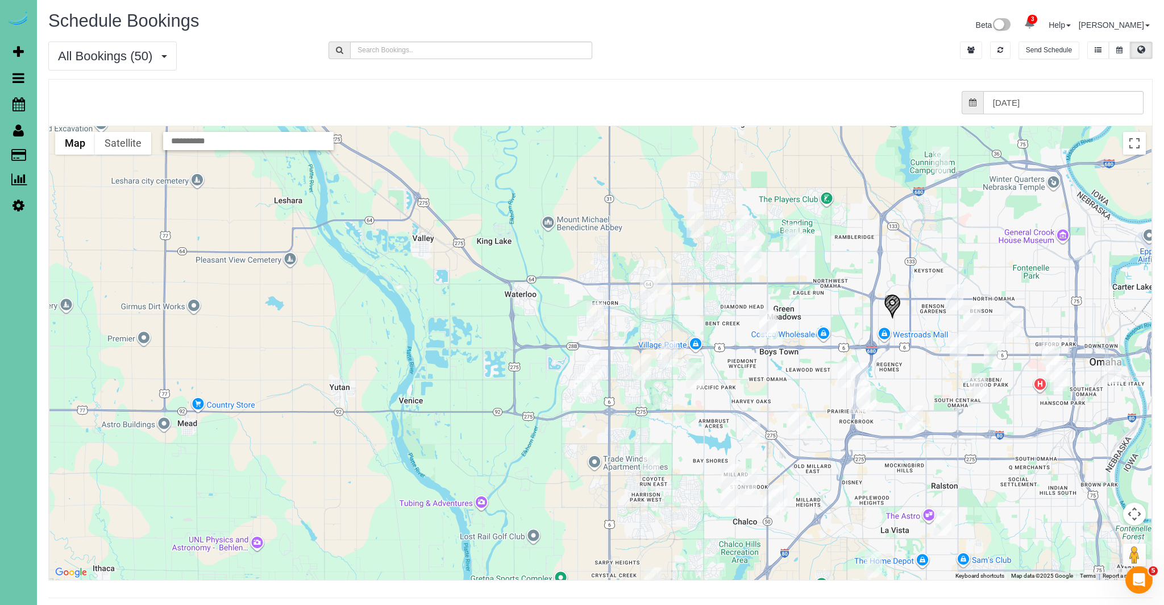
click at [725, 497] on img "09/15/2025 8:30AM - Maggie Colwell - 15706 Emiline St, Omaha, NE 68136" at bounding box center [730, 496] width 18 height 26
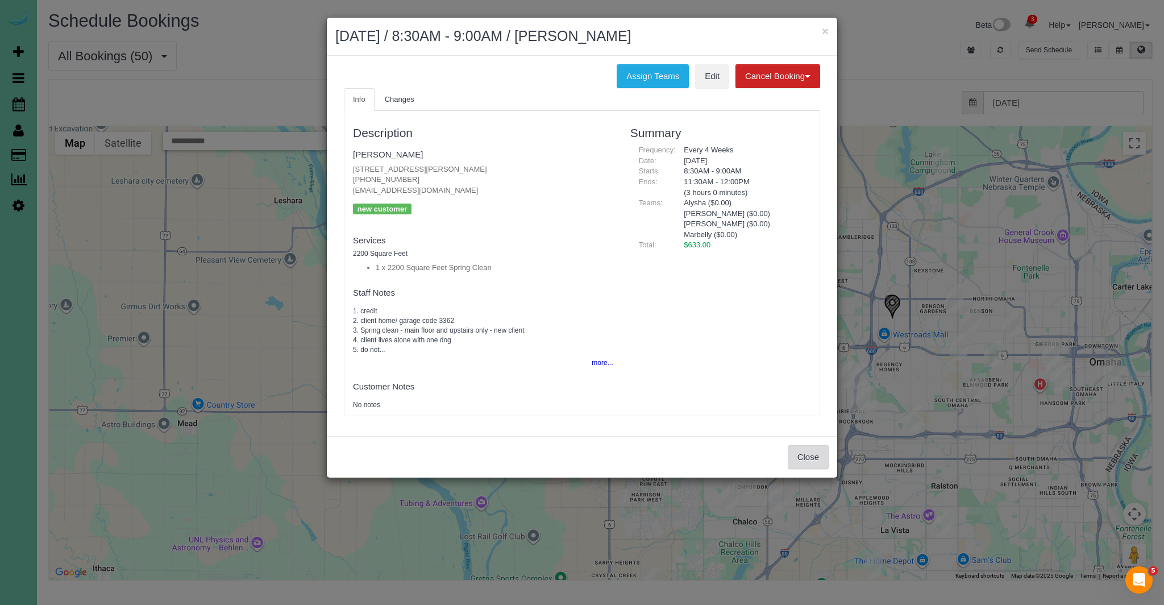
click at [792, 452] on button "Close" at bounding box center [808, 457] width 41 height 24
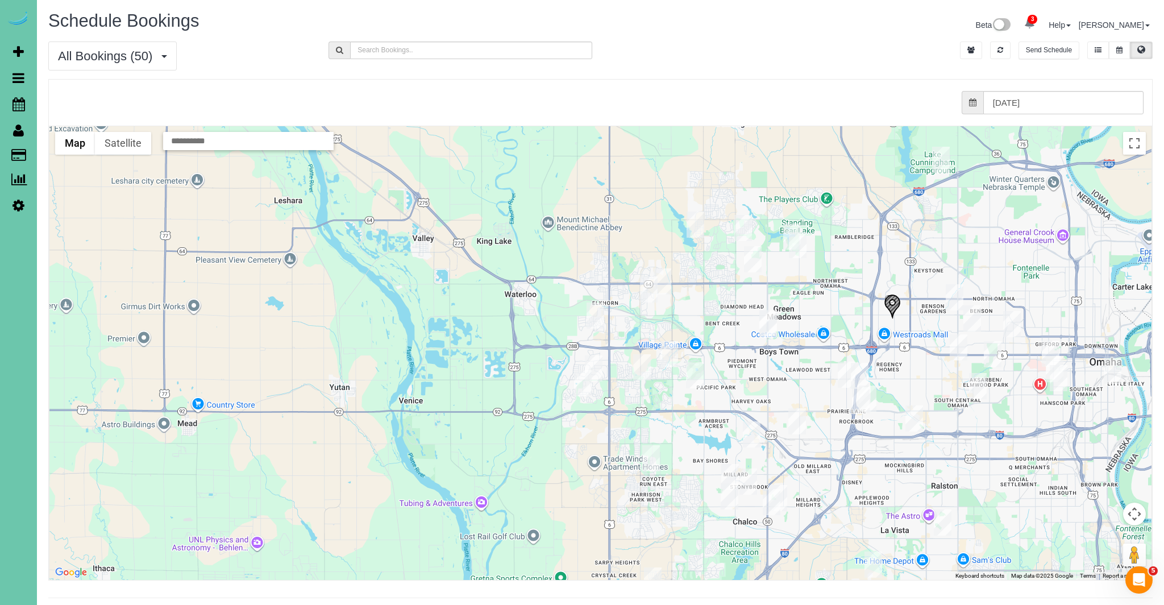
click at [747, 479] on img "09/15/2025 8:00AM - Emily Pinkerton Ostergaard - 15112 Jefferson St, Omaha, NE …" at bounding box center [749, 481] width 18 height 26
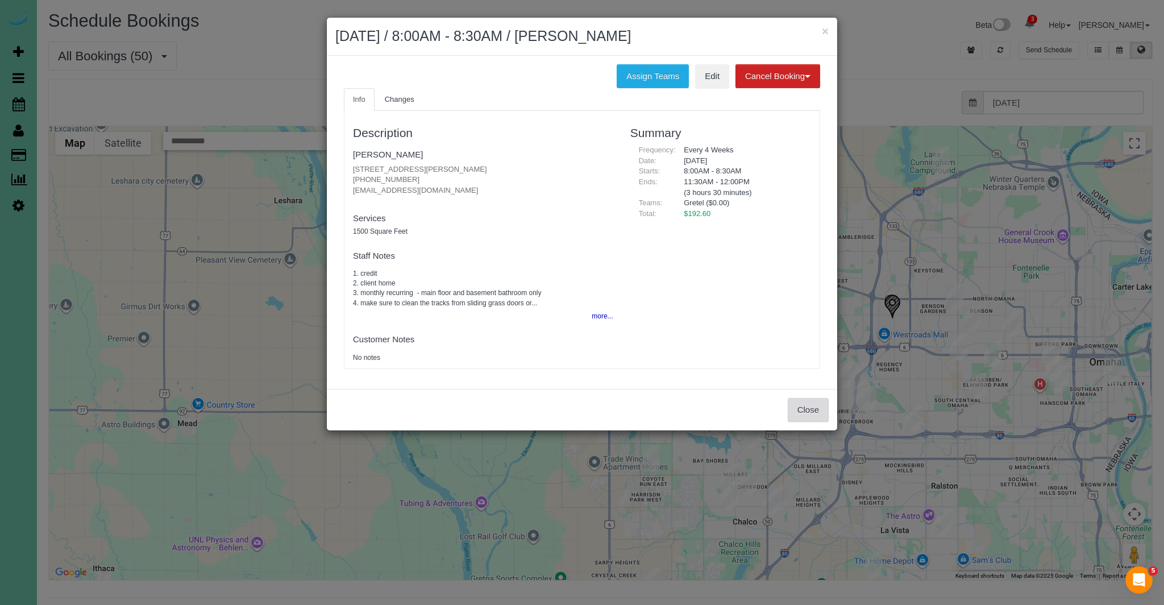
click at [795, 408] on button "Close" at bounding box center [808, 410] width 41 height 24
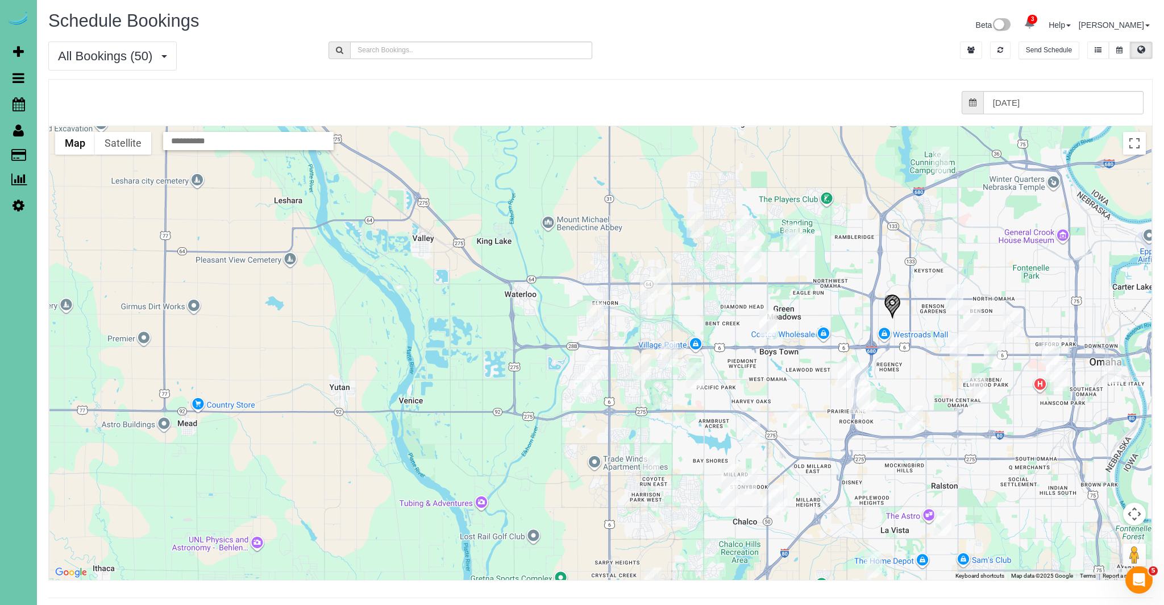
click at [747, 480] on img "09/15/2025 8:00AM - Emily Pinkerton Ostergaard - 15112 Jefferson St, Omaha, NE …" at bounding box center [749, 481] width 18 height 26
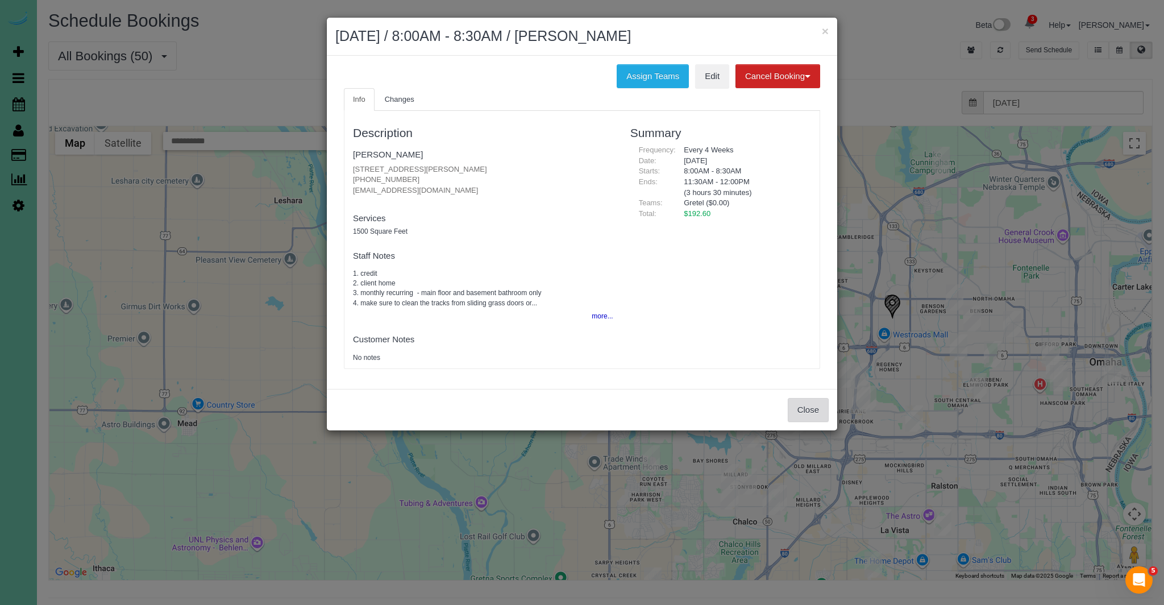
click at [821, 408] on button "Close" at bounding box center [808, 410] width 41 height 24
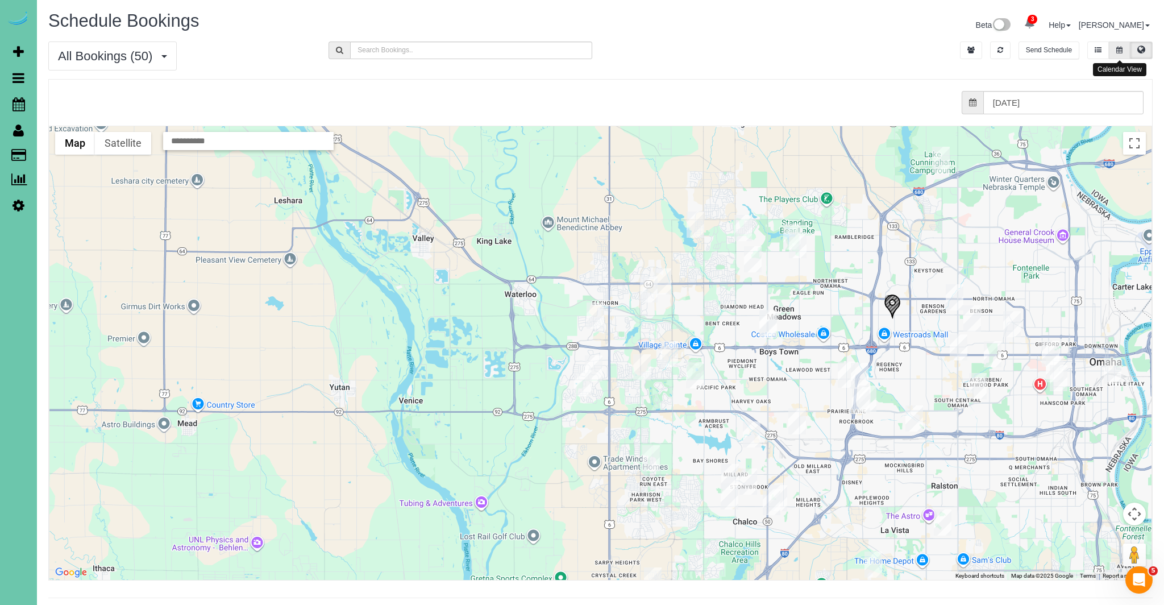
click at [1122, 52] on icon at bounding box center [1119, 50] width 6 height 7
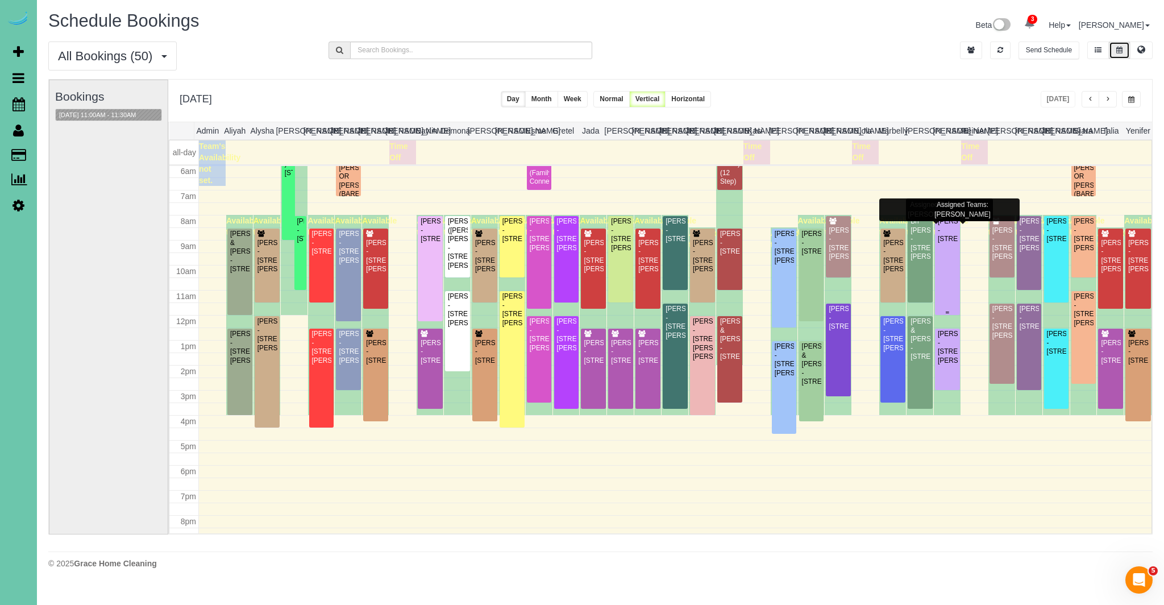
scroll to position [153, 0]
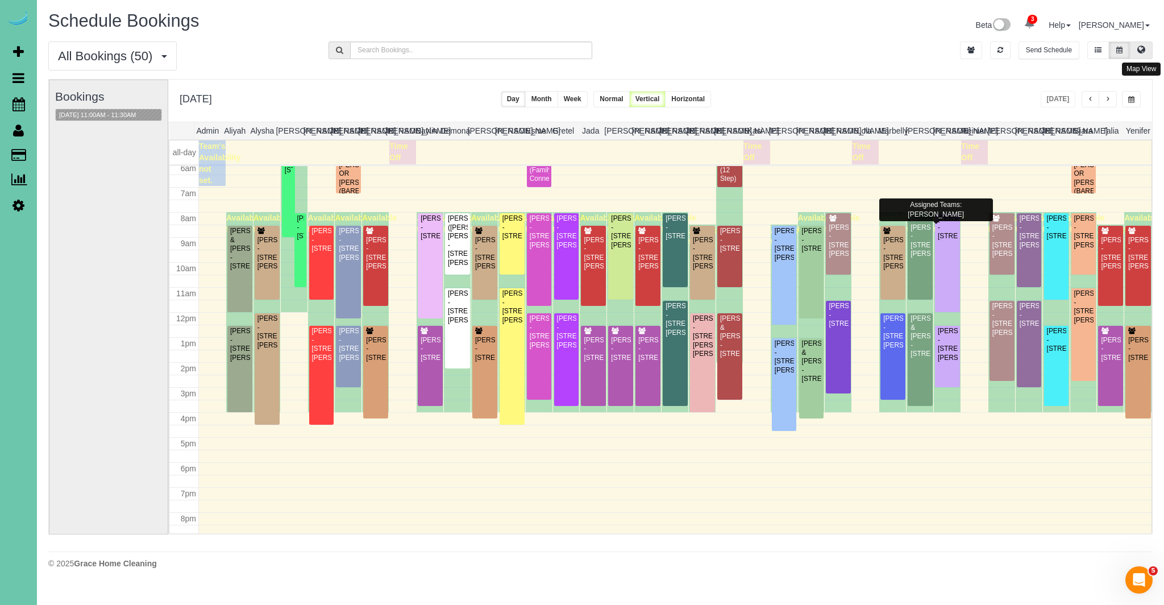
click at [1150, 48] on button at bounding box center [1141, 50] width 23 height 18
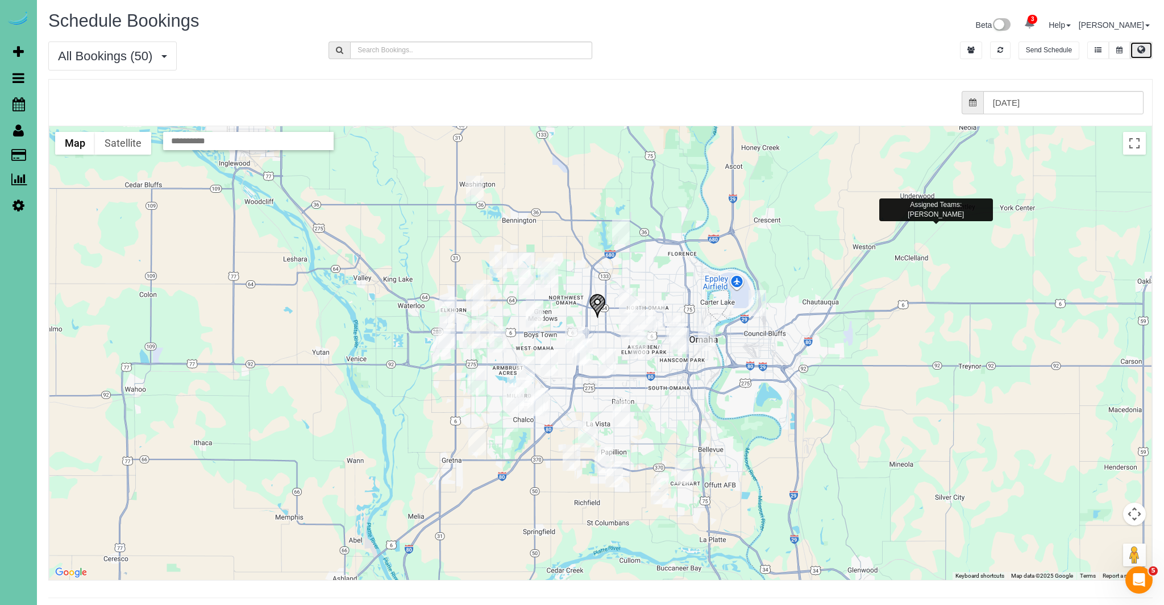
click at [657, 489] on img "09/15/2025 8:00AM - Brianna Busboom - 4902 Birchwood Drive, Bellevue, NE 68133" at bounding box center [660, 491] width 18 height 26
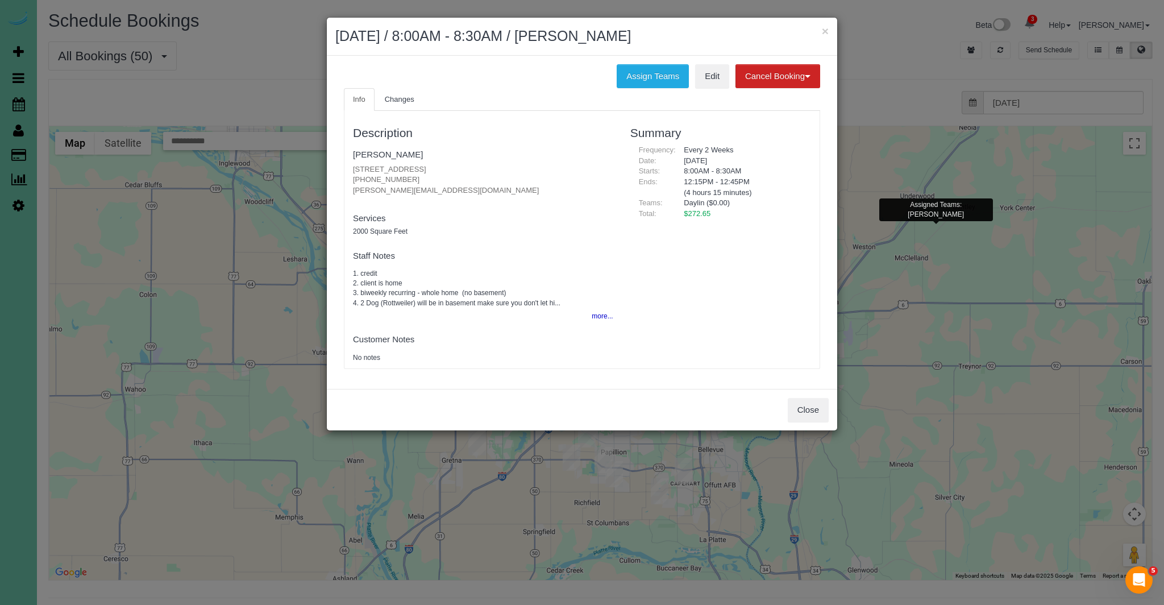
click at [784, 410] on div "Close" at bounding box center [582, 409] width 510 height 41
drag, startPoint x: 808, startPoint y: 408, endPoint x: 760, endPoint y: 436, distance: 55.3
click at [808, 408] on button "Close" at bounding box center [808, 410] width 41 height 24
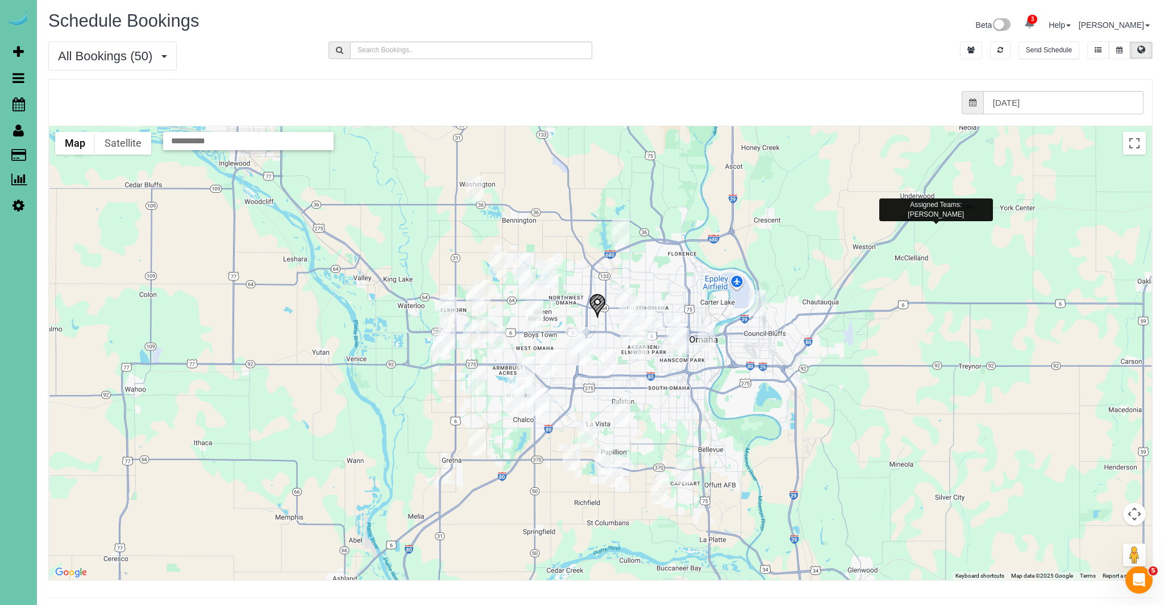
click at [674, 469] on div "To navigate, press the arrow keys." at bounding box center [600, 353] width 1102 height 454
click at [675, 469] on img "09/15/2025 8:00AM - Abbey Jackson - 2916 Whiteman Dr, Bellevue, NE 68123" at bounding box center [684, 471] width 18 height 26
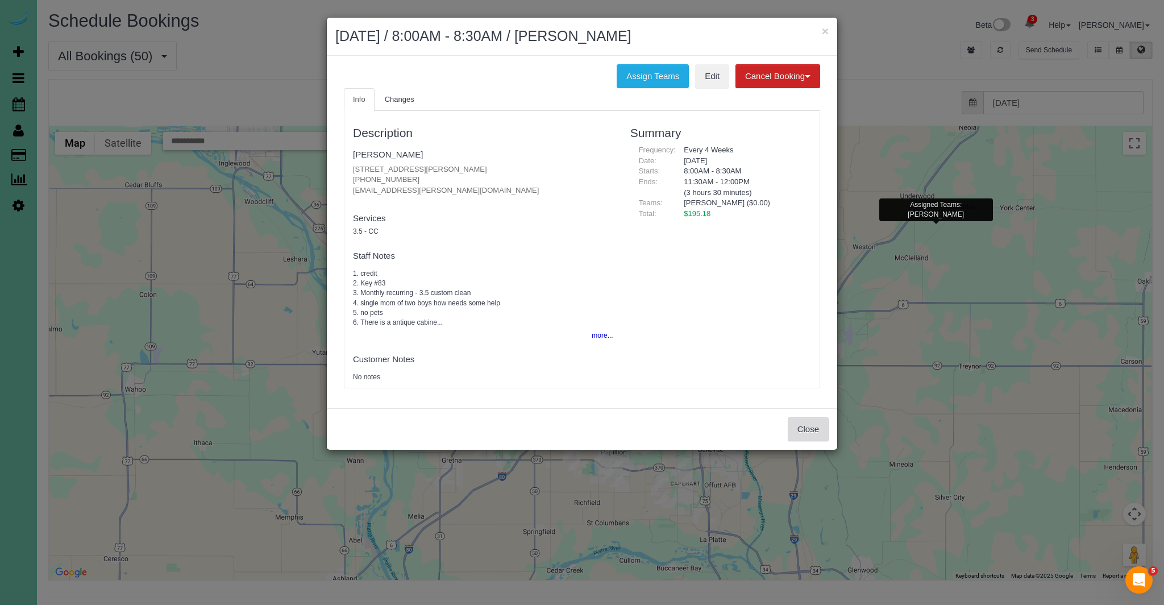
click at [808, 425] on button "Close" at bounding box center [808, 429] width 41 height 24
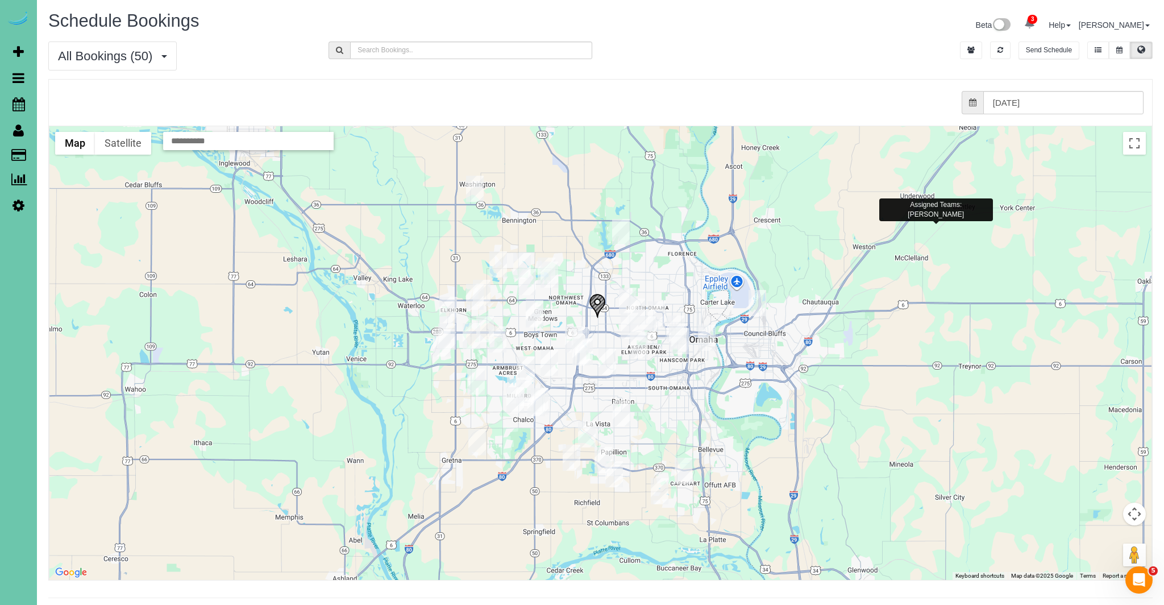
click at [614, 477] on img "09/15/2025 12:00PM - Candace Edwards - 12511 S 83rd St, Papillion, NE 68046" at bounding box center [614, 474] width 18 height 26
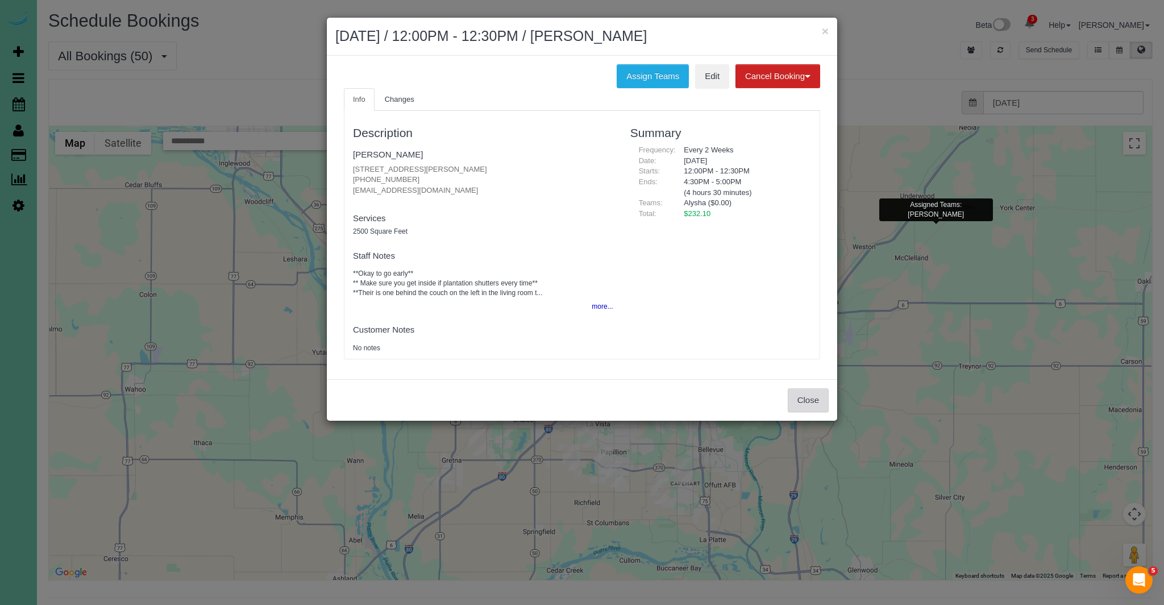
click at [816, 394] on button "Close" at bounding box center [808, 400] width 41 height 24
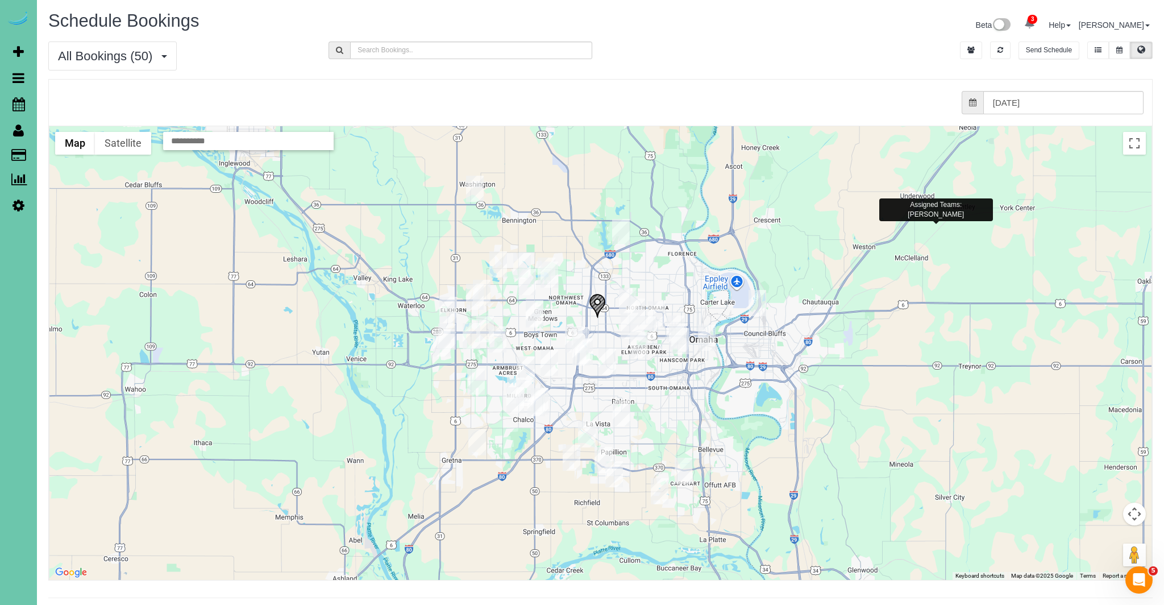
click at [596, 457] on img "09/15/2025 12:30PM - Luke McCaleb - 816 Lake Vista Drive, Papillion, NE 68046" at bounding box center [604, 460] width 18 height 26
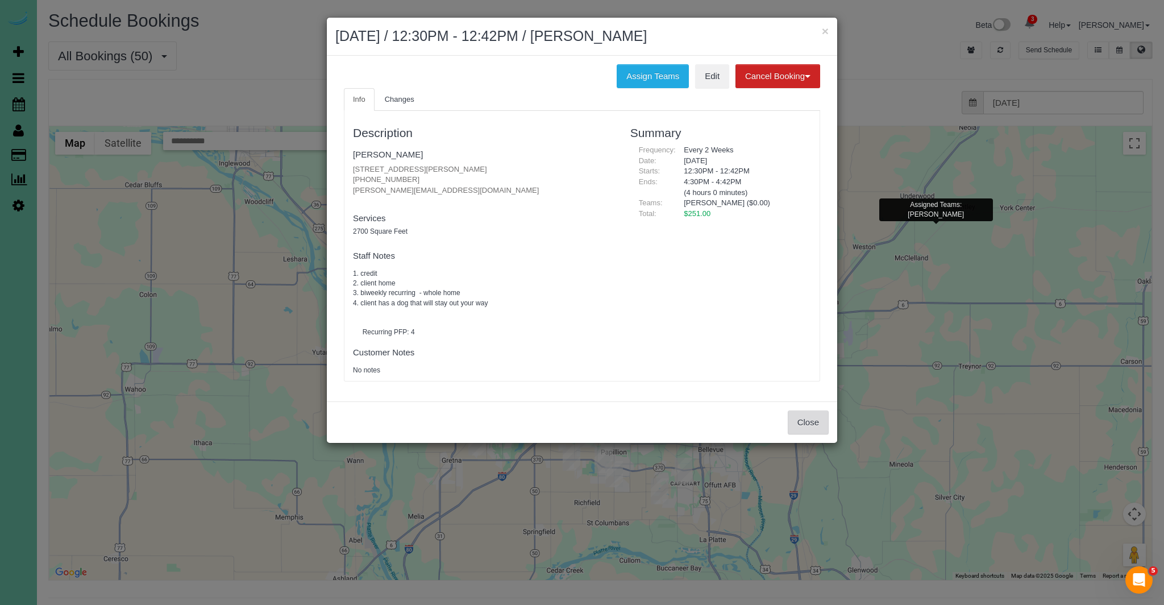
click at [792, 426] on button "Close" at bounding box center [808, 422] width 41 height 24
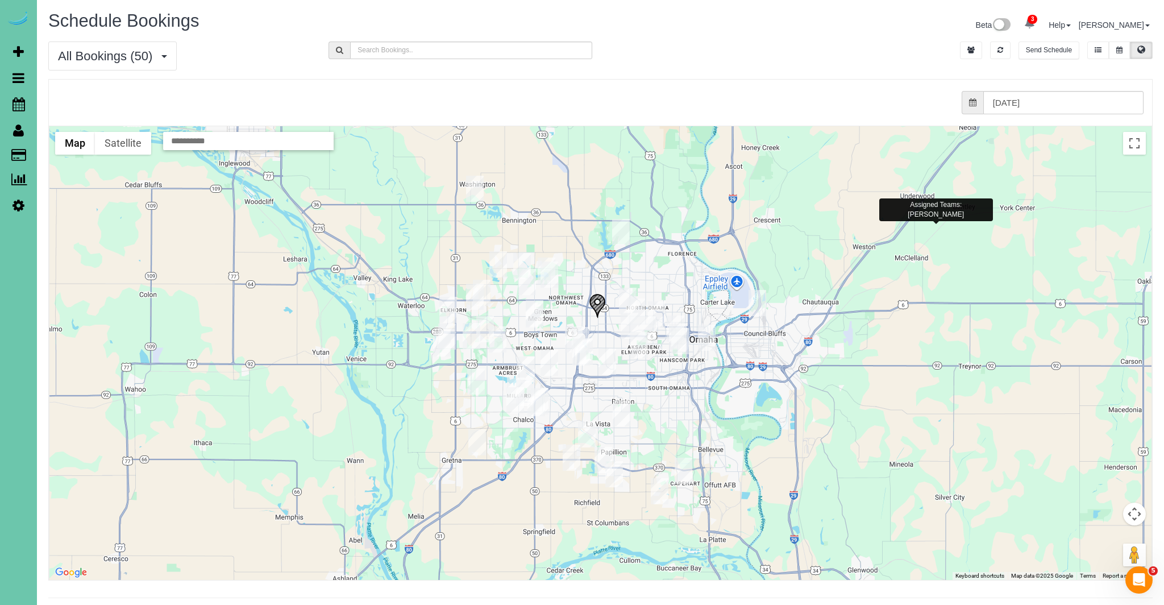
click at [574, 458] on img "09/15/2025 11:00AM - Katie Smith - 11608 S 115th St, Papillion, NE 68046" at bounding box center [572, 458] width 18 height 26
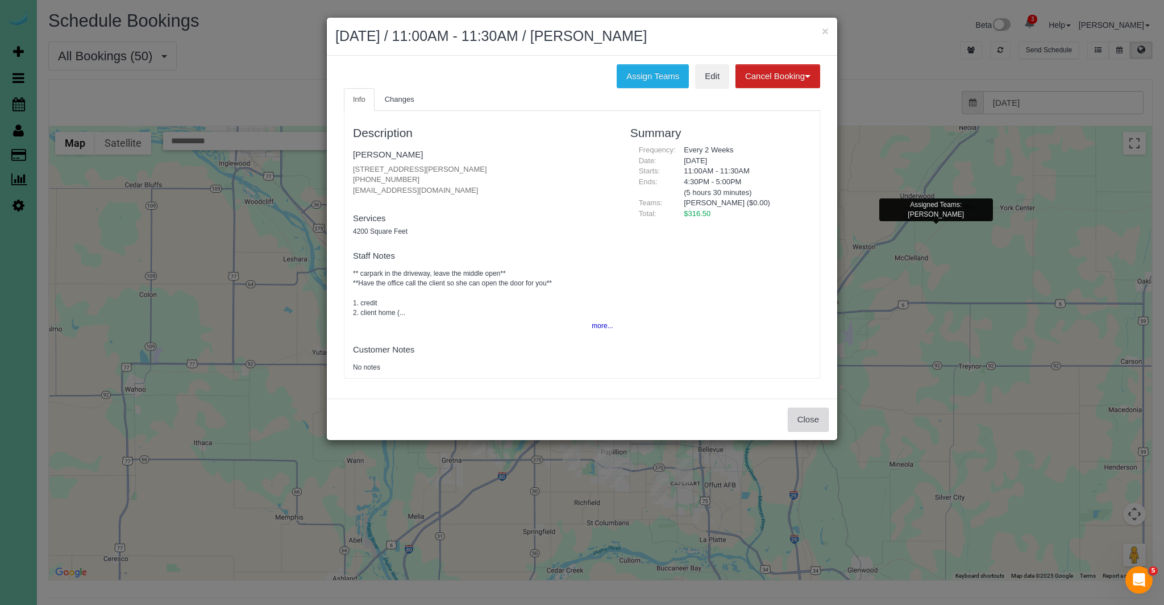
click at [792, 417] on button "Close" at bounding box center [808, 420] width 41 height 24
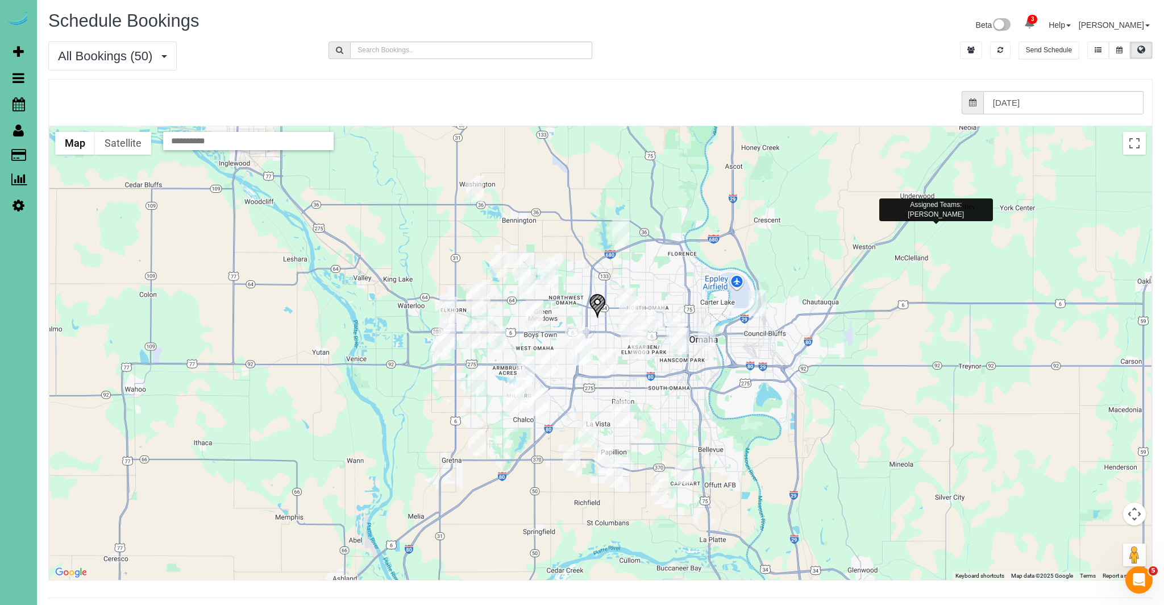
click at [585, 426] on img "09/15/2025 1:00PM - Michelle Whyte - 10360 S 103rd Street, Papillion, NE 68128" at bounding box center [587, 434] width 18 height 26
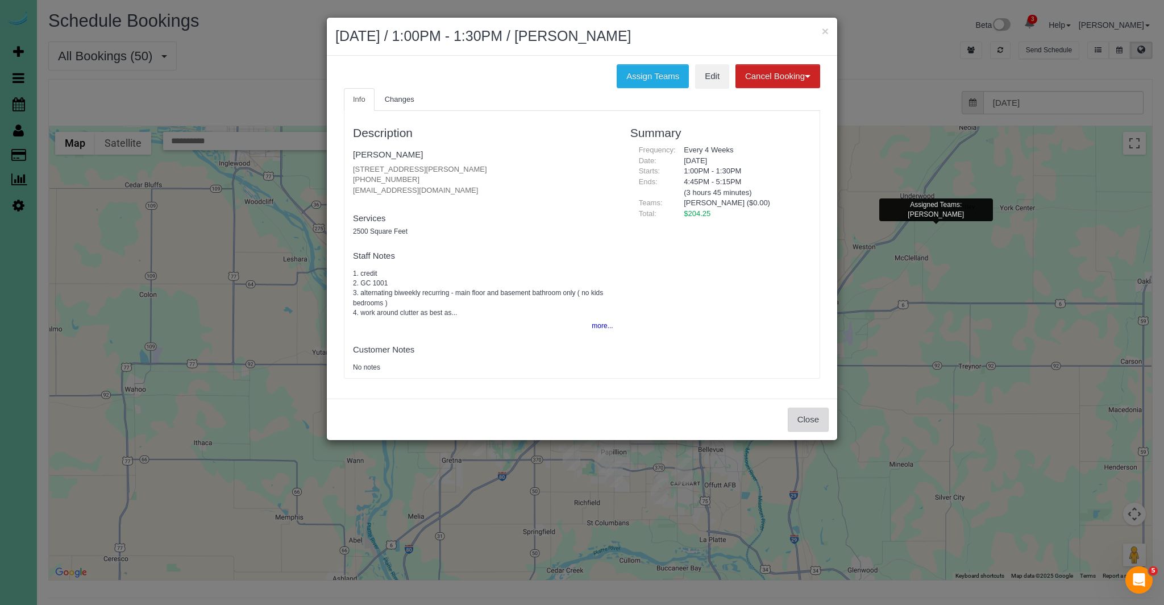
click at [804, 419] on button "Close" at bounding box center [808, 420] width 41 height 24
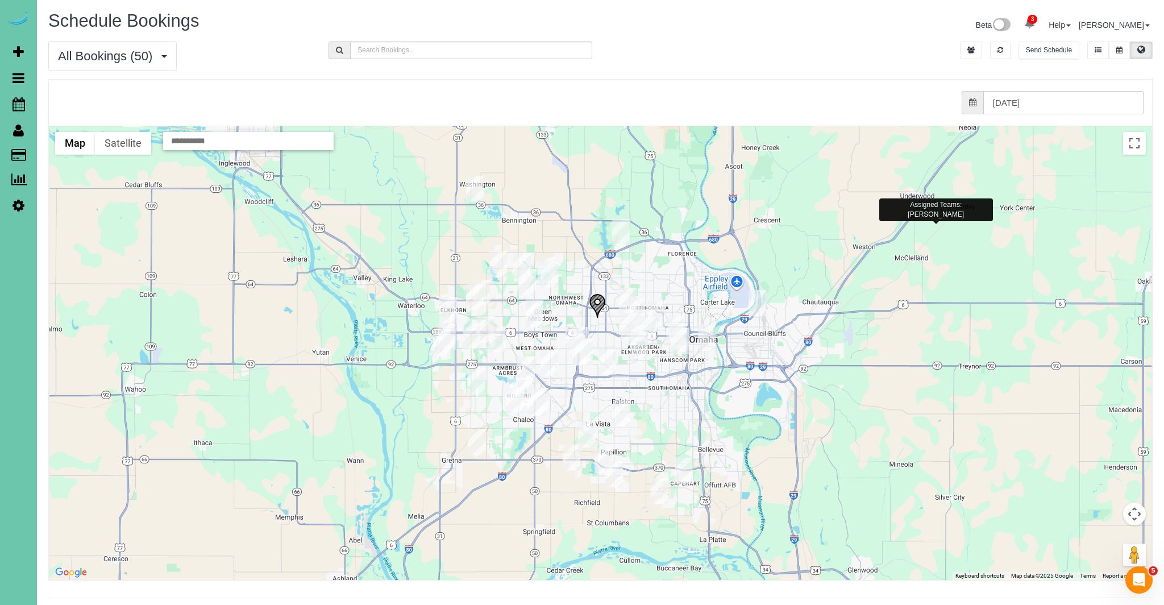
click at [621, 412] on img "09/15/2025 8:00AM - Wayne (Elizabeth) Vaughn - 7727 Rosewood Lane Court, La Vis…" at bounding box center [622, 413] width 18 height 26
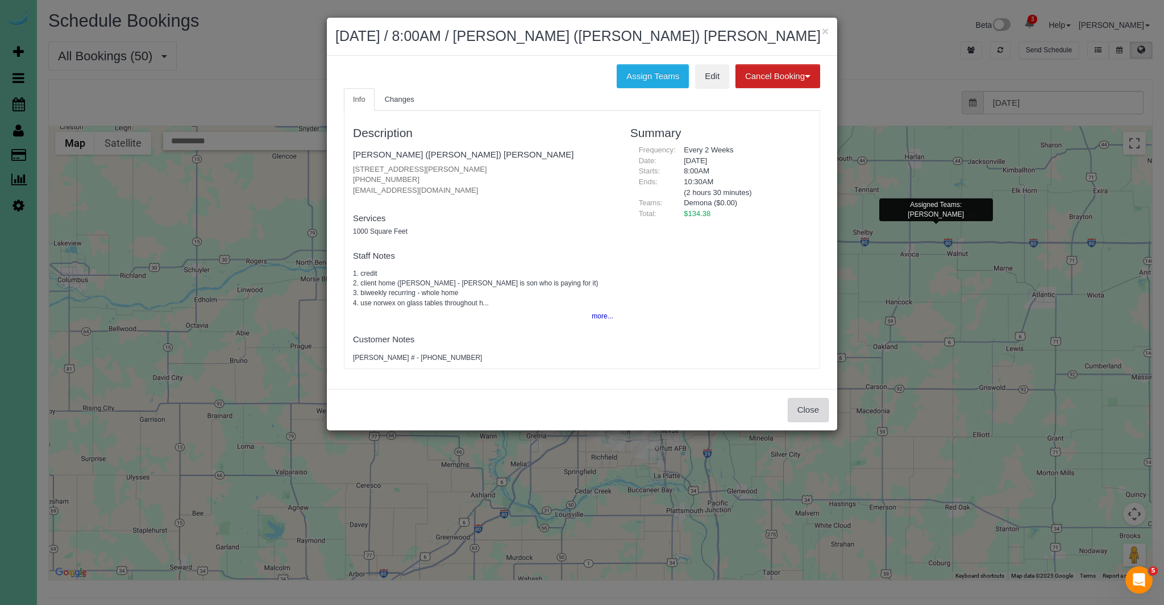
click at [805, 406] on button "Close" at bounding box center [808, 410] width 41 height 24
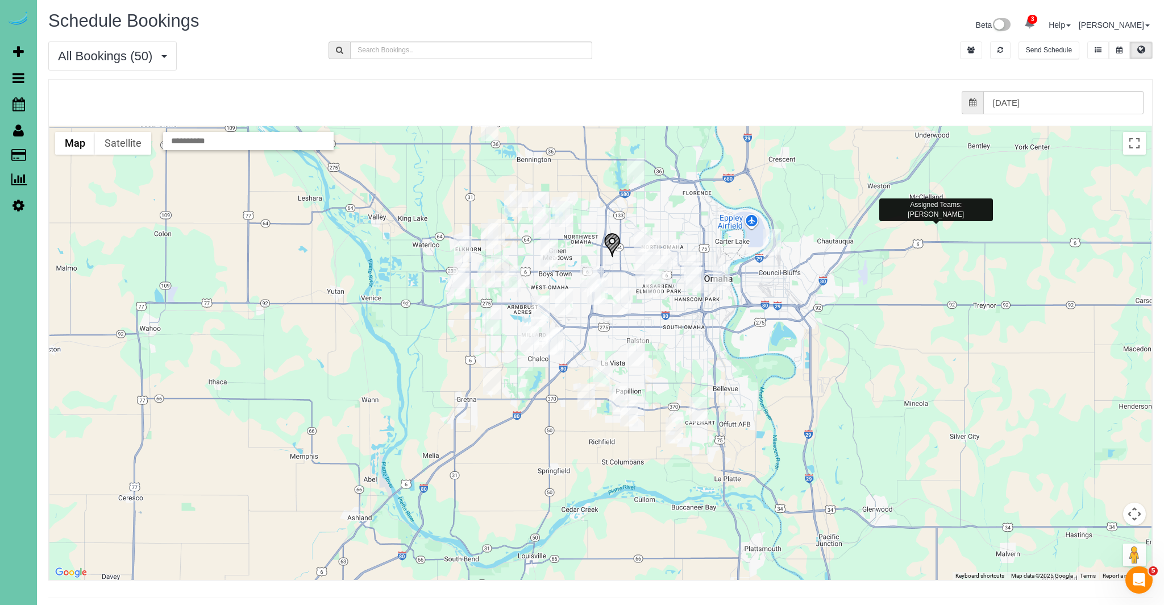
click at [485, 378] on img "09/15/2025 8:00AM - Bri Kloewer - 18658 Schofield Drive, Omaha, NE 68136" at bounding box center [492, 381] width 18 height 26
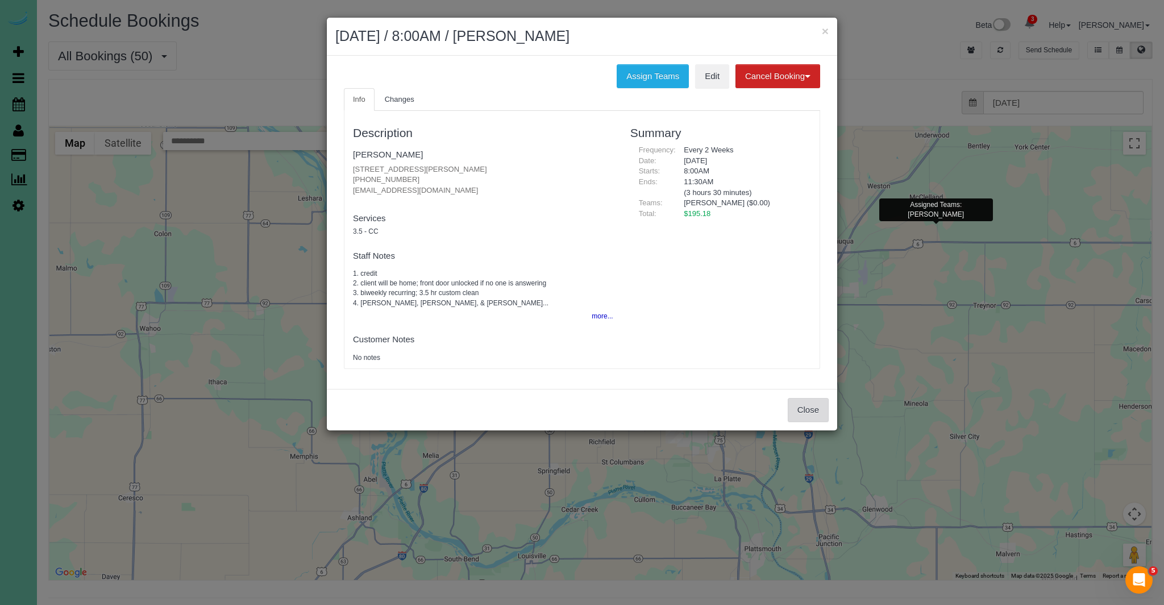
click at [808, 413] on button "Close" at bounding box center [808, 410] width 41 height 24
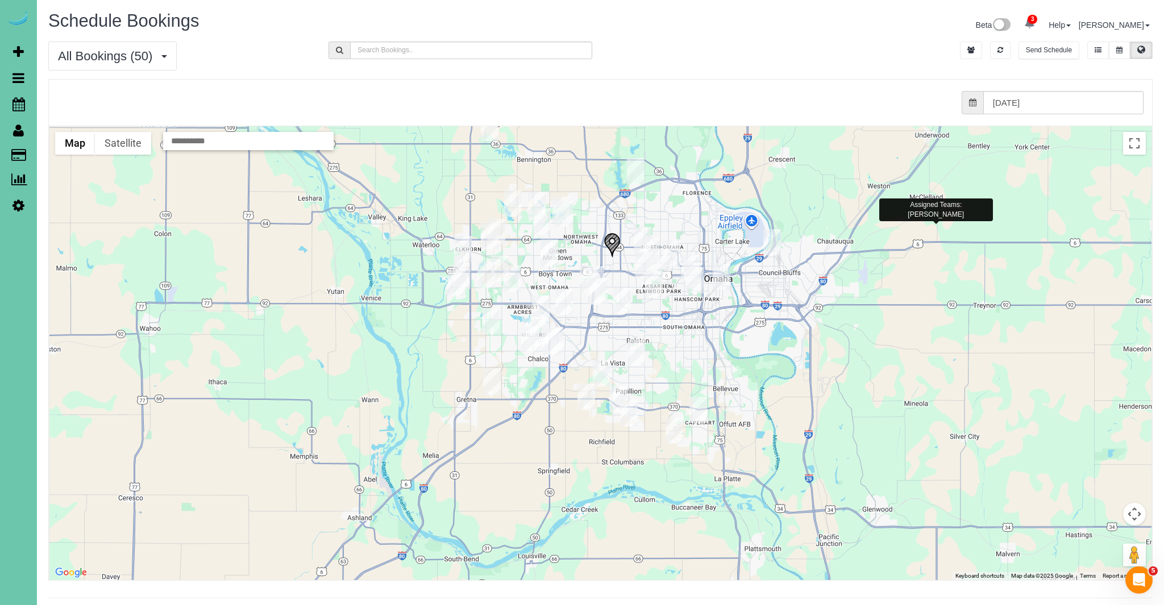
click at [546, 343] on img "09/15/2025 12:00PM - Bob Ference - 14104 Fredrick Circle, Omaha, NE 68138" at bounding box center [551, 342] width 18 height 26
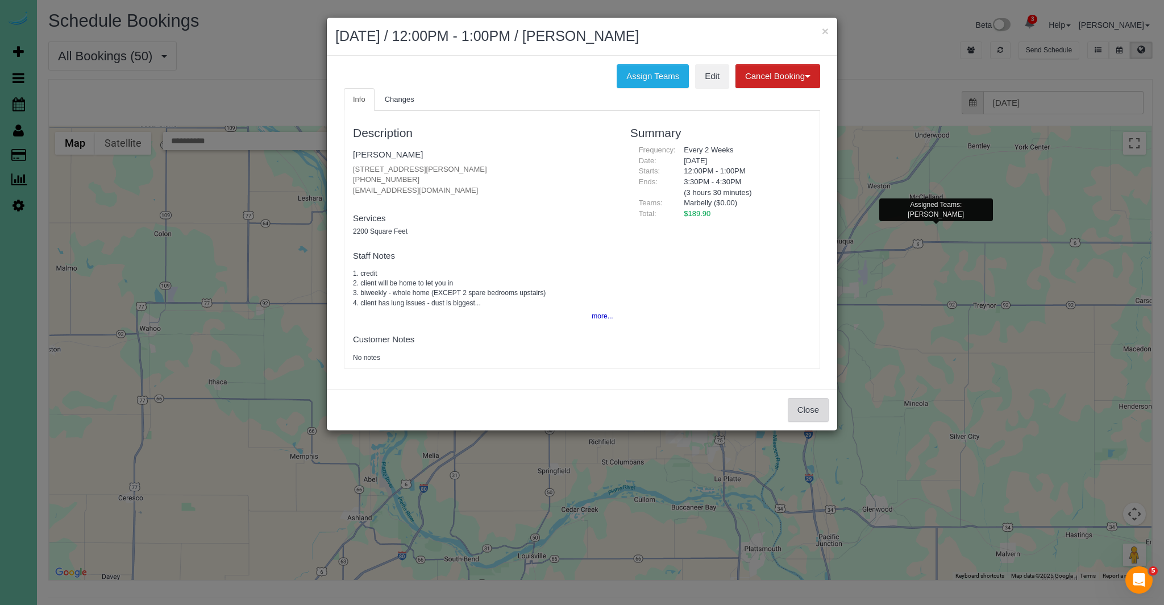
drag, startPoint x: 804, startPoint y: 410, endPoint x: 753, endPoint y: 402, distance: 51.1
click at [804, 410] on button "Close" at bounding box center [808, 410] width 41 height 24
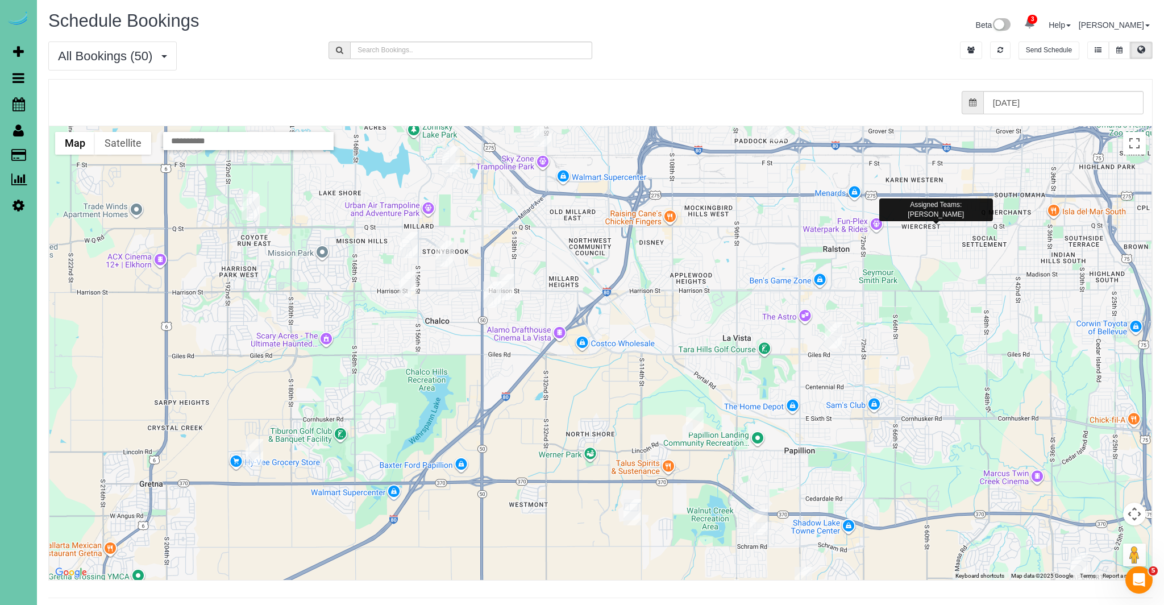
drag, startPoint x: 412, startPoint y: 322, endPoint x: 470, endPoint y: 303, distance: 60.4
click at [684, 407] on div at bounding box center [600, 353] width 1102 height 454
click at [443, 258] on img "09/15/2025 8:00AM - Emily Pinkerton Ostergaard - 15112 Jefferson St, Omaha, NE …" at bounding box center [447, 255] width 18 height 26
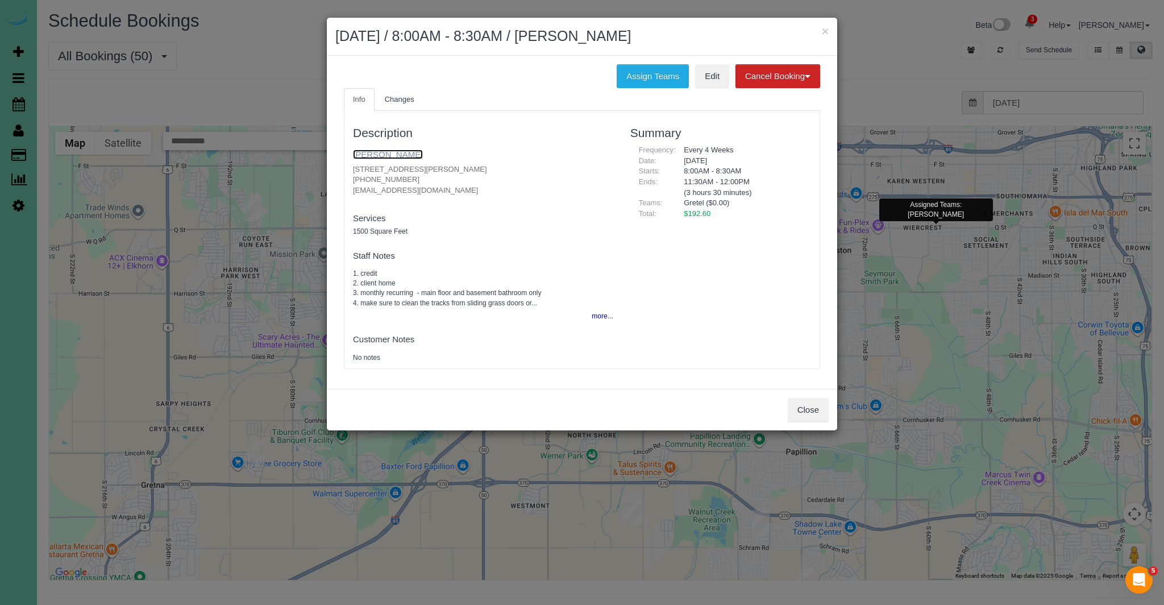
click at [423, 153] on link "Emily Pinkerton Ostergaard" at bounding box center [388, 154] width 70 height 10
click at [820, 416] on button "Close" at bounding box center [808, 410] width 41 height 24
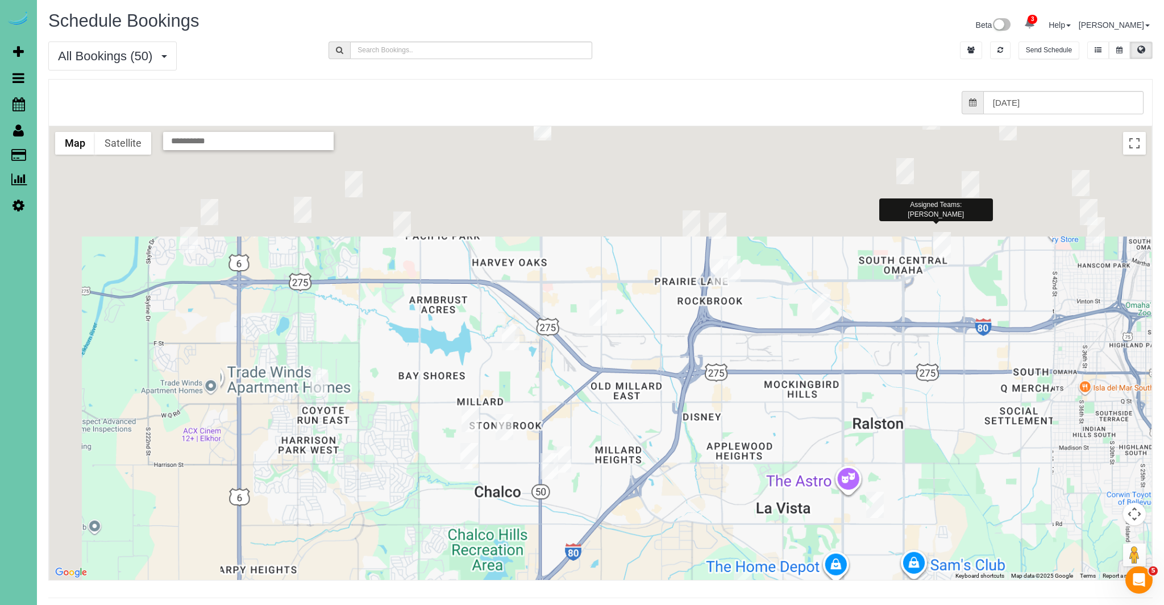
drag, startPoint x: 546, startPoint y: 369, endPoint x: 600, endPoint y: 544, distance: 183.2
click at [600, 544] on div at bounding box center [600, 353] width 1102 height 454
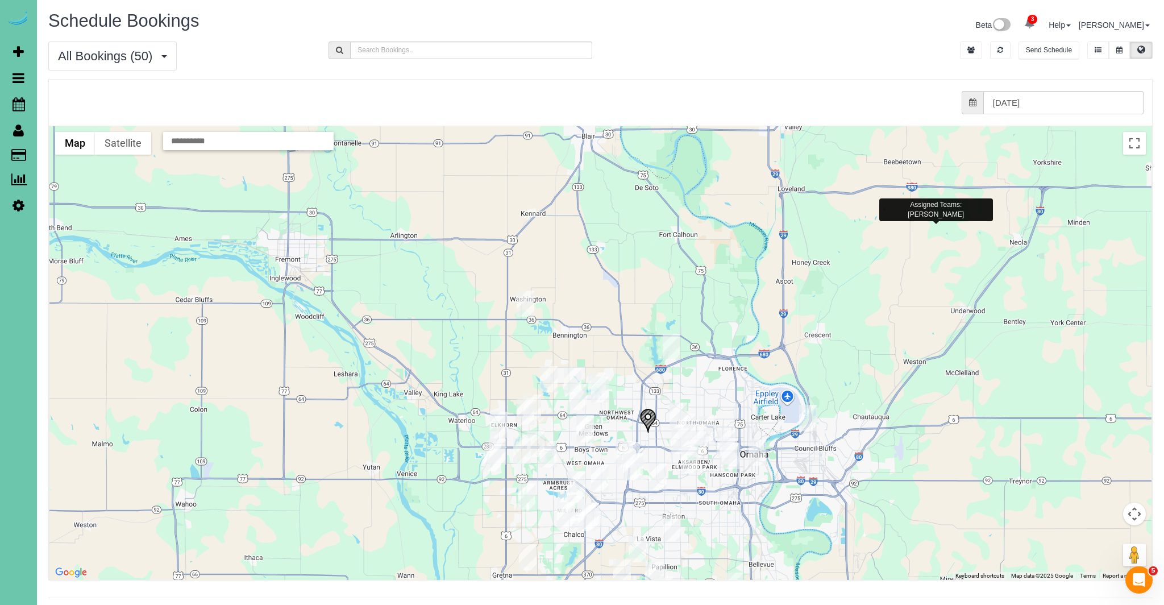
click at [547, 378] on img "09/15/2025 11:30AM - Ann Schiermeyer - 6013 N Hws Cleavland Blvd, Omaha, NE 681…" at bounding box center [549, 379] width 18 height 26
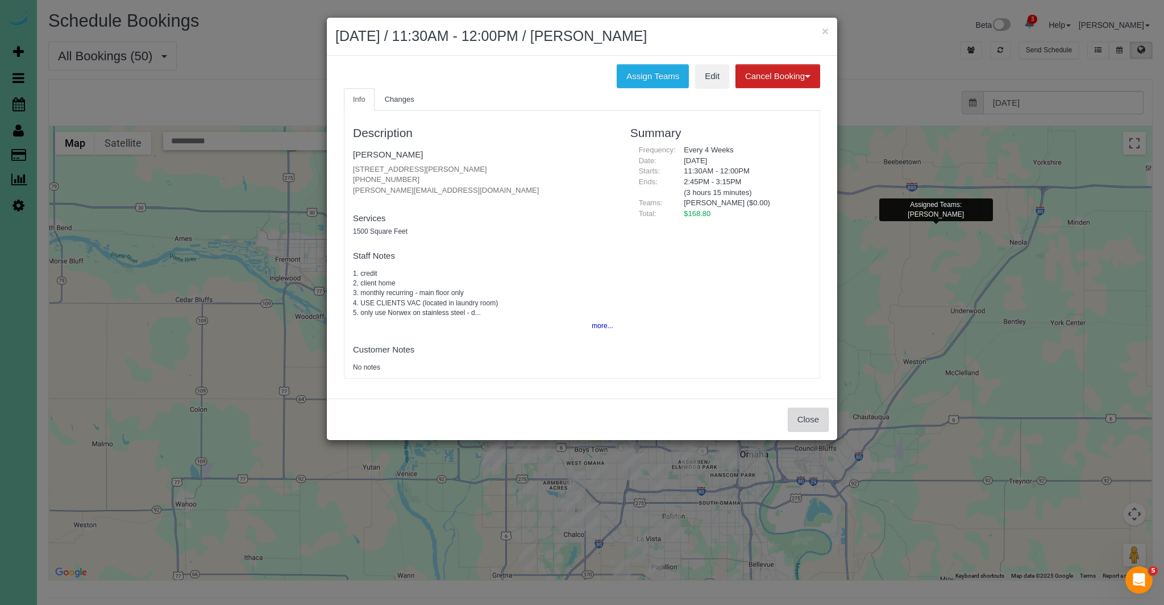
click at [816, 422] on button "Close" at bounding box center [808, 420] width 41 height 24
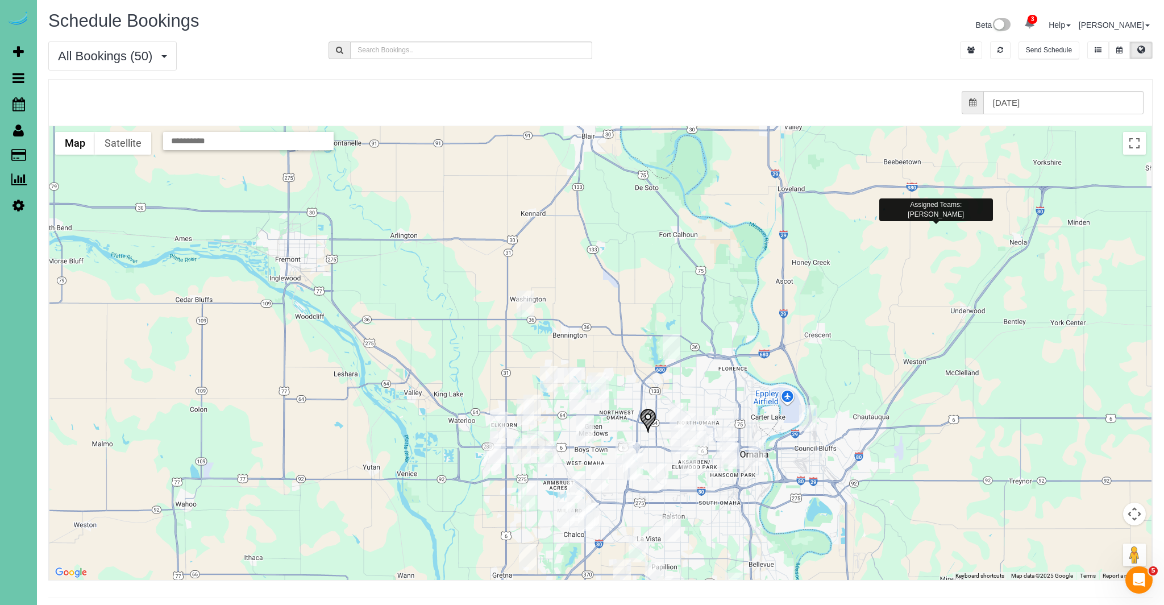
click at [572, 396] on img "09/15/2025 8:00AM - Josie Laurent - 14812 Sprague Street, Omaha, NE 68116" at bounding box center [578, 397] width 18 height 26
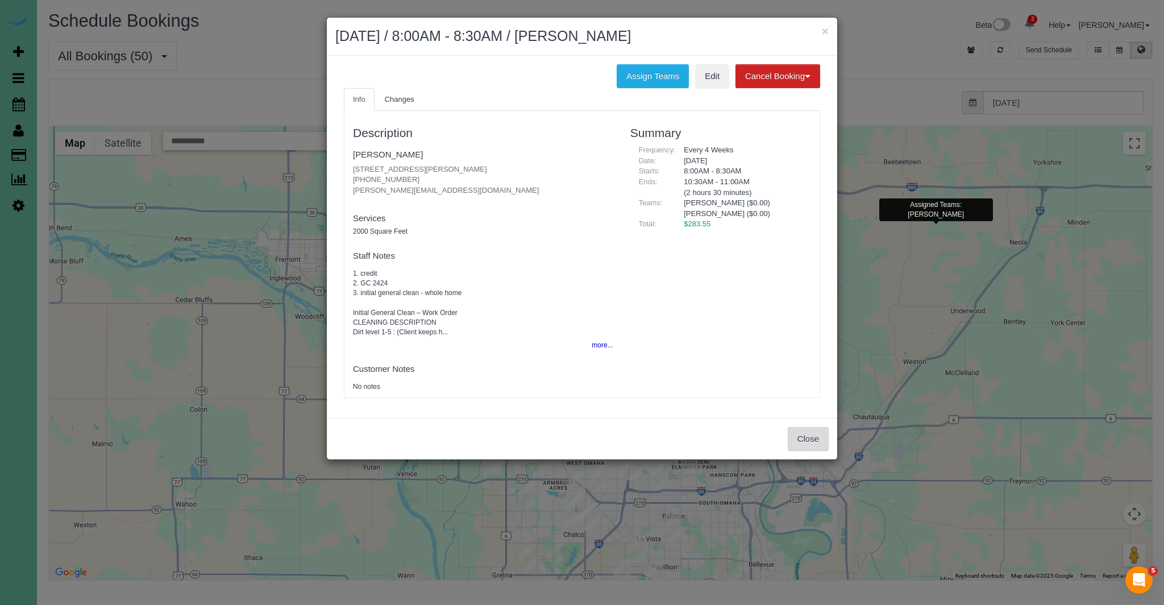
click at [806, 446] on button "Close" at bounding box center [808, 439] width 41 height 24
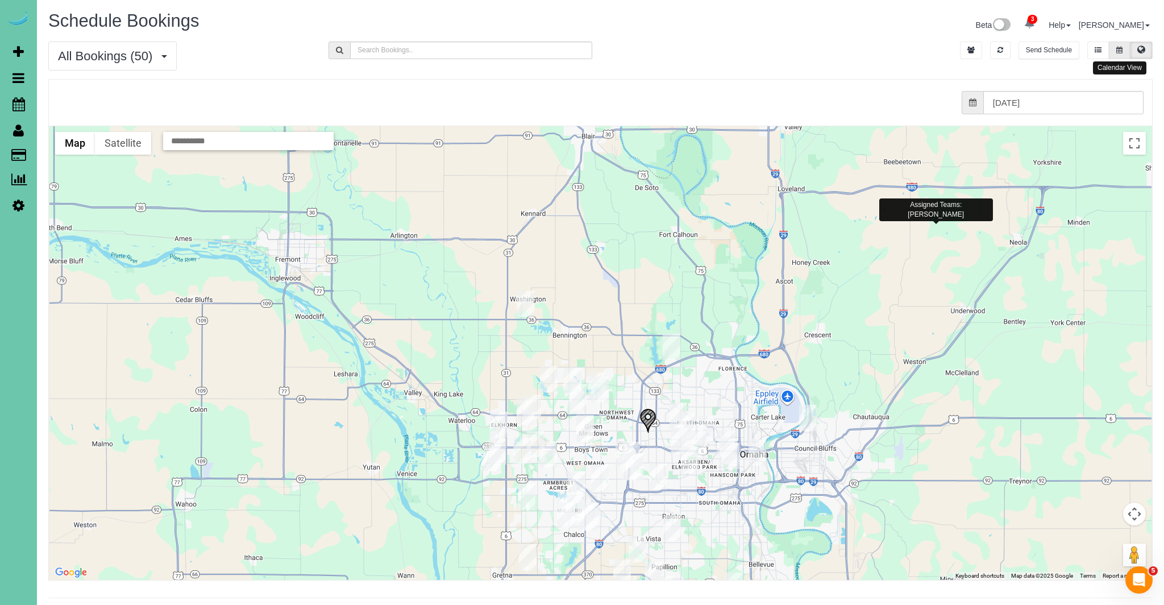
click at [1123, 57] on button at bounding box center [1119, 50] width 21 height 18
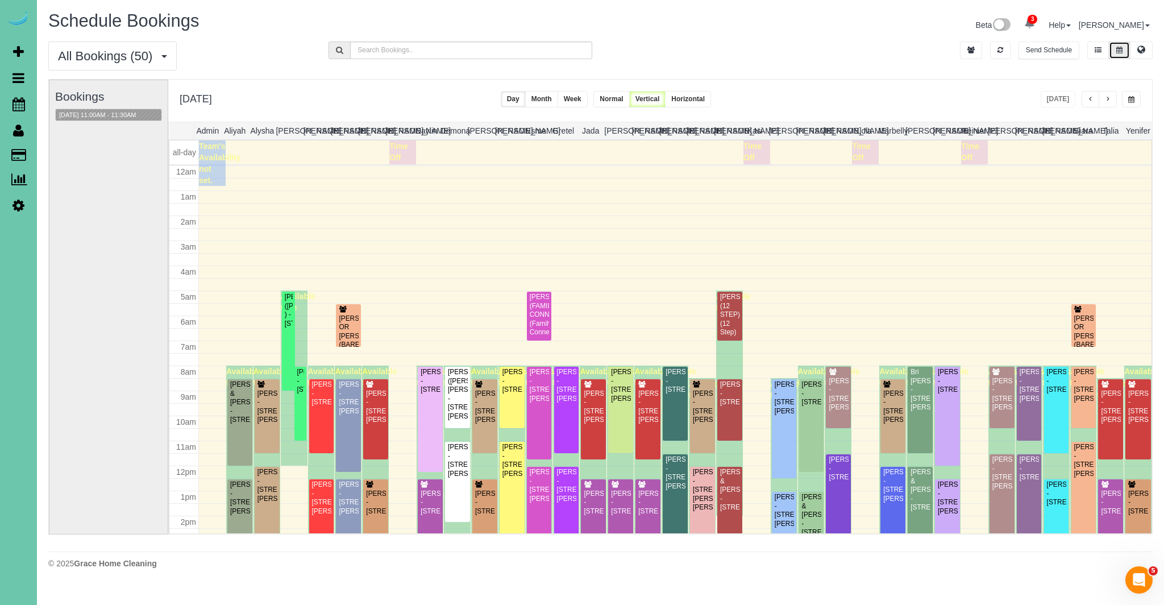
scroll to position [151, 0]
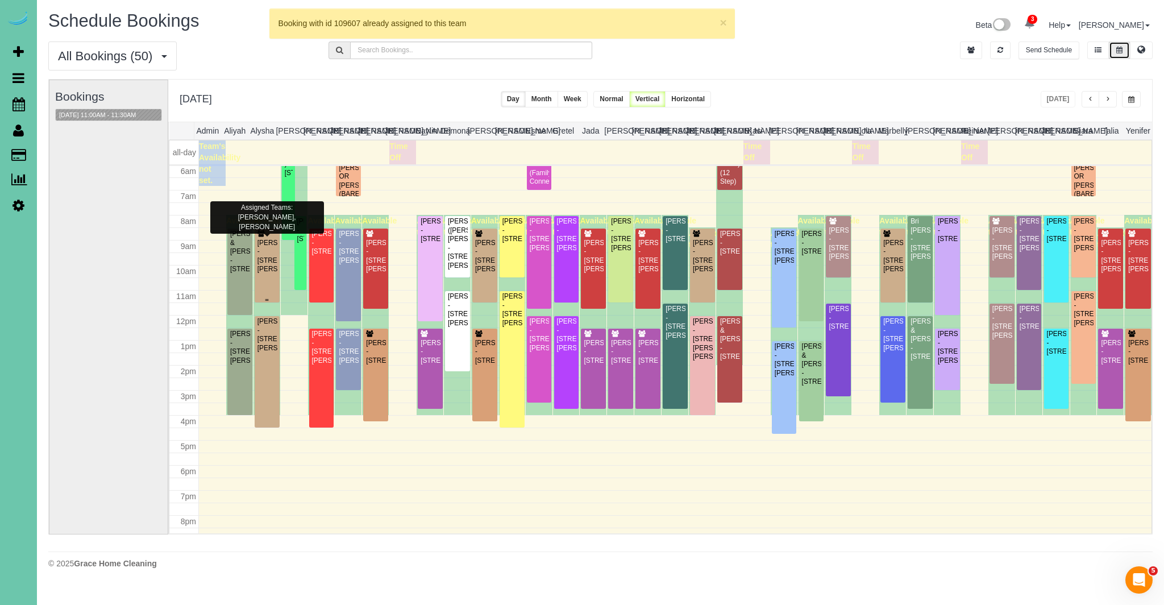
click at [268, 251] on div "Maggie Colwell - 15706 Emiline St, Omaha, NE 68136" at bounding box center [267, 256] width 20 height 35
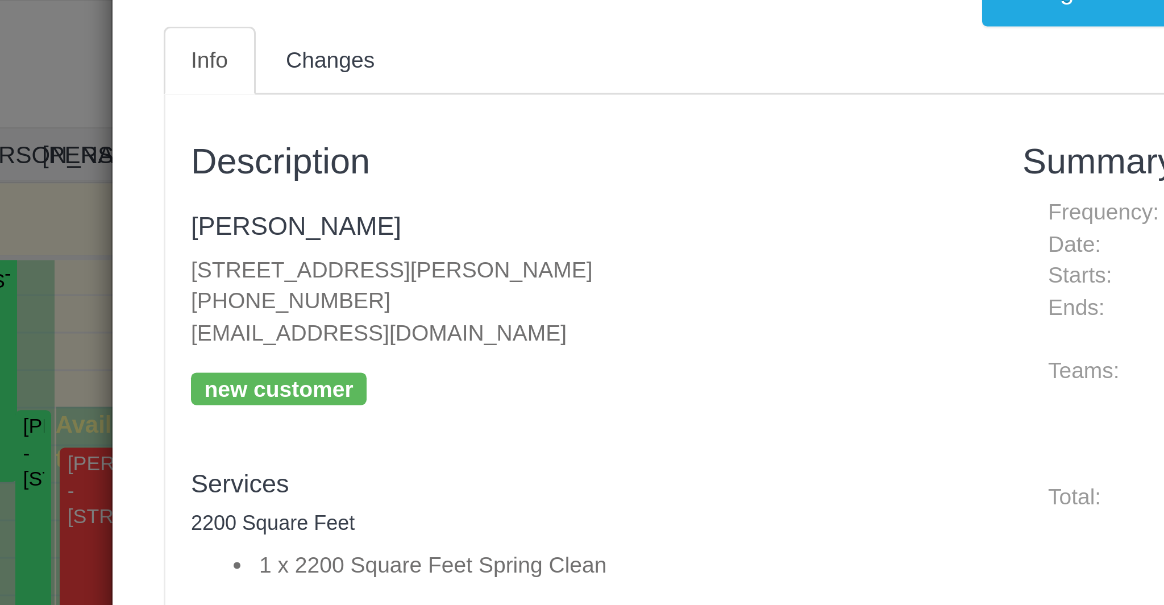
drag, startPoint x: 419, startPoint y: 178, endPoint x: 405, endPoint y: 139, distance: 41.7
click at [405, 139] on div "Description Maggie Colwell 15706 Emiline St, Omaha, NE 68136 (402) 305-0525 mag…" at bounding box center [482, 263] width 277 height 293
click at [471, 197] on fieldset "Maggie Colwell 15706 Emiline St, Omaha, NE 68136 (402) 305-0525 magcolwell@hotm…" at bounding box center [483, 185] width 260 height 80
drag, startPoint x: 404, startPoint y: 181, endPoint x: 367, endPoint y: 180, distance: 36.4
click at [367, 180] on p "15706 Emiline St, Omaha, NE 68136 (402) 305-0525 magcolwell@hotmail.com" at bounding box center [483, 180] width 260 height 32
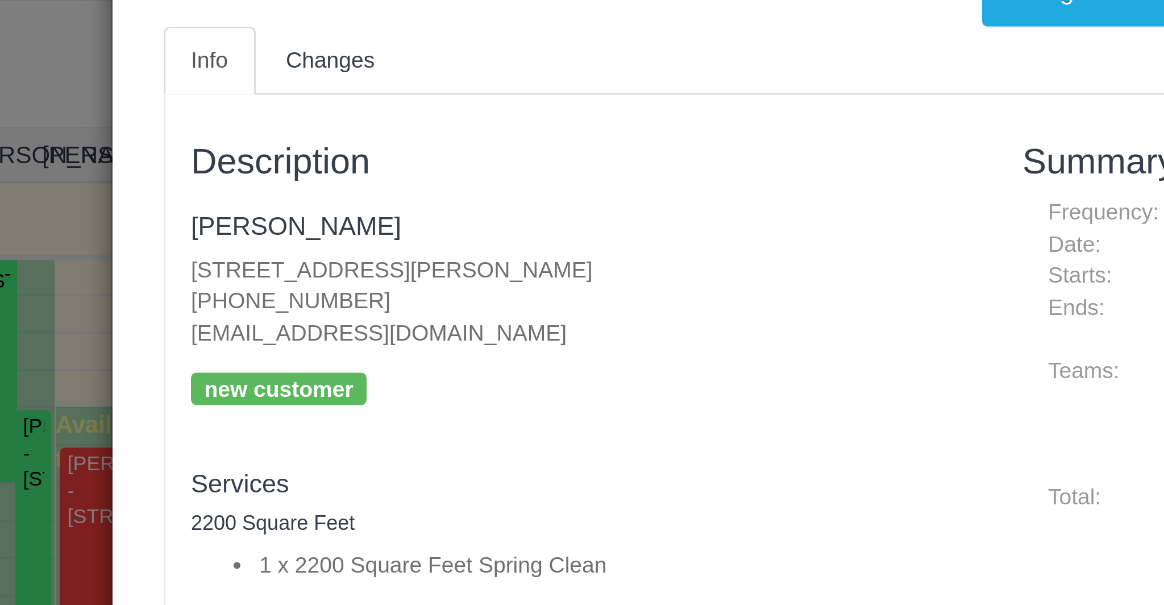
drag, startPoint x: 372, startPoint y: 179, endPoint x: 336, endPoint y: 180, distance: 35.8
click at [337, 180] on div "Info Changes Description Maggie Colwell 15706 Emiline St, Omaha, NE 68136 (402)…" at bounding box center [581, 257] width 493 height 339
click at [348, 179] on div "Description Maggie Colwell 15706 Emiline St, Omaha, NE 68136 (402) 305-0525 mag…" at bounding box center [482, 263] width 277 height 293
drag, startPoint x: 351, startPoint y: 179, endPoint x: 403, endPoint y: 181, distance: 52.3
click at [403, 181] on div "Description Maggie Colwell 15706 Emiline St, Omaha, NE 68136 (402) 305-0525 mag…" at bounding box center [482, 263] width 277 height 293
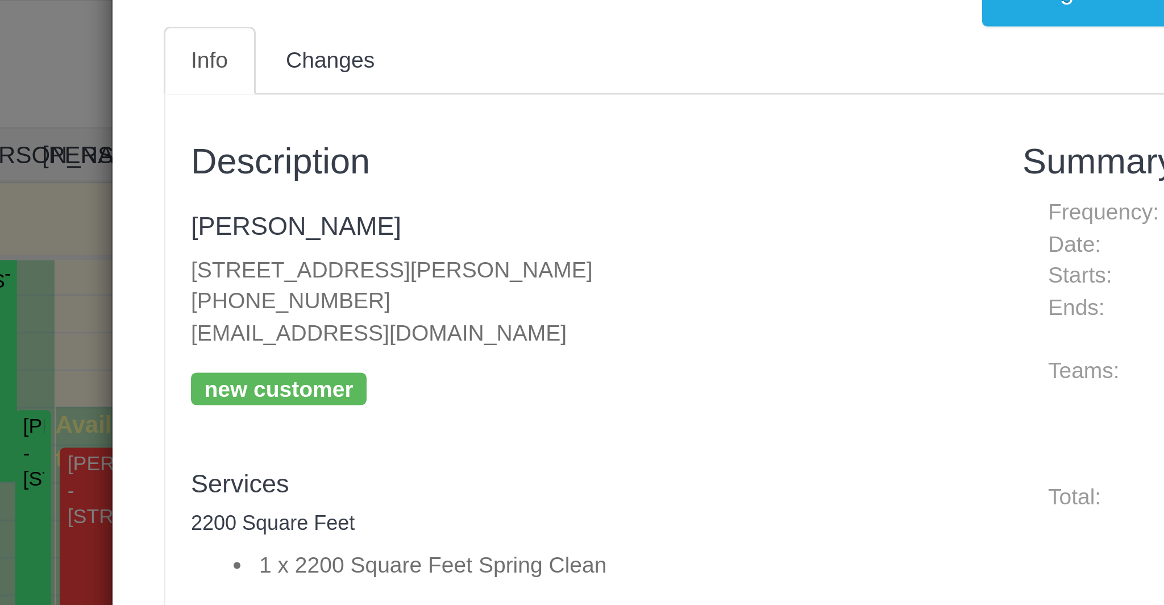
copy p "(402) 305-0525"
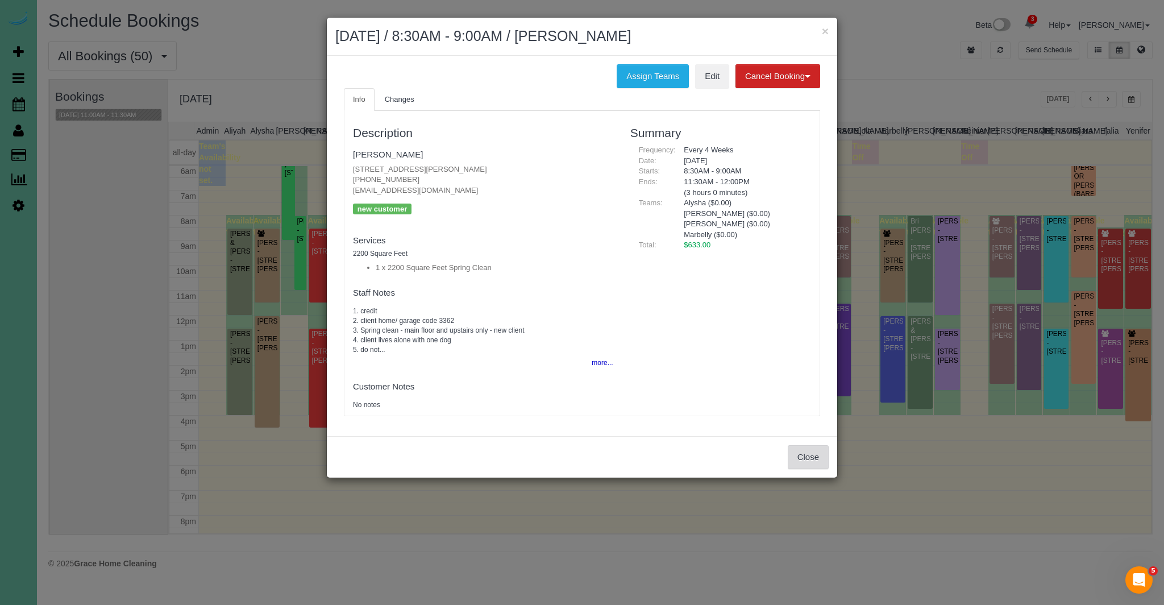
click at [808, 454] on button "Close" at bounding box center [808, 457] width 41 height 24
